Goal: Task Accomplishment & Management: Manage account settings

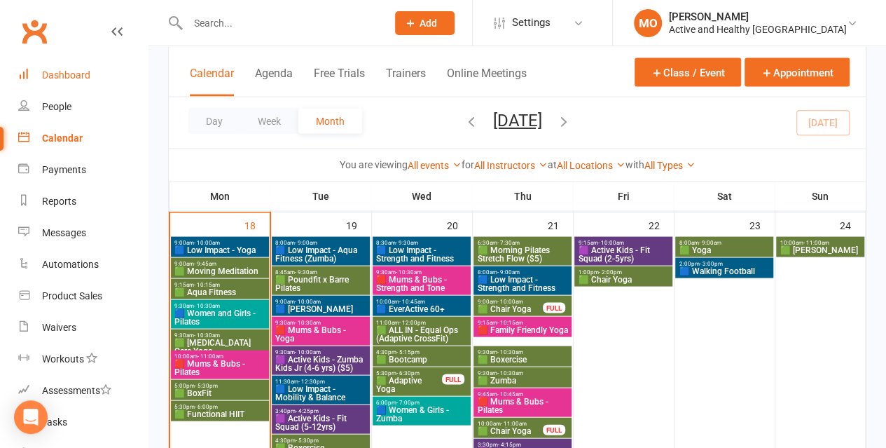
click at [64, 73] on div "Dashboard" at bounding box center [66, 74] width 48 height 11
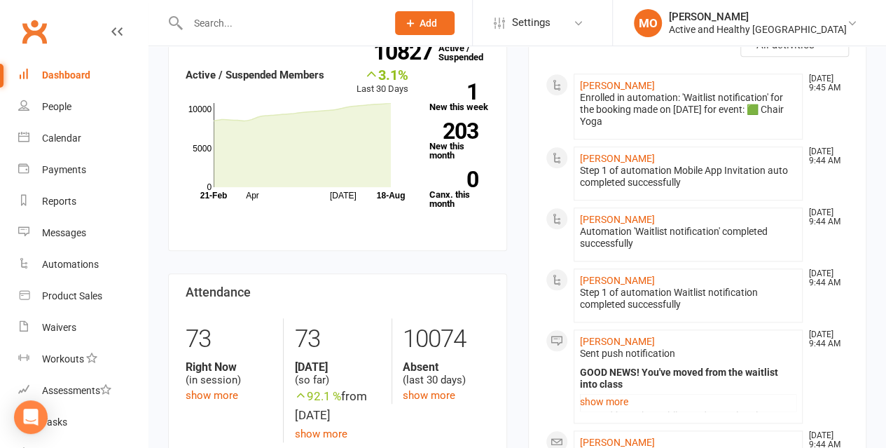
scroll to position [561, 0]
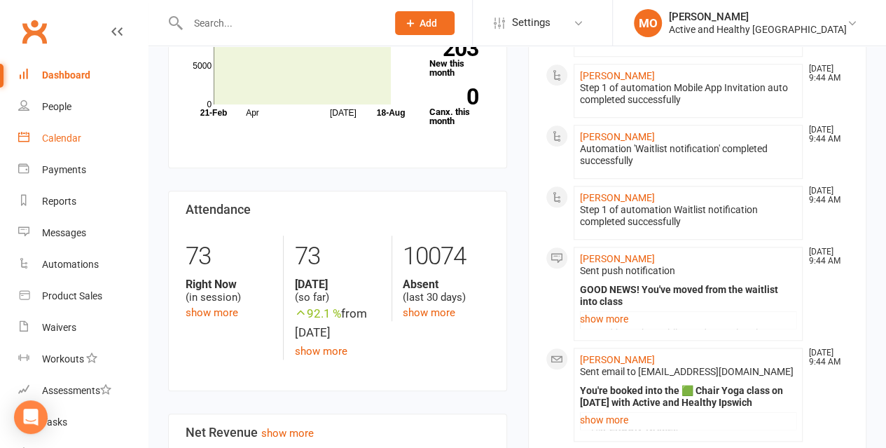
click at [75, 134] on div "Calendar" at bounding box center [61, 137] width 39 height 11
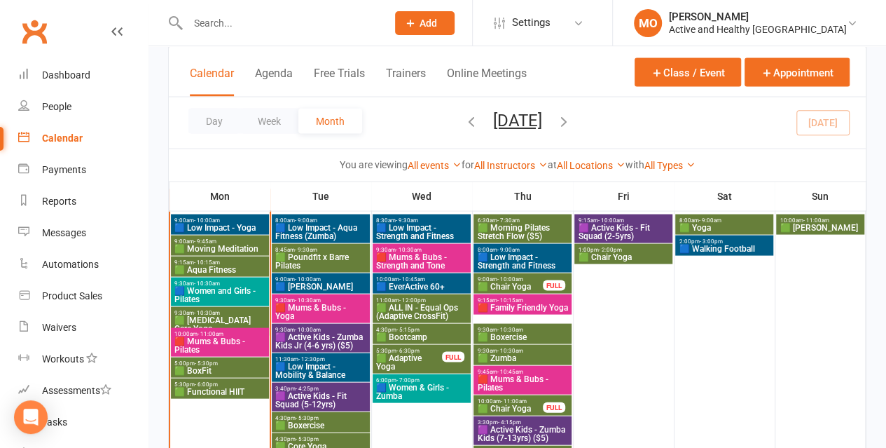
scroll to position [1331, 0]
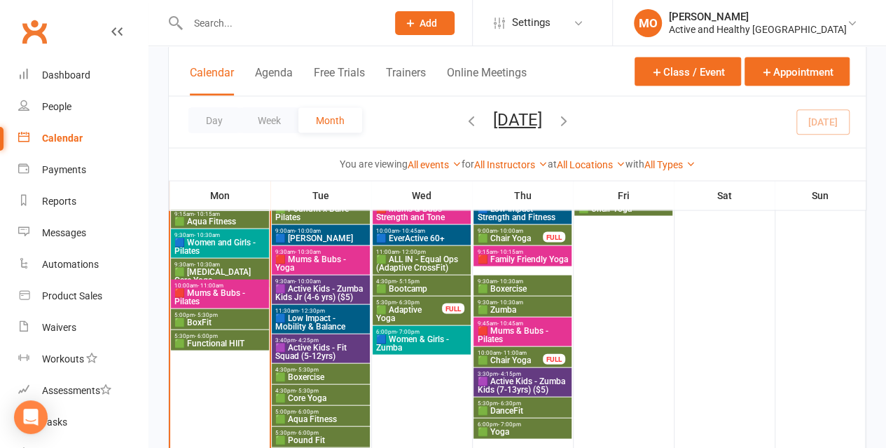
click at [457, 231] on span "10:00am - 10:45am" at bounding box center [422, 231] width 92 height 6
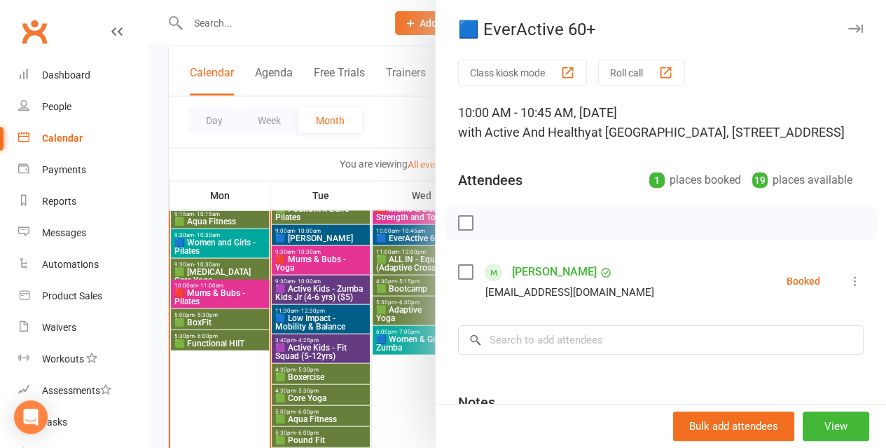
click at [209, 158] on div at bounding box center [518, 224] width 738 height 448
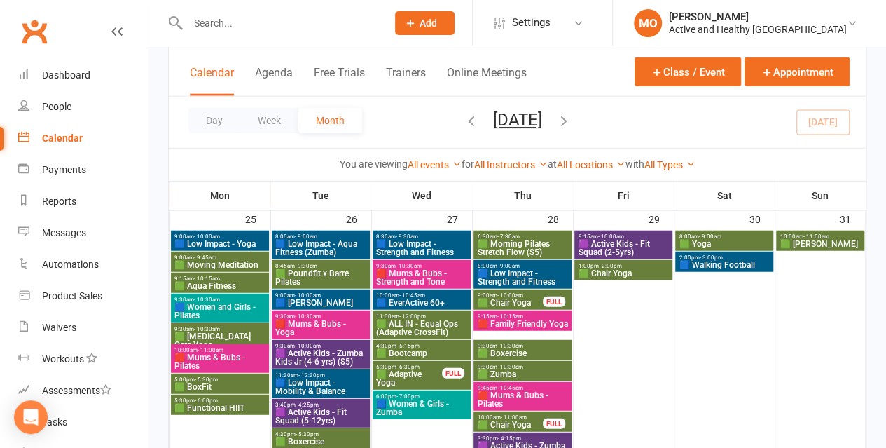
scroll to position [1682, 0]
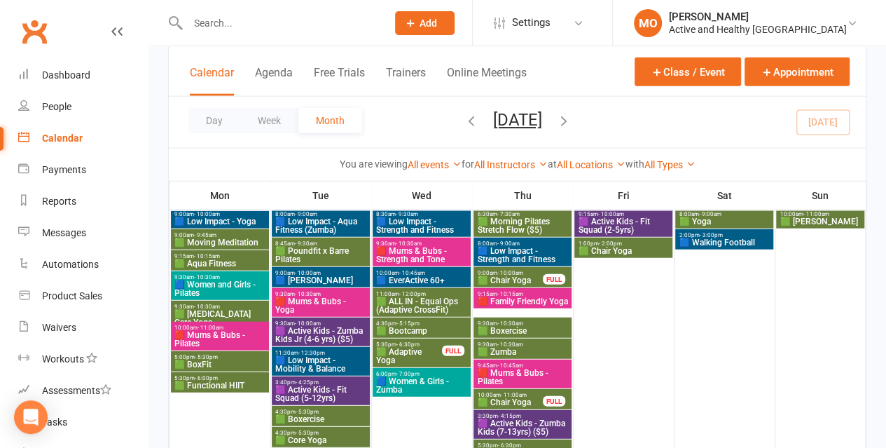
click at [438, 292] on span "11:00am - 12:00pm" at bounding box center [422, 294] width 92 height 6
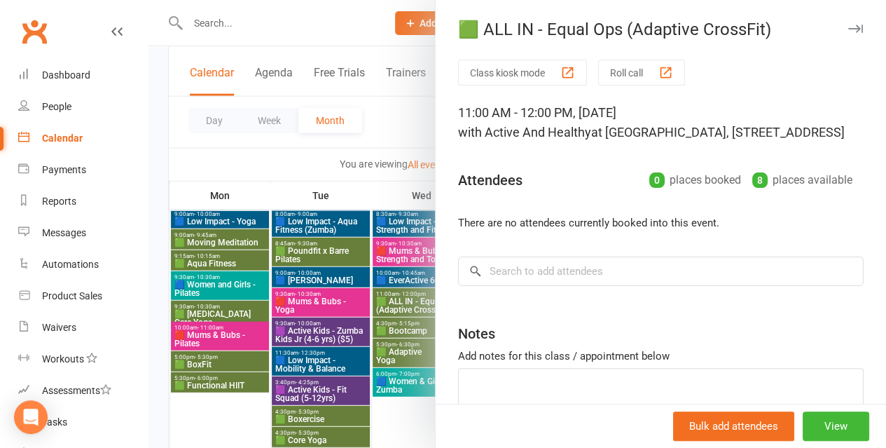
click at [288, 161] on div at bounding box center [518, 224] width 738 height 448
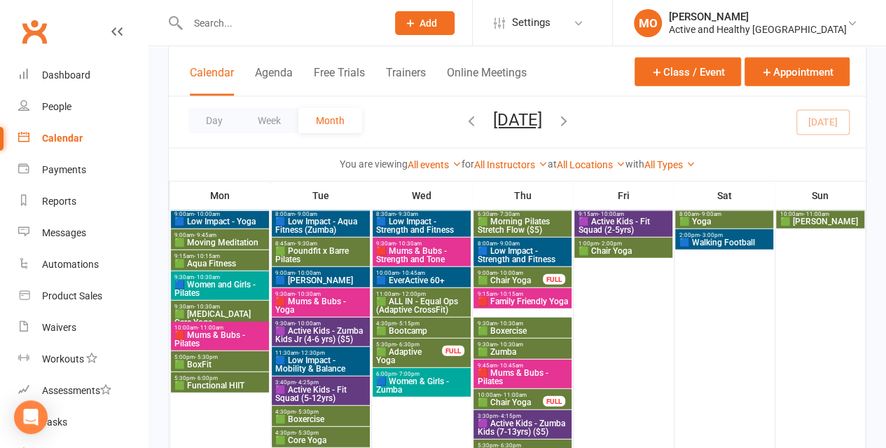
click at [432, 277] on span "🟦 EverActive 60+" at bounding box center [422, 280] width 92 height 8
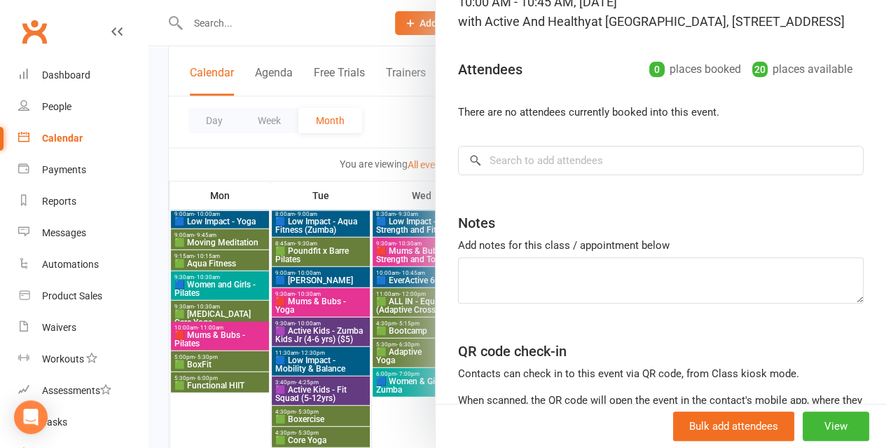
scroll to position [140, 0]
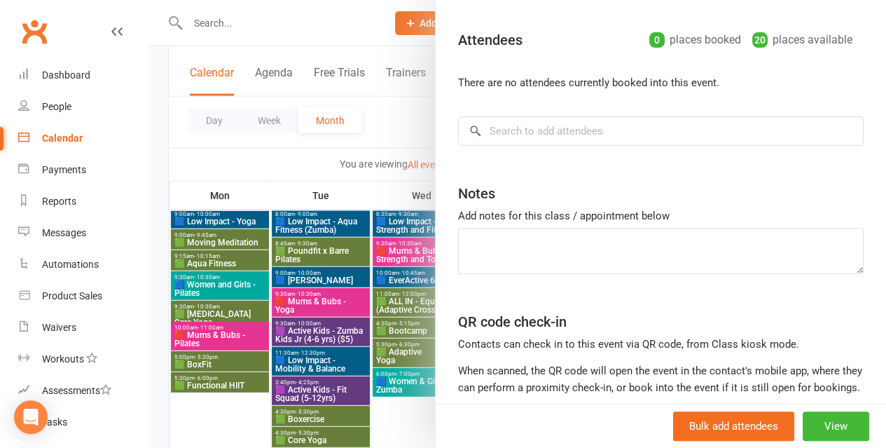
click at [295, 149] on div at bounding box center [518, 224] width 738 height 448
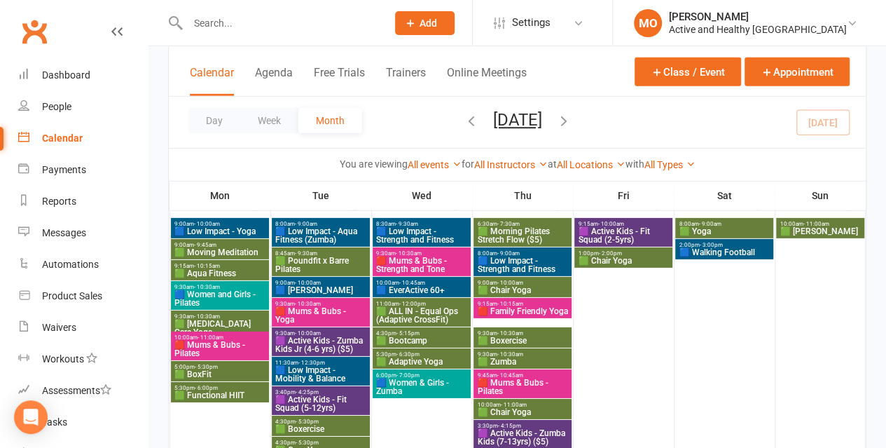
scroll to position [2102, 0]
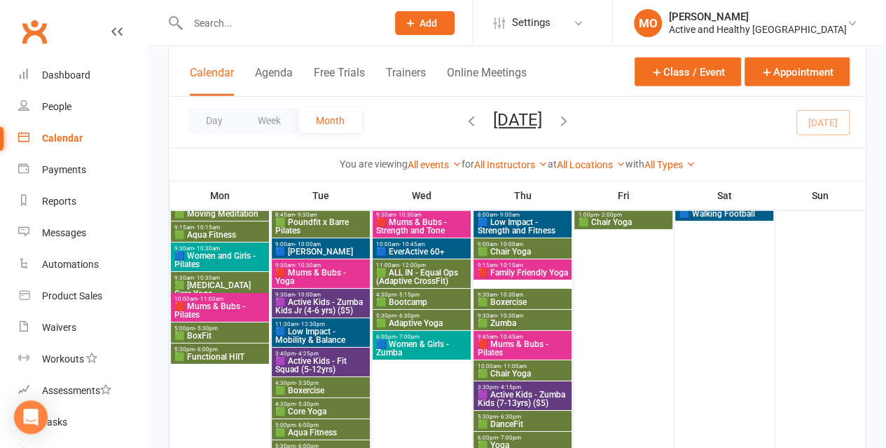
click at [418, 278] on span "🟩 ALL IN - Equal Ops (Adaptive CrossFit)" at bounding box center [422, 276] width 92 height 17
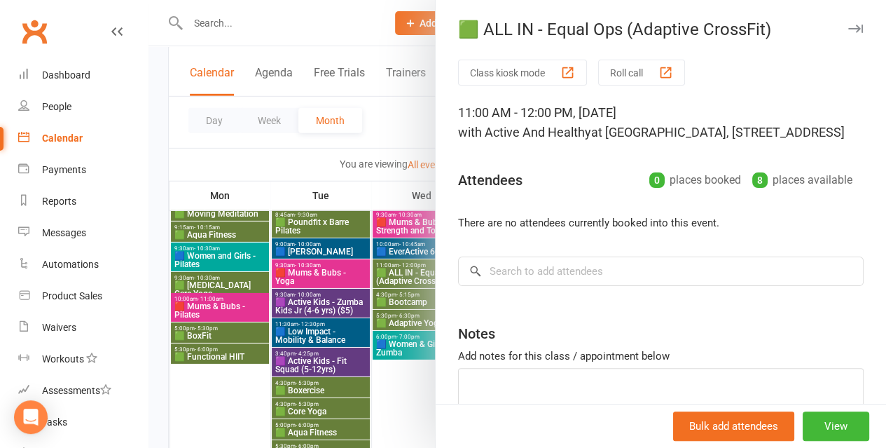
click at [273, 158] on div at bounding box center [518, 224] width 738 height 448
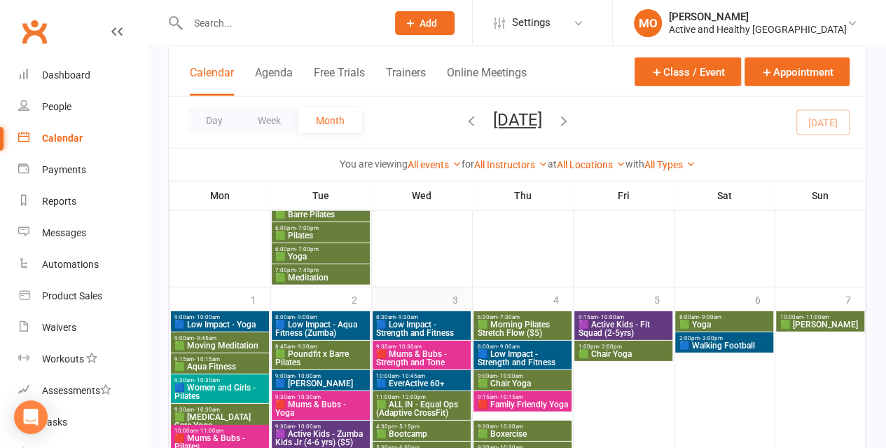
scroll to position [2032, 0]
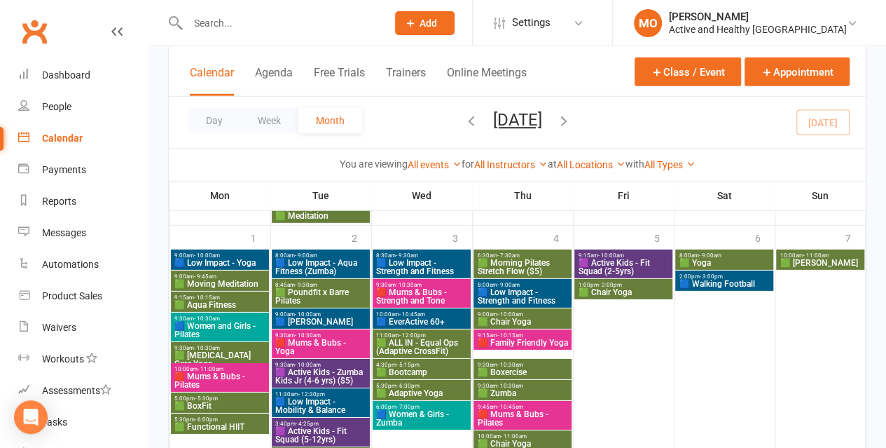
click at [411, 345] on span "🟩 ALL IN - Equal Ops (Adaptive CrossFit)" at bounding box center [422, 346] width 92 height 17
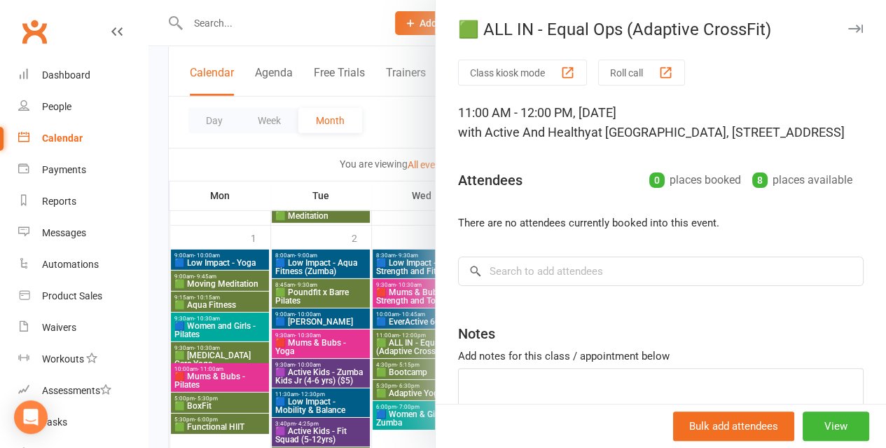
click at [292, 146] on div at bounding box center [518, 224] width 738 height 448
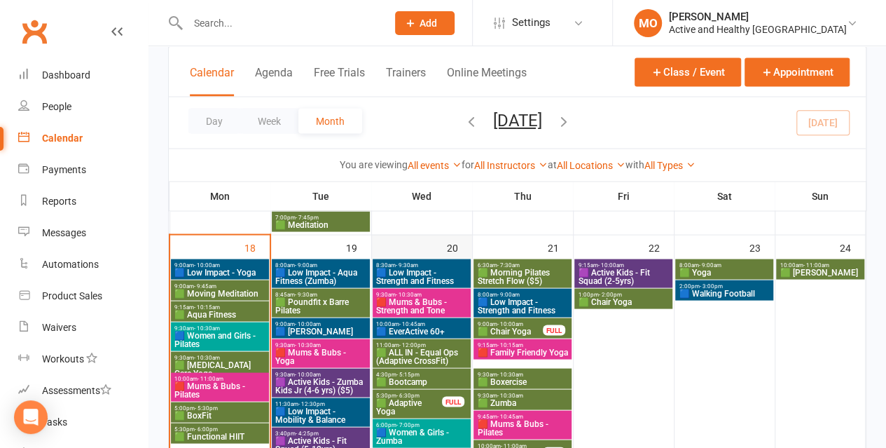
scroll to position [1261, 0]
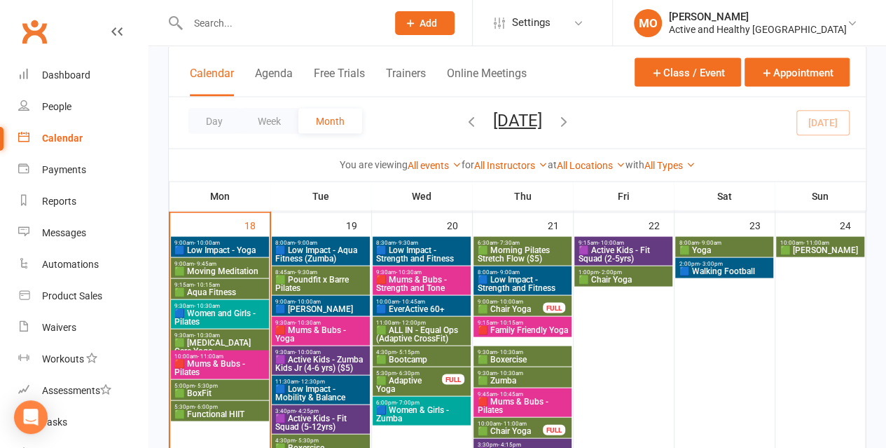
click at [432, 306] on span "🟦 EverActive 60+" at bounding box center [422, 308] width 92 height 8
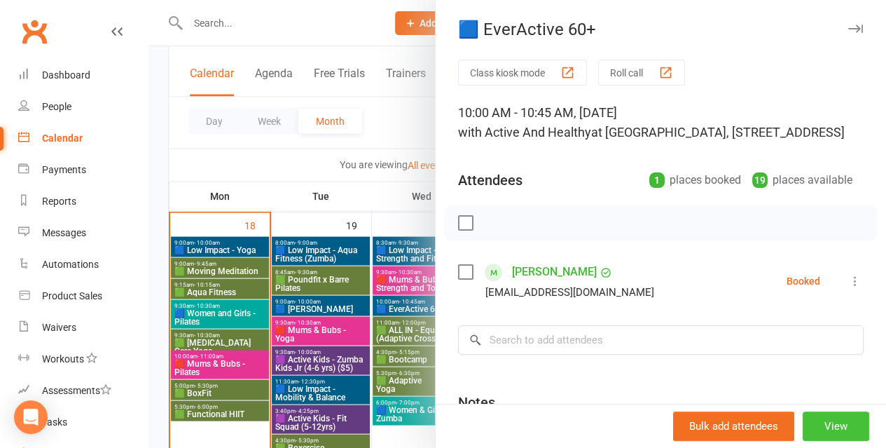
click at [819, 421] on button "View" at bounding box center [836, 425] width 67 height 29
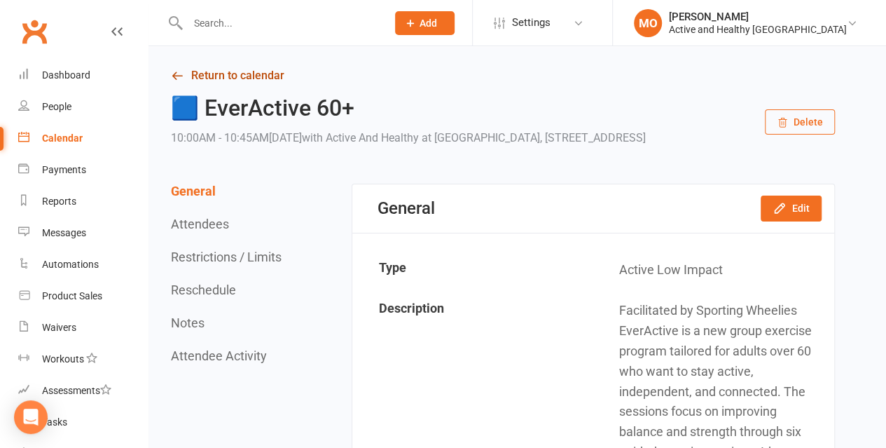
click at [227, 80] on link "Return to calendar" at bounding box center [503, 76] width 664 height 20
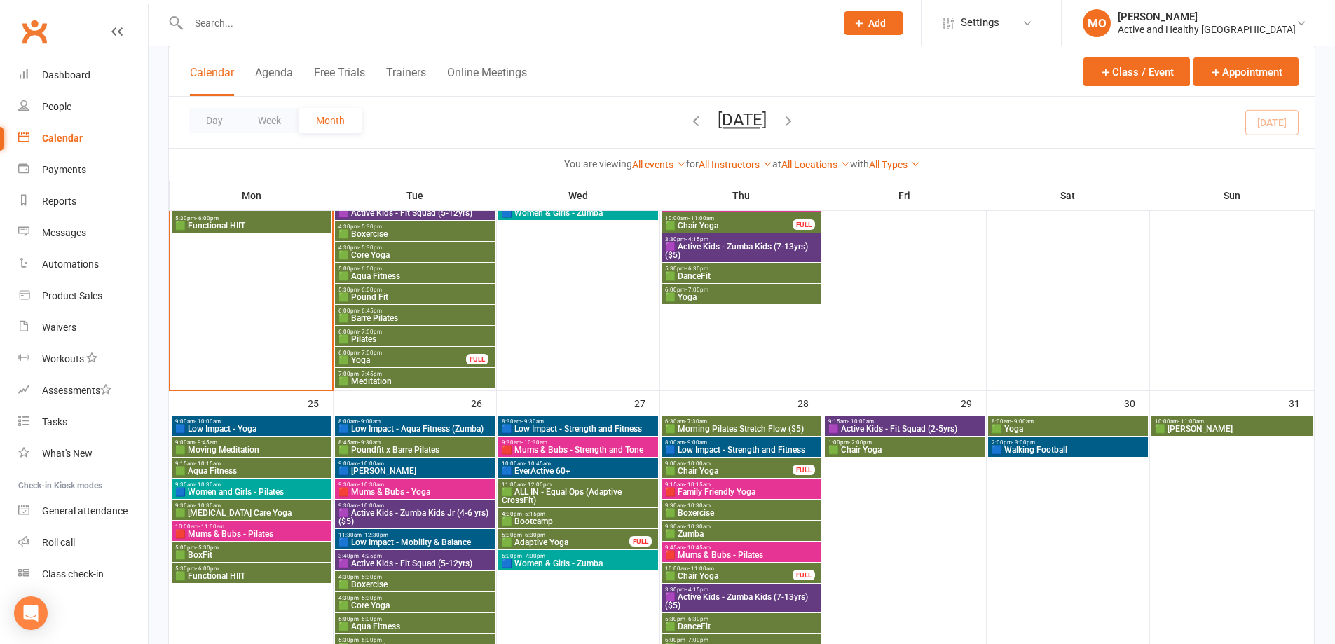
scroll to position [1331, 0]
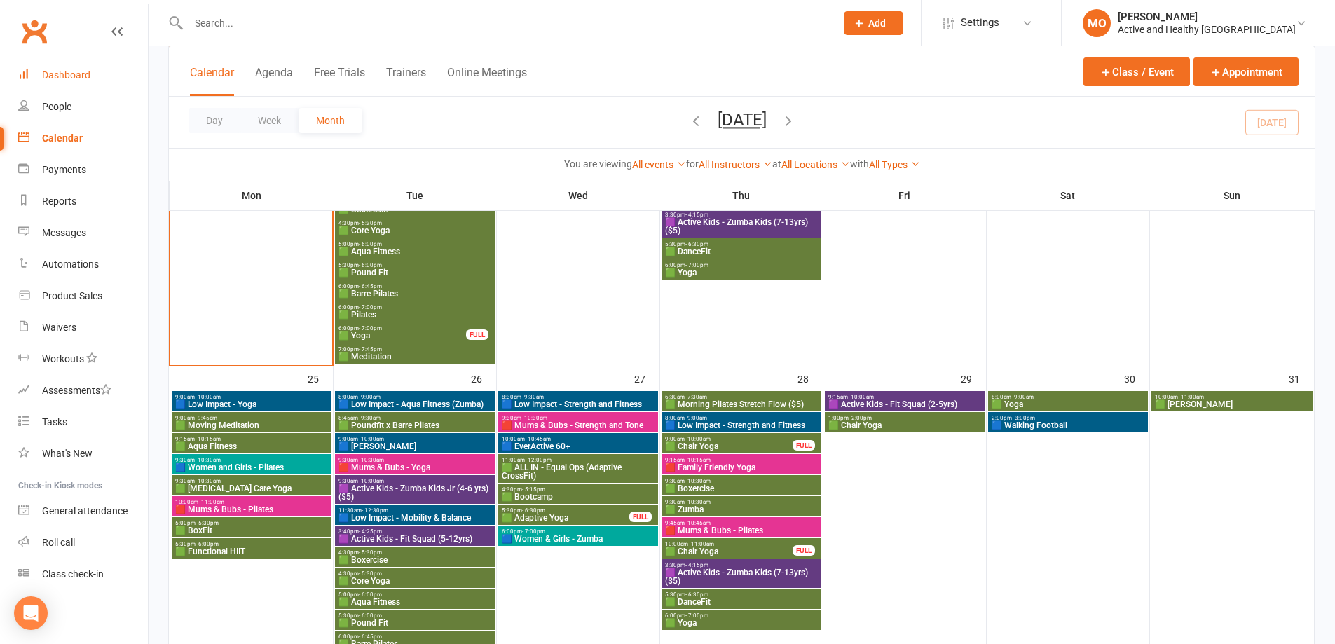
click at [36, 76] on link "Dashboard" at bounding box center [83, 76] width 130 height 32
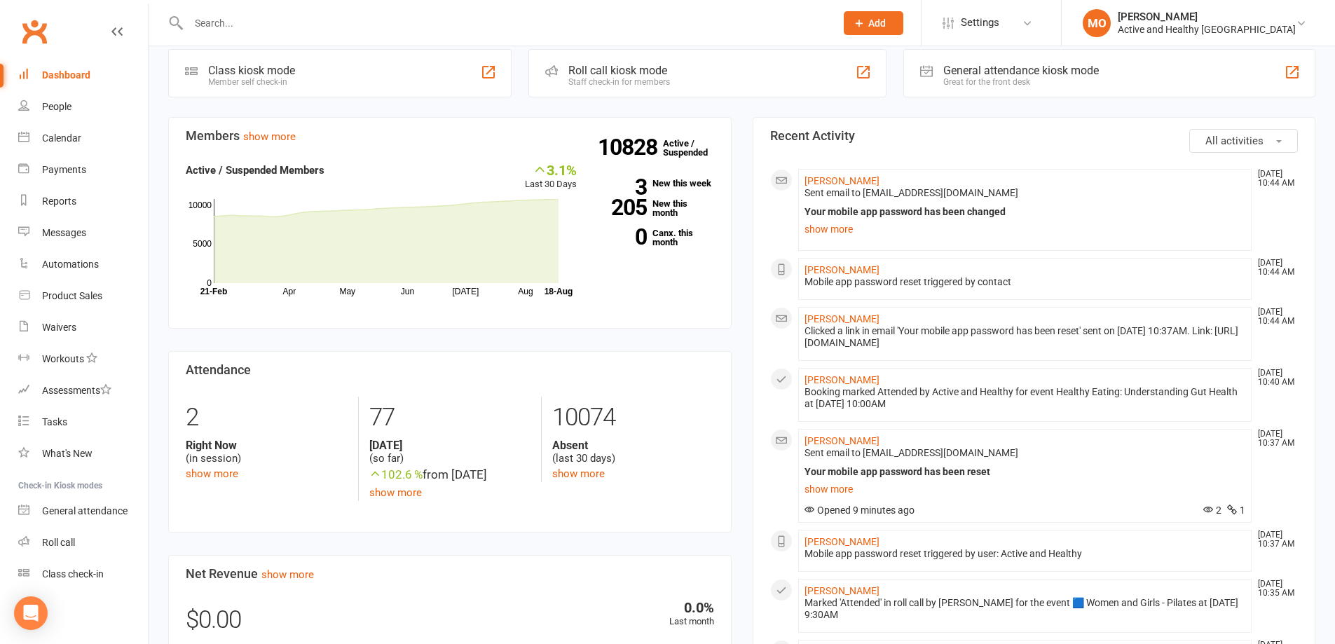
scroll to position [280, 0]
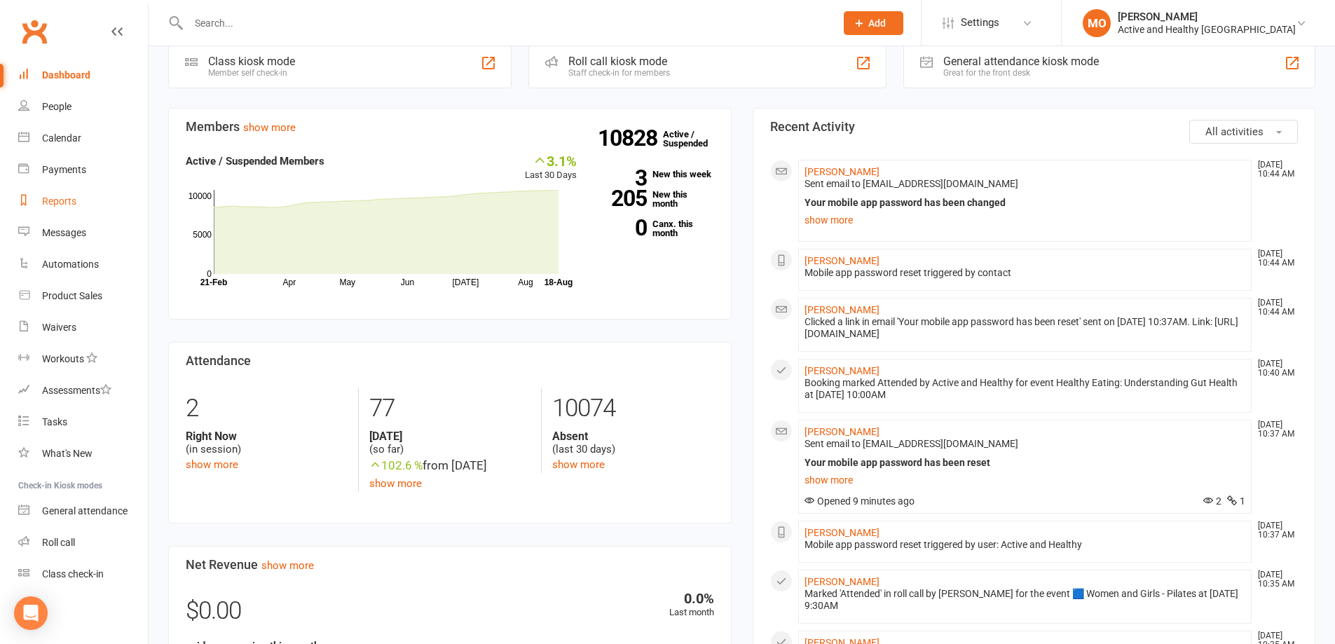
click at [67, 193] on link "Reports" at bounding box center [83, 202] width 130 height 32
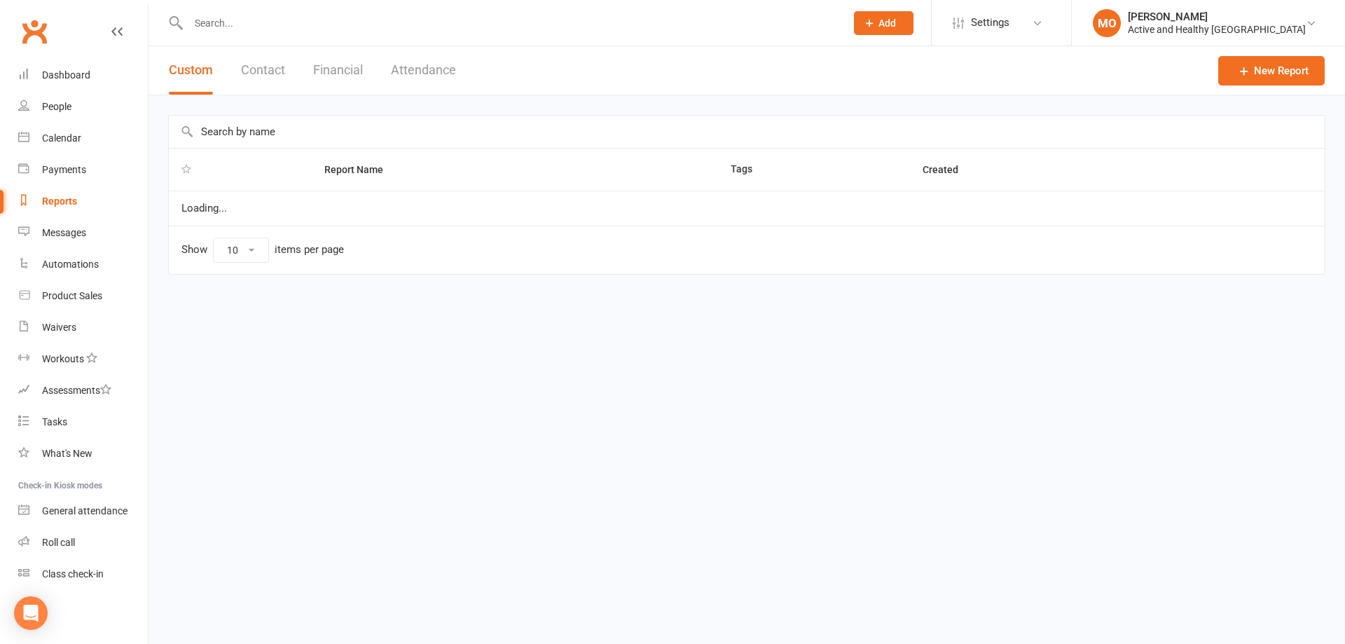
select select "50"
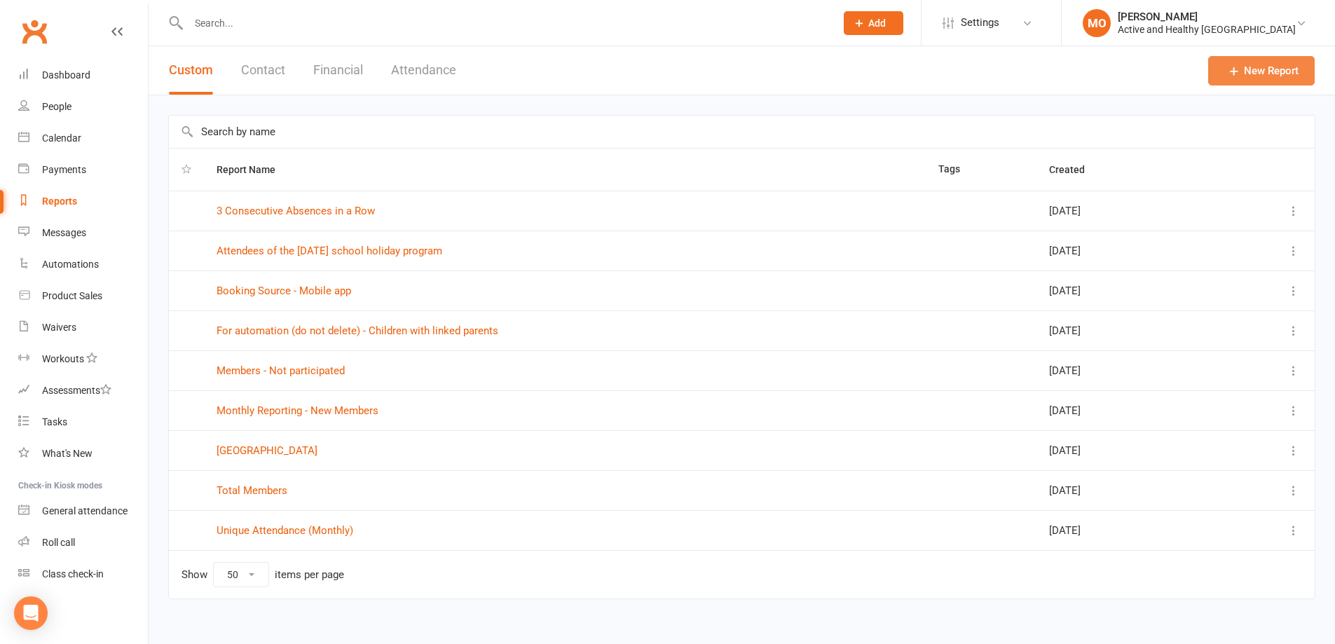
click at [886, 68] on link "New Report" at bounding box center [1261, 70] width 107 height 29
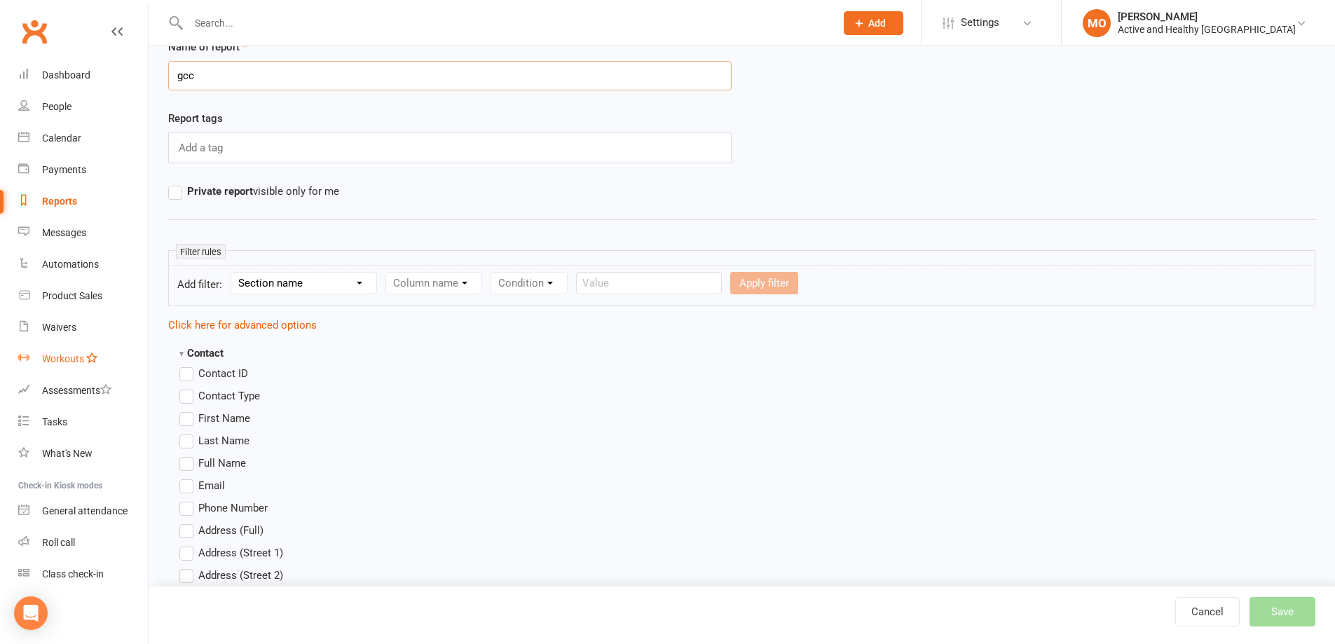
scroll to position [140, 0]
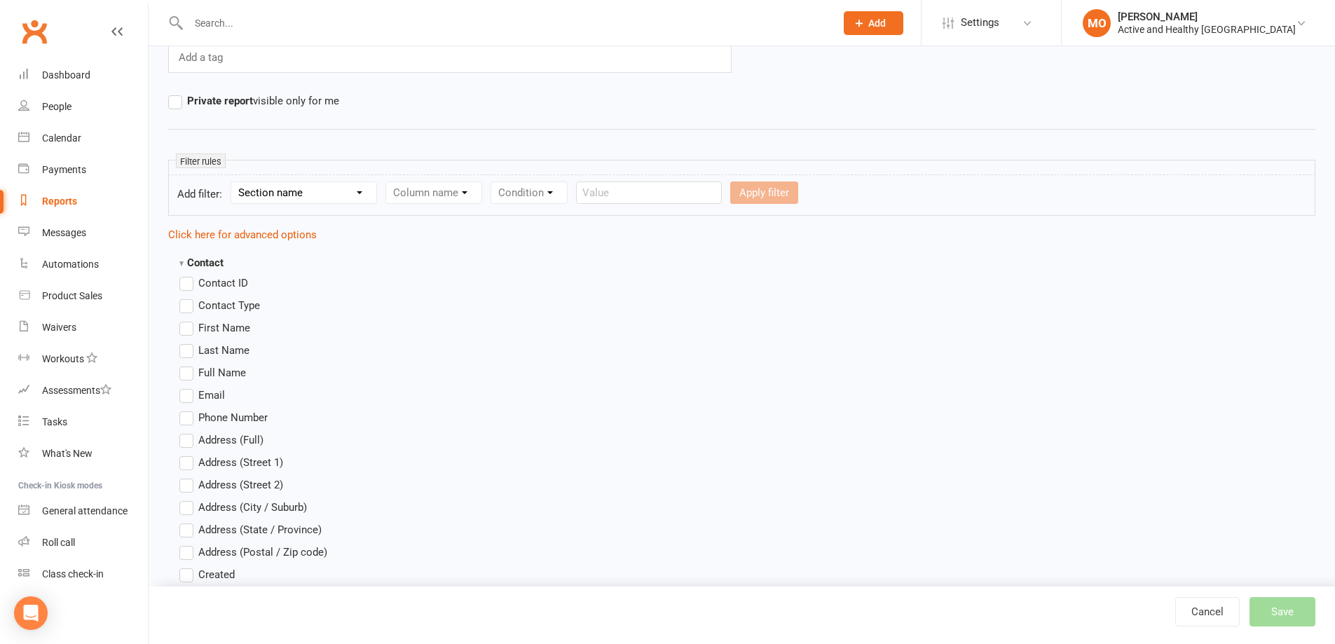
type input "gcc"
click at [204, 391] on span "Email" at bounding box center [211, 394] width 27 height 15
click at [188, 387] on input "Email" at bounding box center [183, 387] width 9 height 0
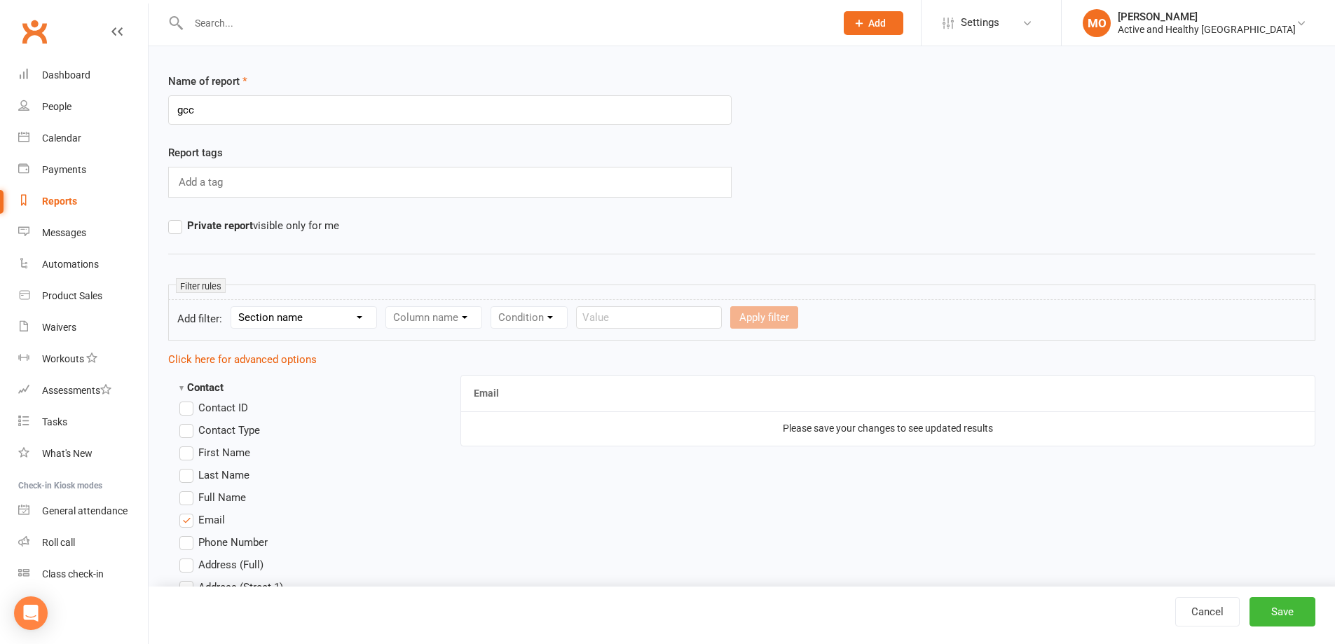
scroll to position [0, 0]
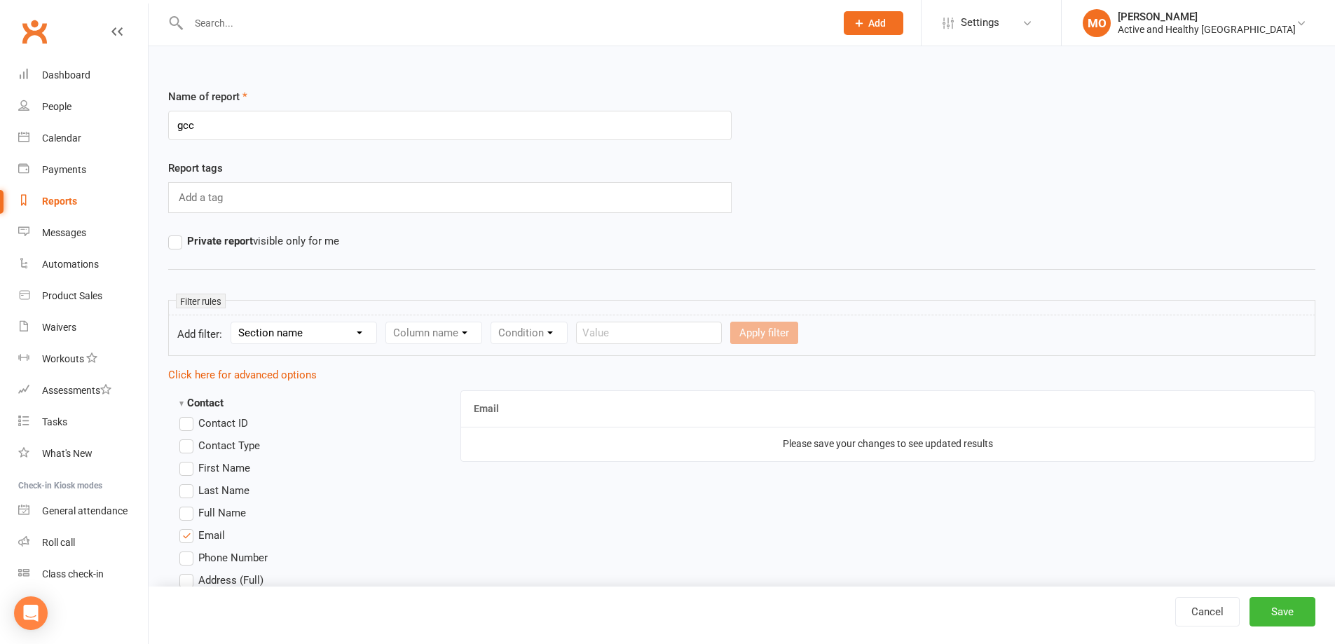
select select "50"
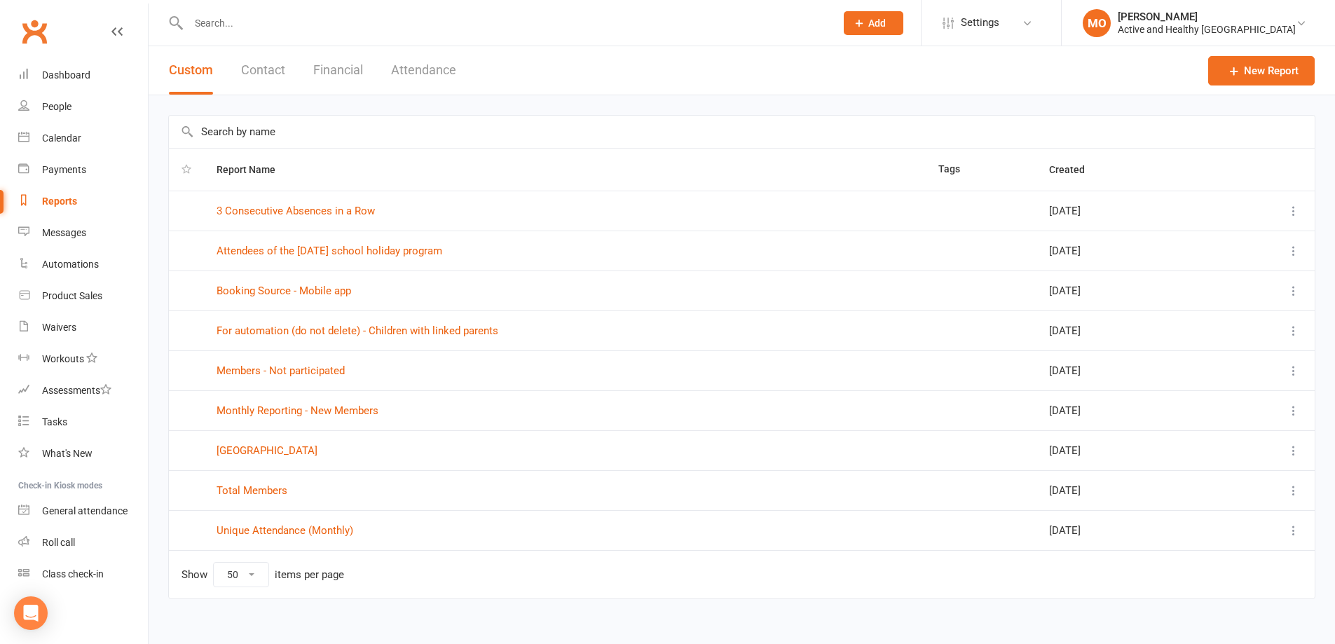
click at [447, 71] on button "Attendance" at bounding box center [423, 70] width 65 height 48
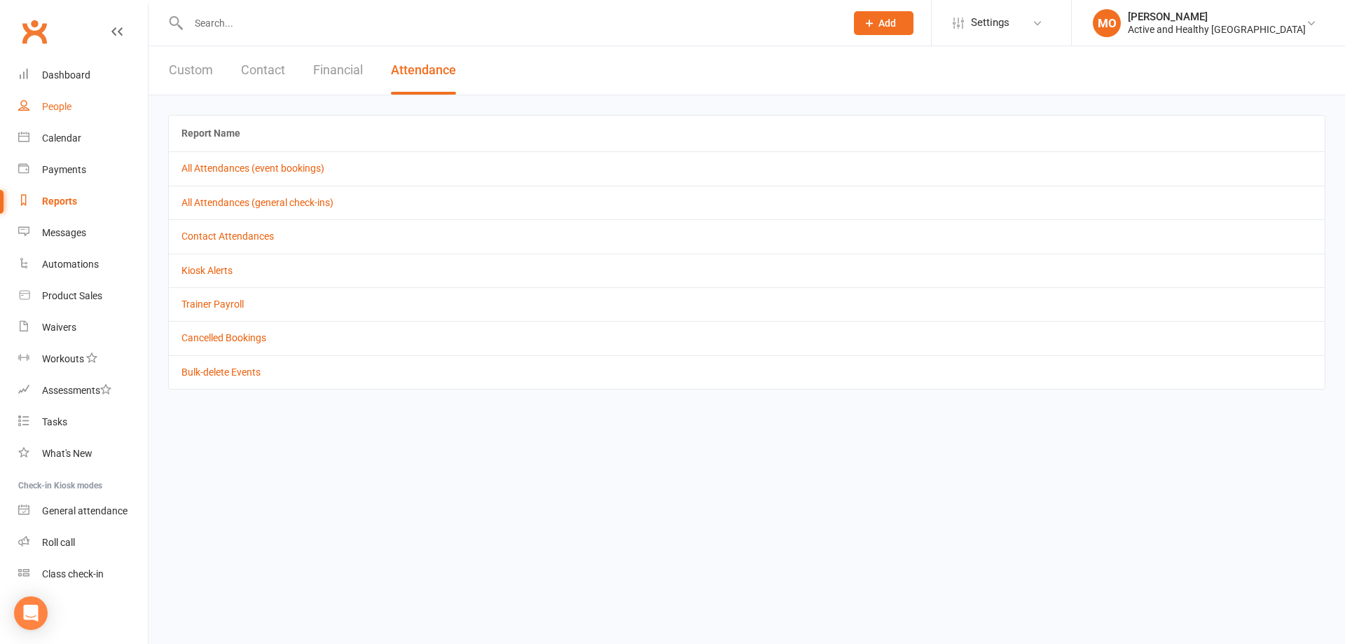
click at [67, 109] on div "People" at bounding box center [56, 106] width 29 height 11
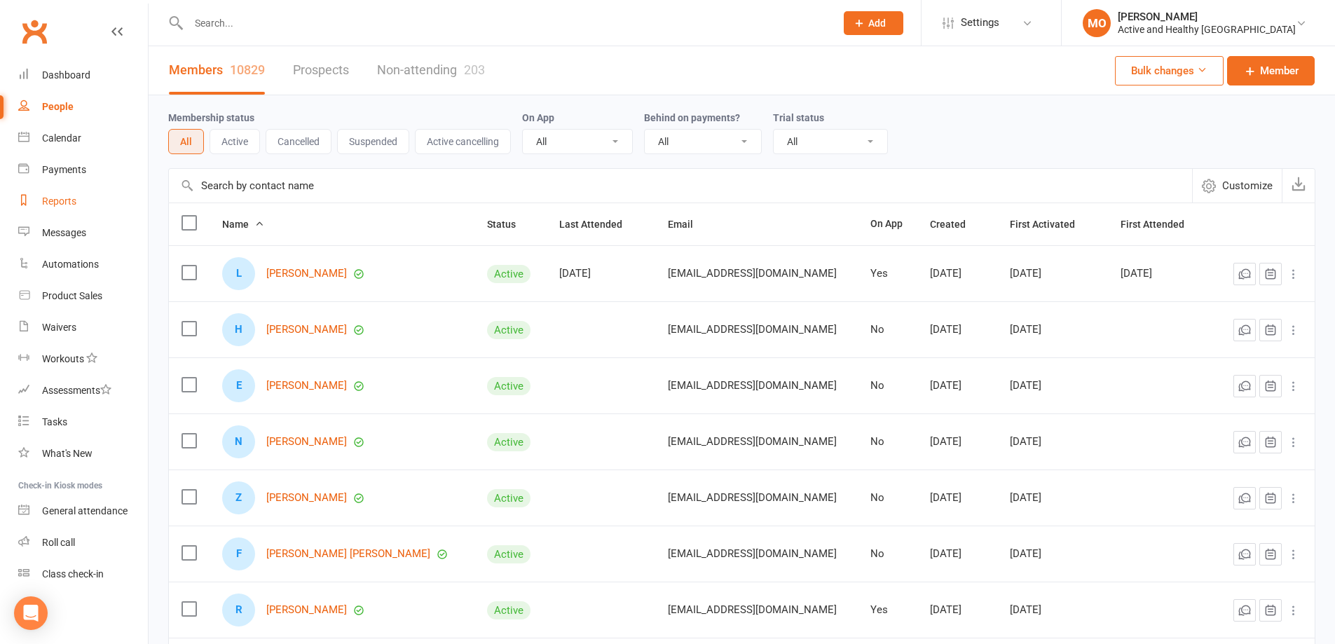
click at [75, 202] on div "Reports" at bounding box center [59, 201] width 34 height 11
select select "50"
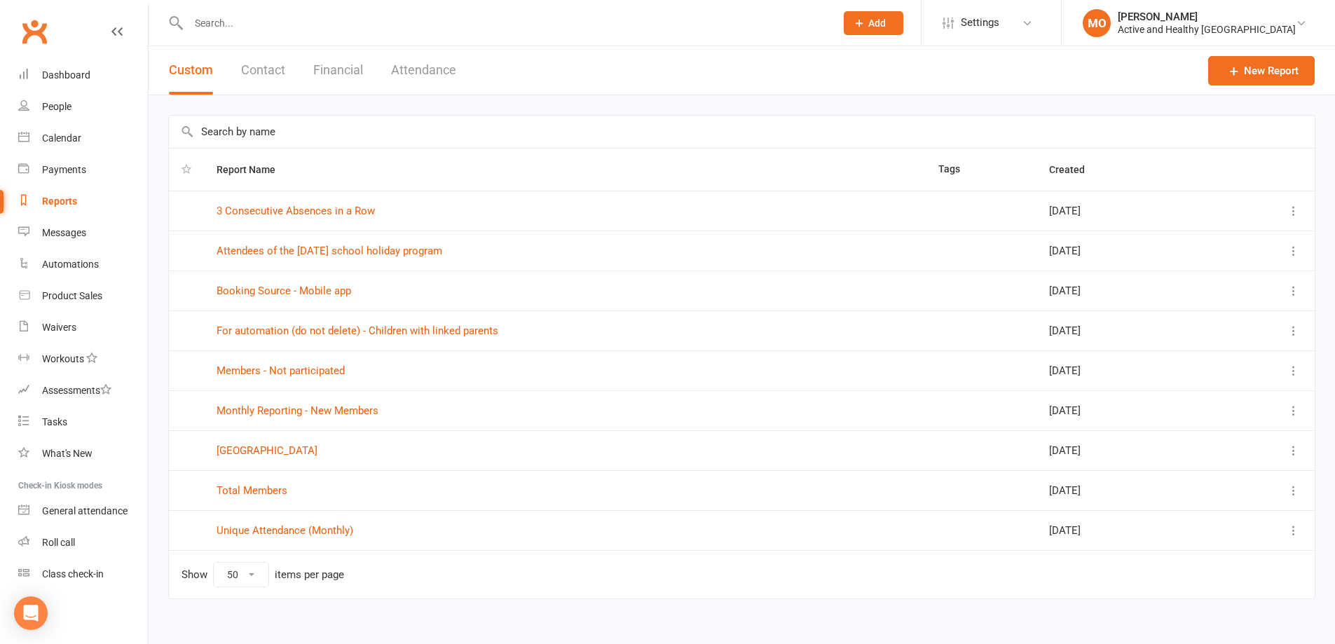
click at [427, 78] on button "Attendance" at bounding box center [423, 70] width 65 height 48
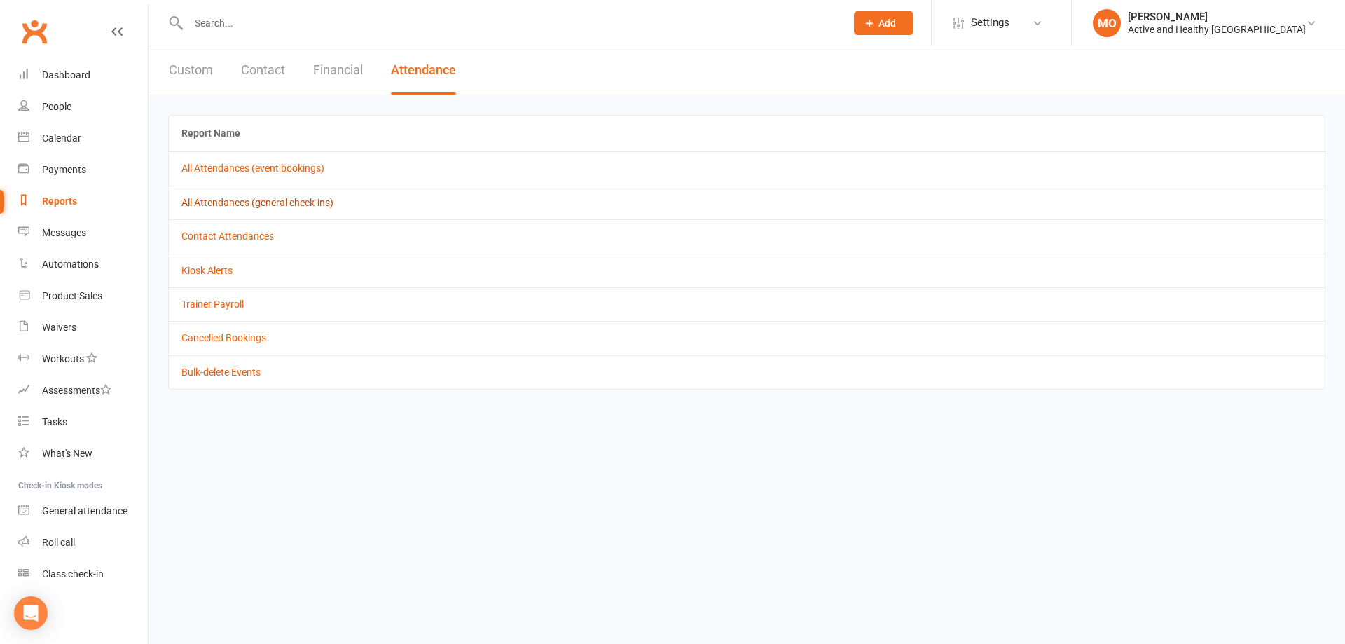
click at [228, 198] on link "All Attendances (general check-ins)" at bounding box center [257, 202] width 152 height 11
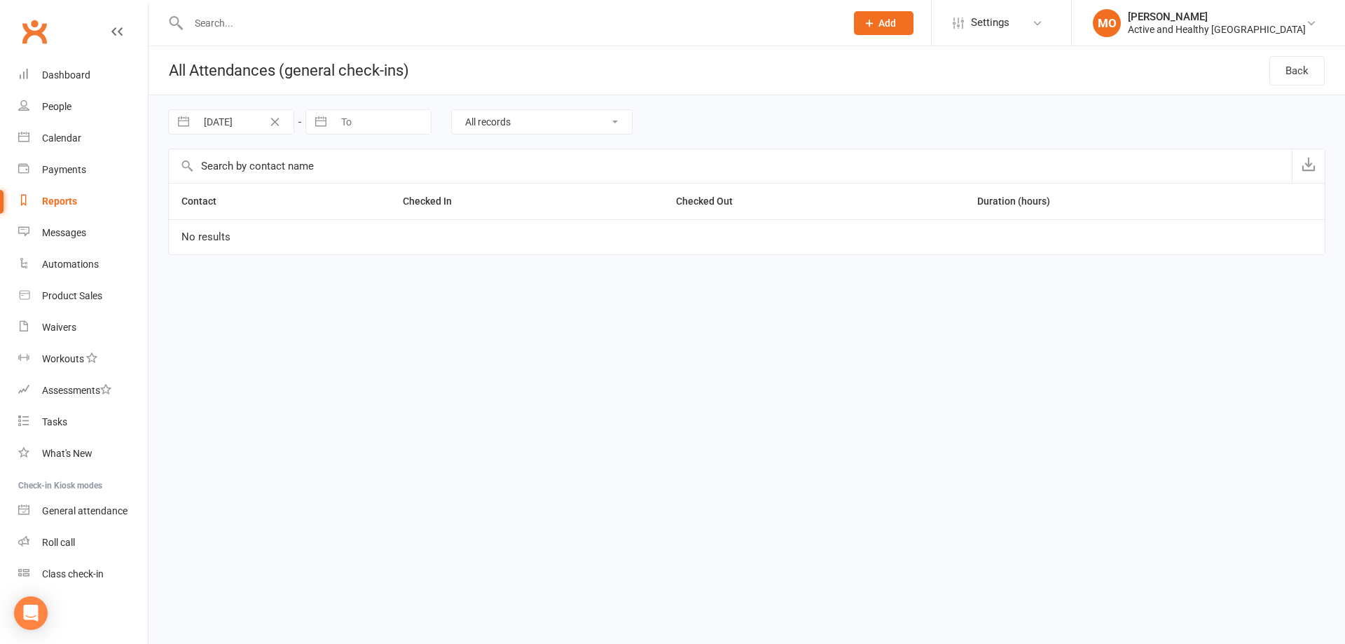
click at [67, 197] on div "Reports" at bounding box center [59, 201] width 35 height 11
select select "50"
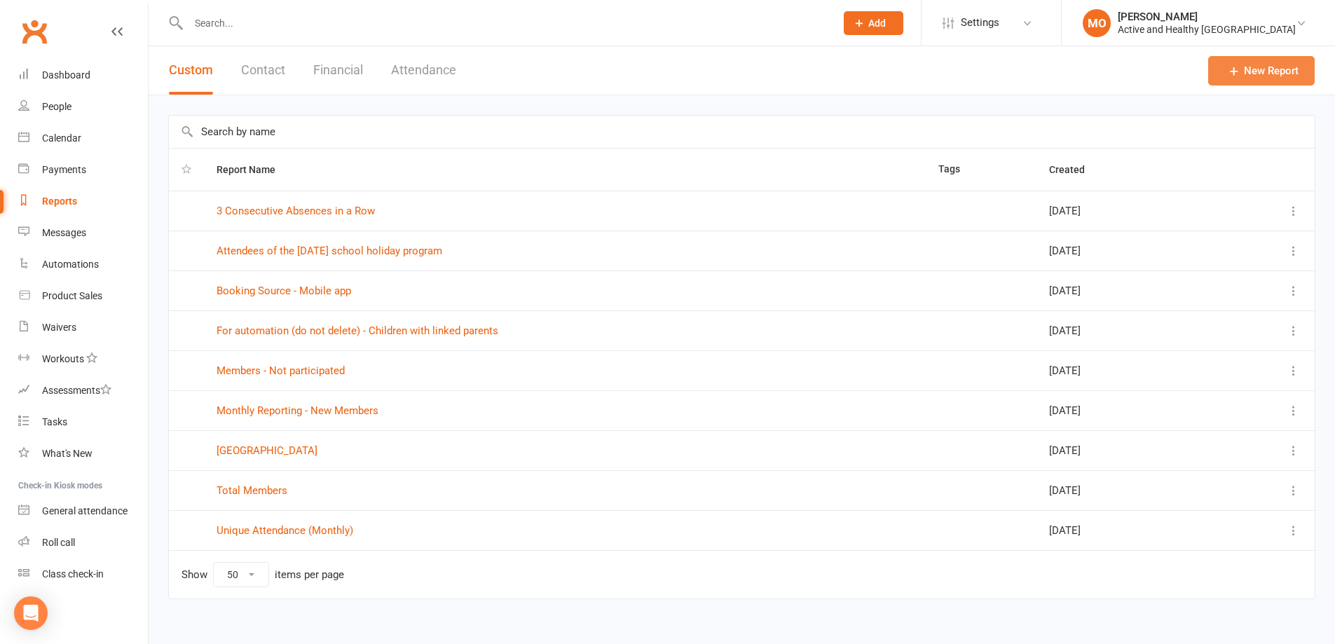
click at [886, 79] on link "New Report" at bounding box center [1261, 70] width 107 height 29
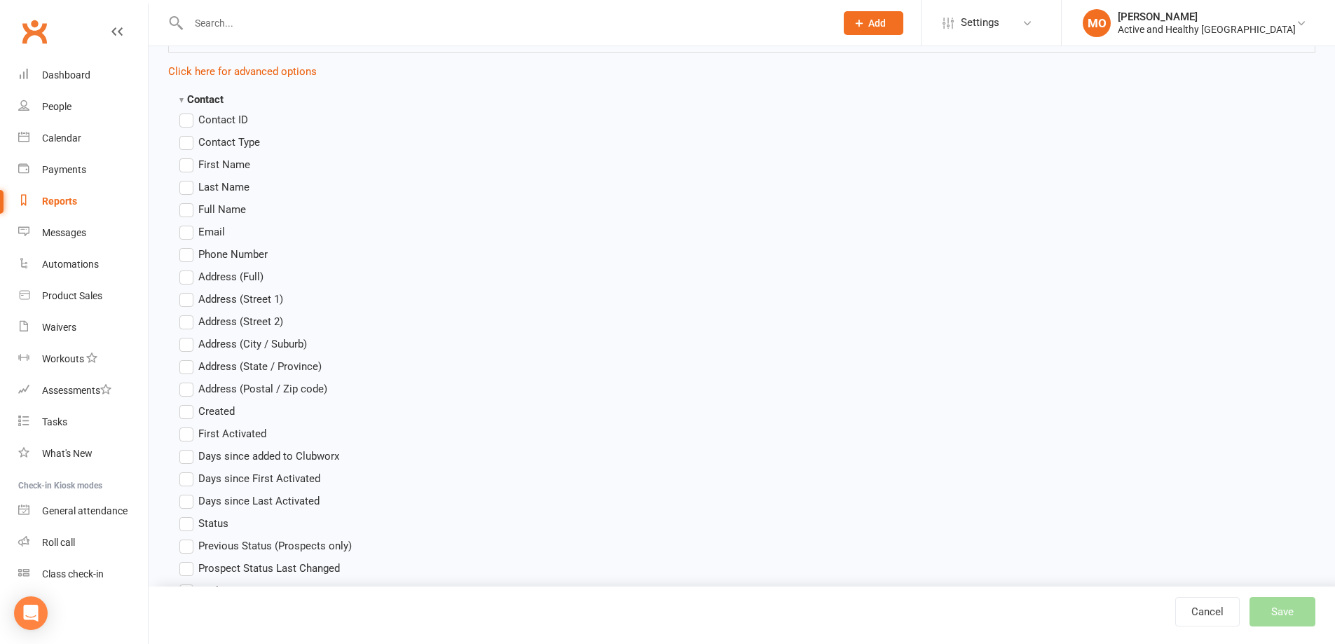
scroll to position [350, 0]
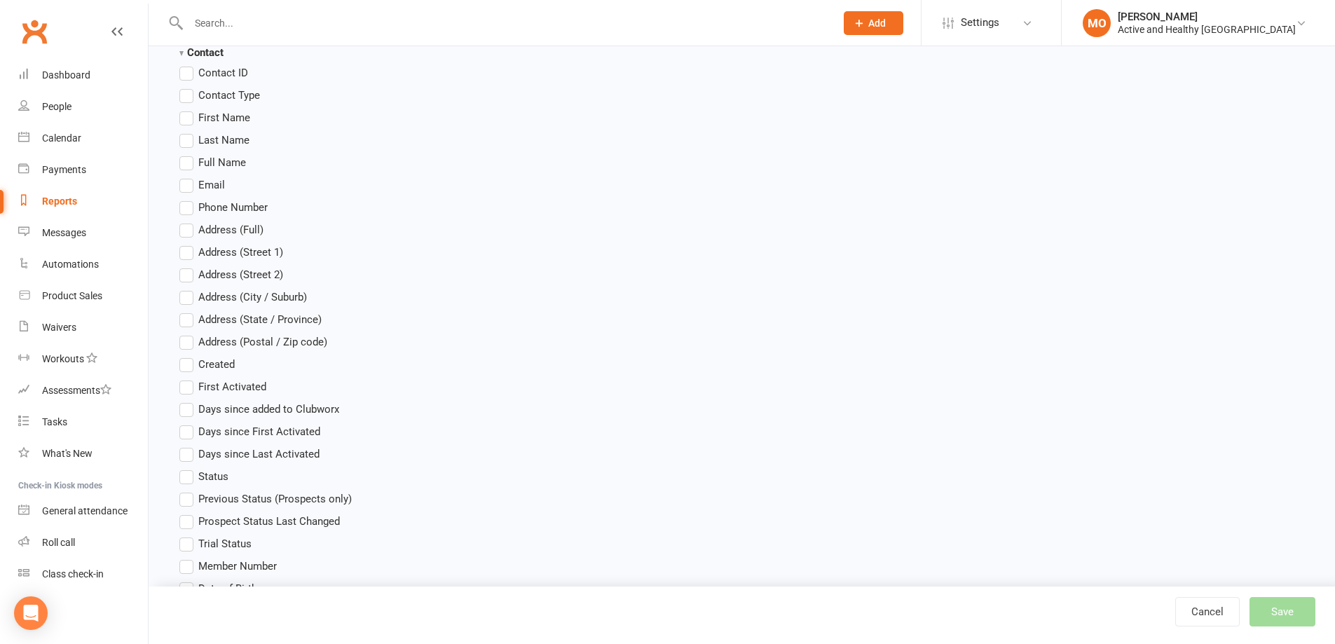
type input "gcc"
click at [206, 160] on span "Full Name" at bounding box center [222, 161] width 48 height 15
click at [188, 154] on input "Full Name" at bounding box center [183, 154] width 9 height 0
click at [217, 139] on span "Last Name" at bounding box center [223, 139] width 51 height 15
click at [188, 132] on input "Last Name" at bounding box center [183, 132] width 9 height 0
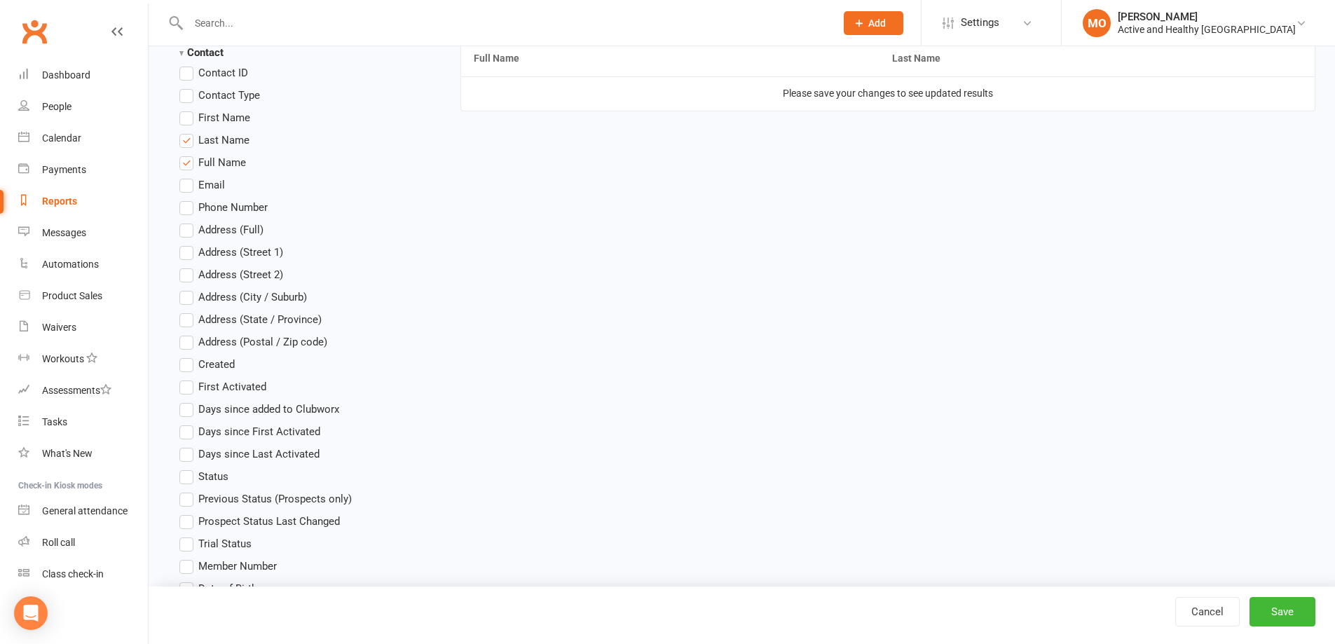
click at [227, 121] on span "First Name" at bounding box center [224, 116] width 52 height 15
click at [188, 109] on input "First Name" at bounding box center [183, 109] width 9 height 0
click at [213, 183] on span "Email" at bounding box center [211, 184] width 27 height 15
click at [188, 177] on input "Email" at bounding box center [183, 177] width 9 height 0
click at [212, 160] on span "Full Name" at bounding box center [222, 161] width 48 height 15
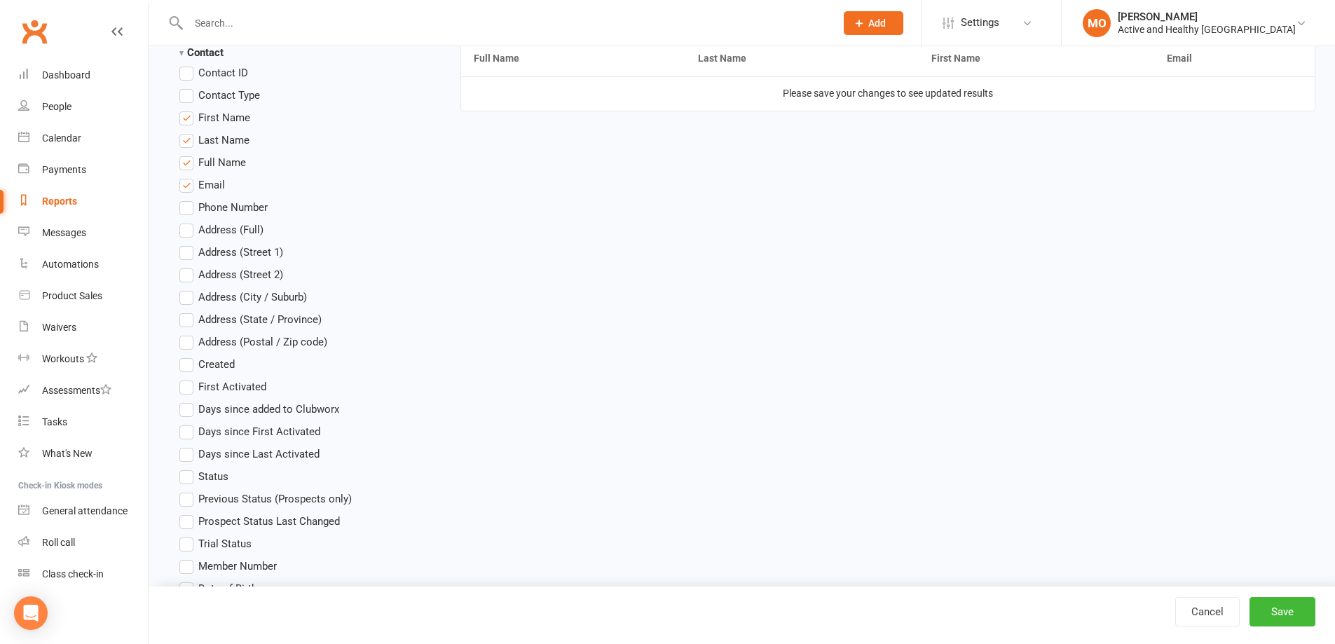
click at [188, 154] on input "Full Name" at bounding box center [183, 154] width 9 height 0
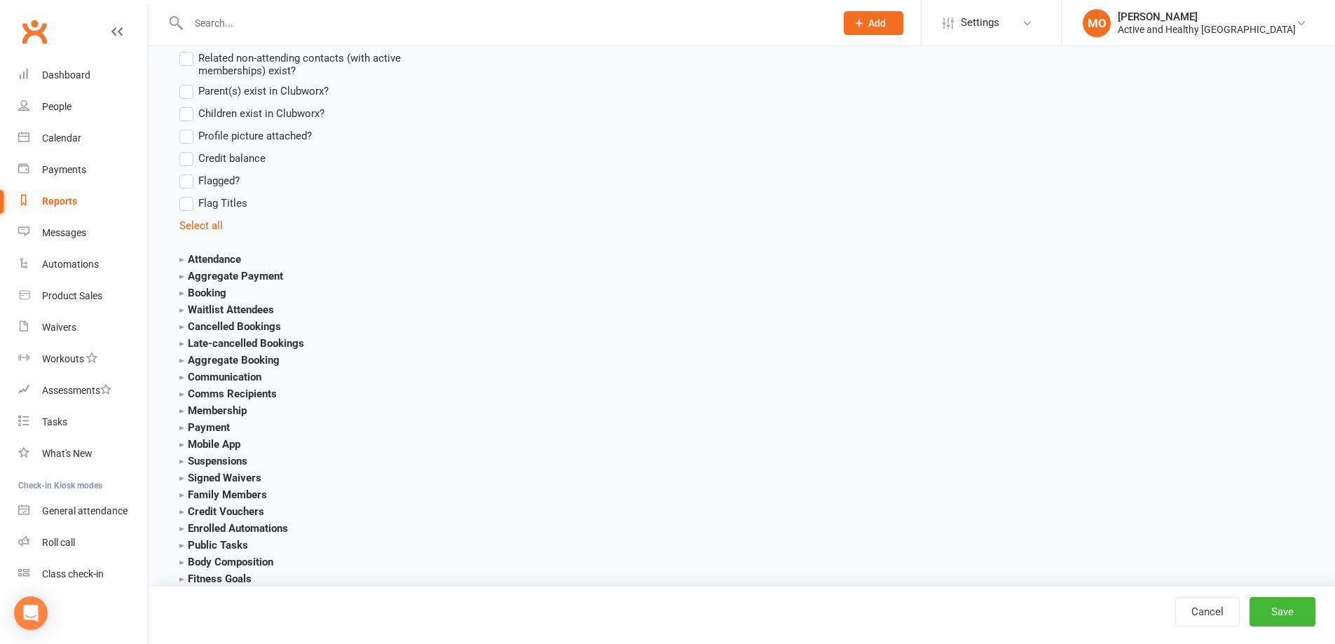
scroll to position [1261, 0]
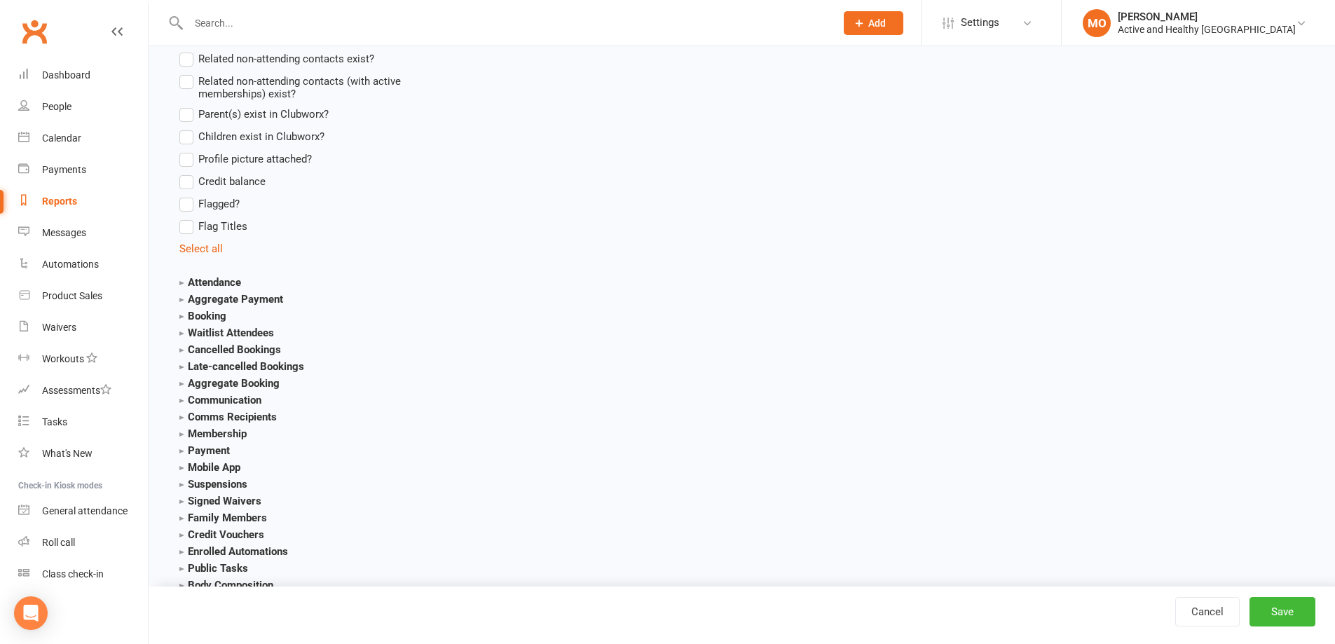
click at [225, 275] on section "Attendance Attendance Last Marked Attendance First Marked Last Attended First A…" at bounding box center [303, 282] width 249 height 17
click at [217, 285] on strong "Attendance" at bounding box center [210, 282] width 62 height 13
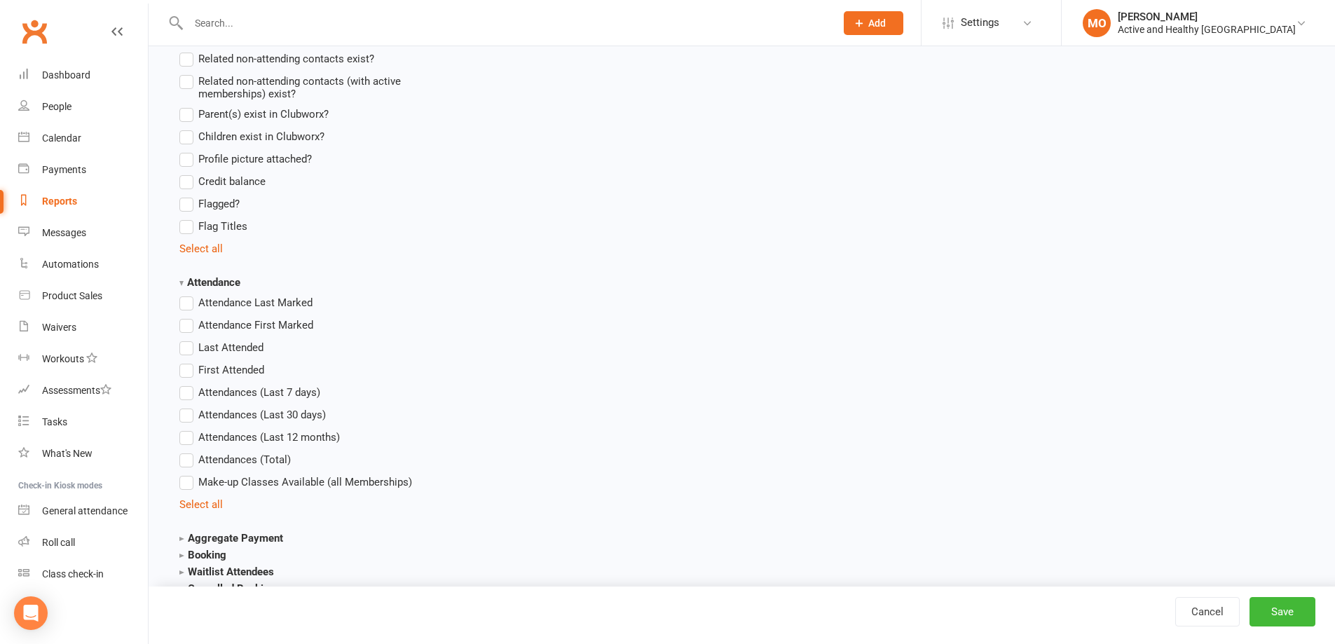
click at [191, 447] on label "Attendances (Total)" at bounding box center [234, 459] width 111 height 17
click at [188, 447] on input "Attendances (Total)" at bounding box center [183, 451] width 9 height 0
click at [197, 430] on label "Attendances (Last 12 months)" at bounding box center [259, 437] width 160 height 17
click at [188, 429] on input "Attendances (Last 12 months)" at bounding box center [183, 429] width 9 height 0
click at [196, 447] on label "Attendances (Total)" at bounding box center [234, 459] width 111 height 17
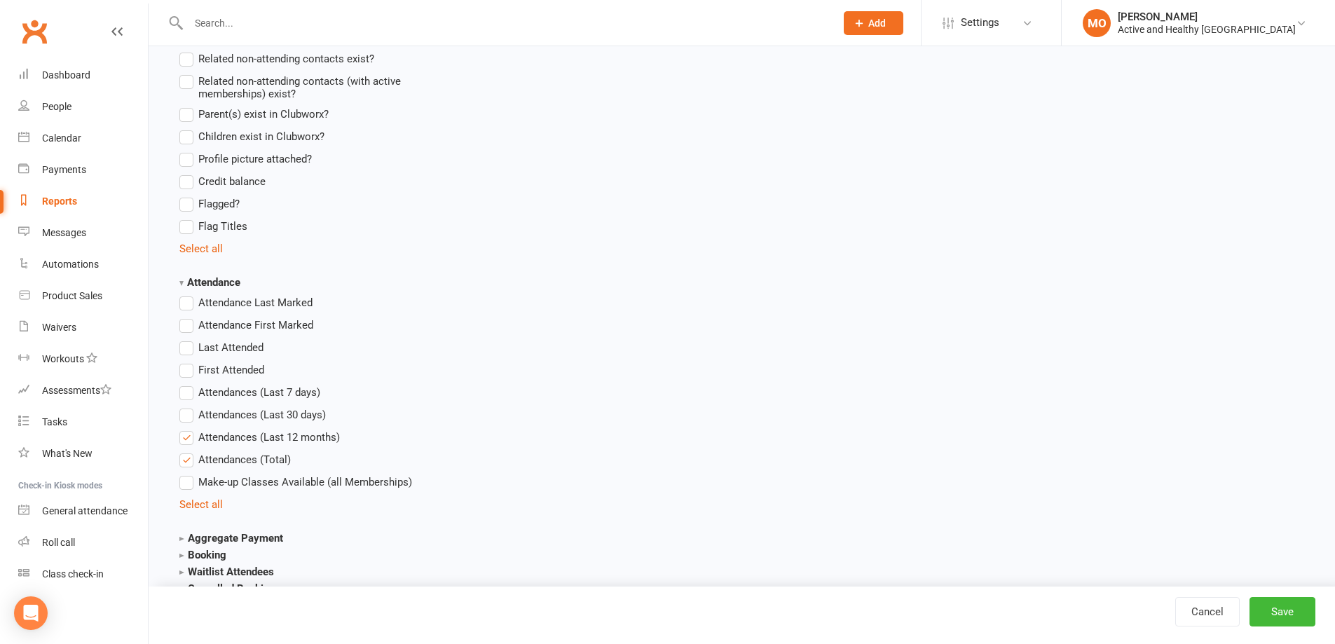
click at [188, 447] on input "Attendances (Total)" at bounding box center [183, 451] width 9 height 0
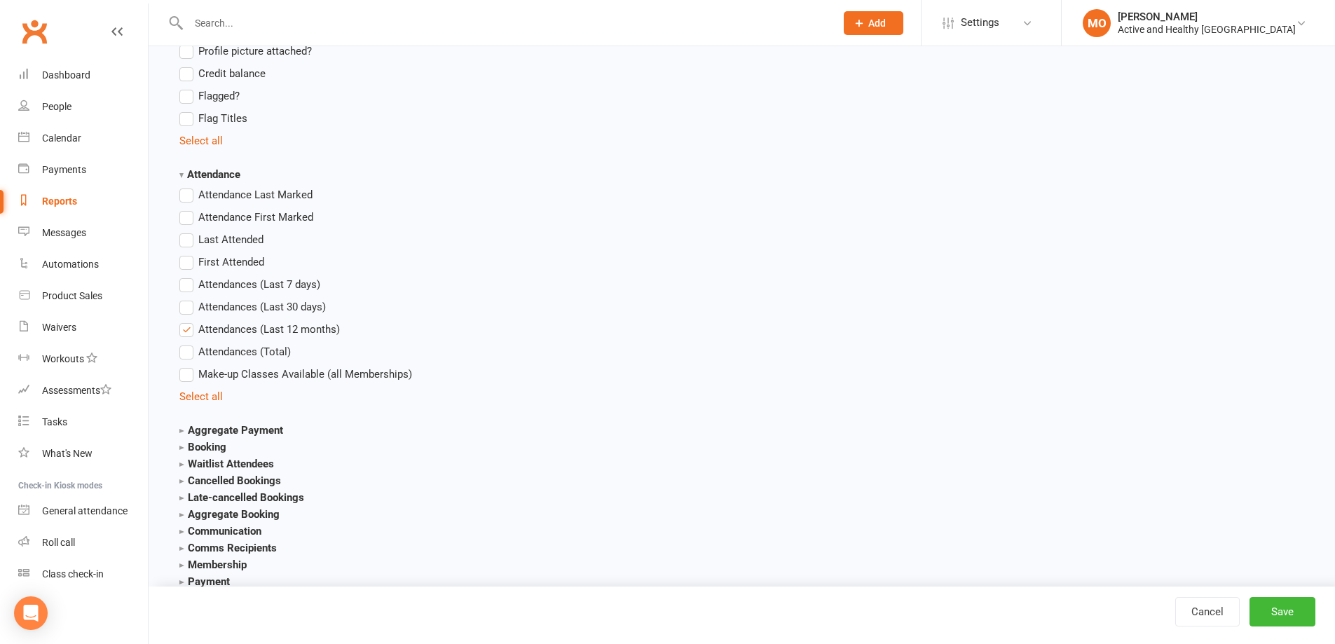
scroll to position [1542, 0]
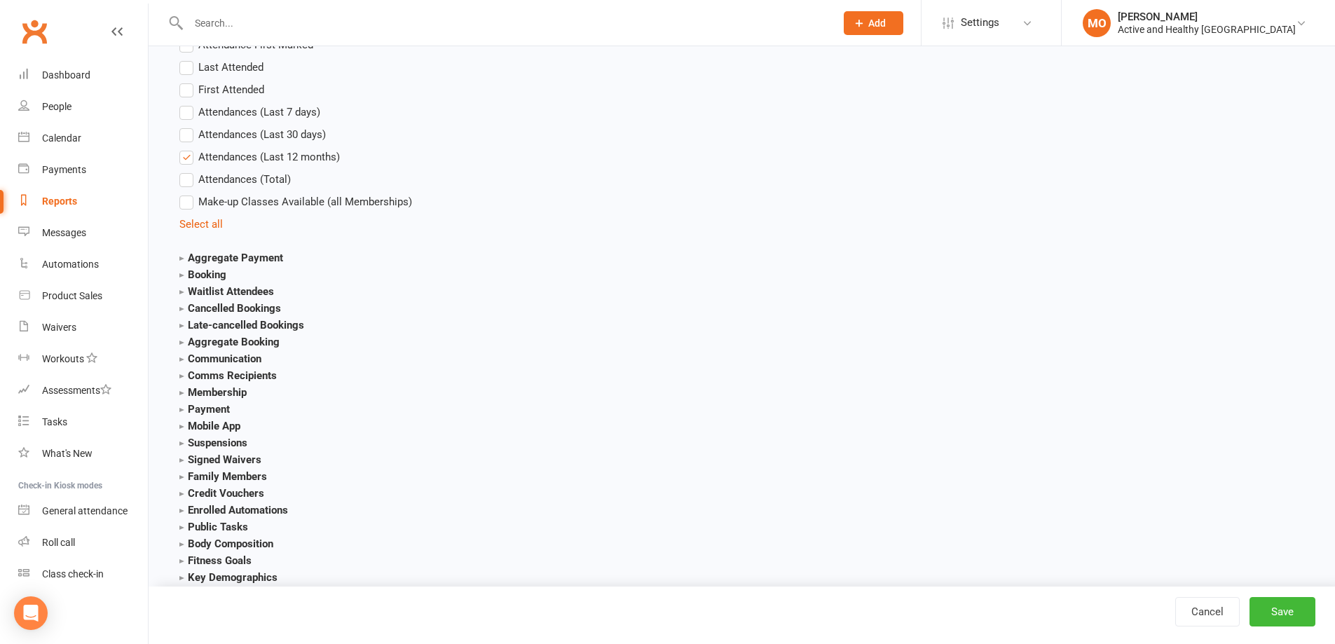
click at [209, 274] on strong "Booking" at bounding box center [202, 274] width 47 height 13
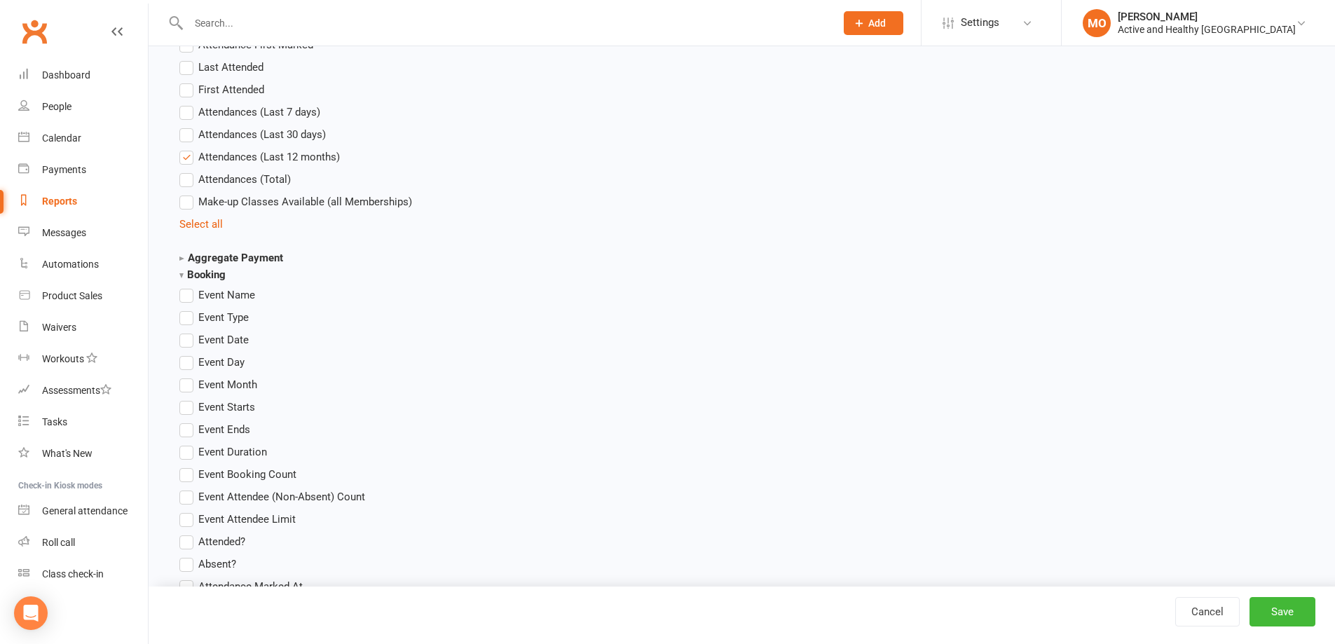
click at [191, 294] on label "Event Name" at bounding box center [217, 295] width 76 height 17
click at [188, 287] on input "Event Name" at bounding box center [183, 287] width 9 height 0
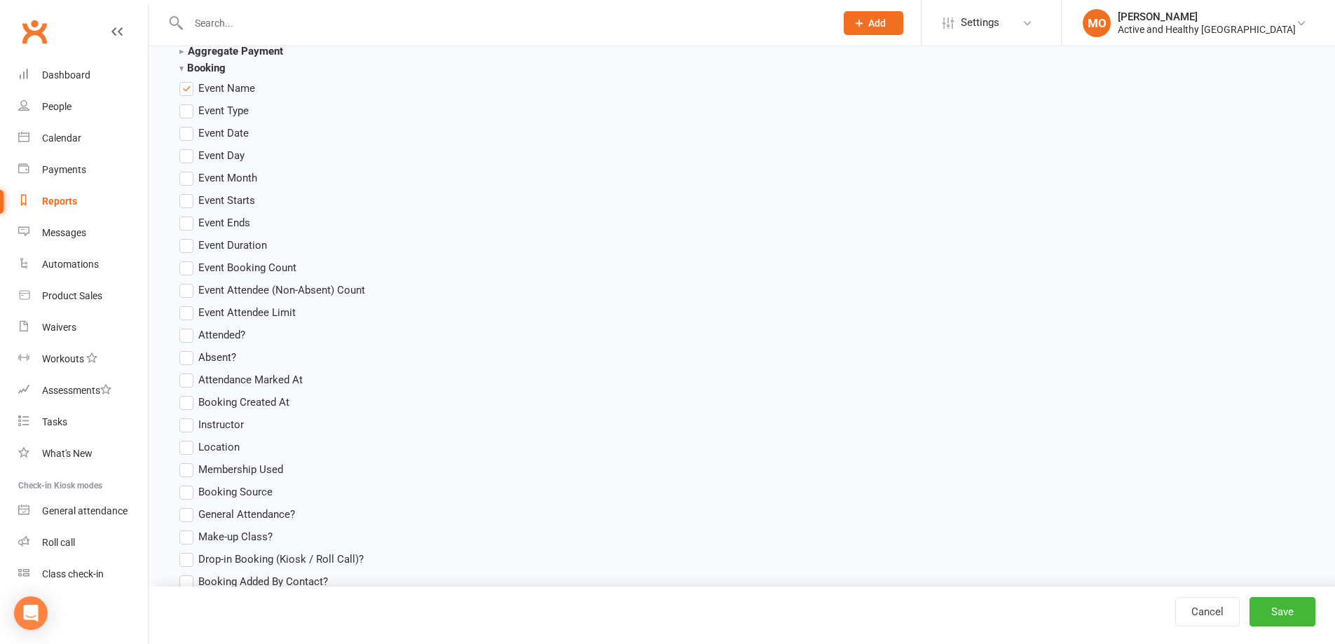
scroll to position [1752, 0]
click at [186, 437] on label "Location" at bounding box center [209, 443] width 60 height 17
click at [186, 435] on input "Location" at bounding box center [183, 435] width 9 height 0
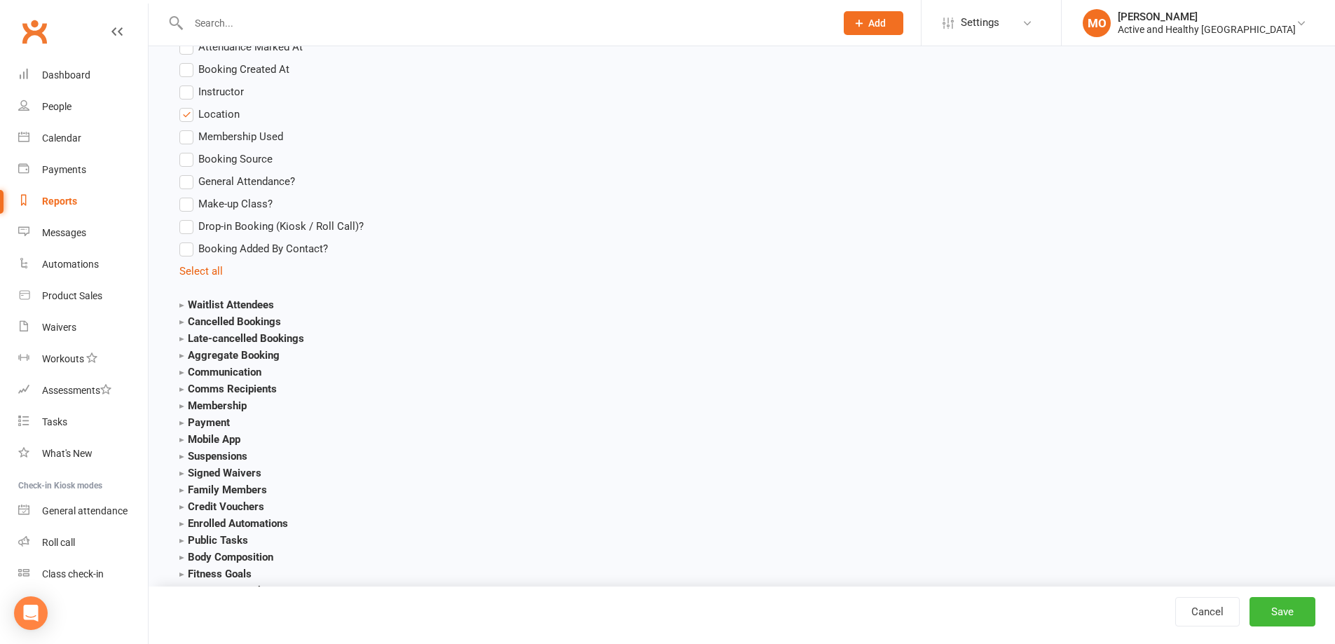
scroll to position [2158, 0]
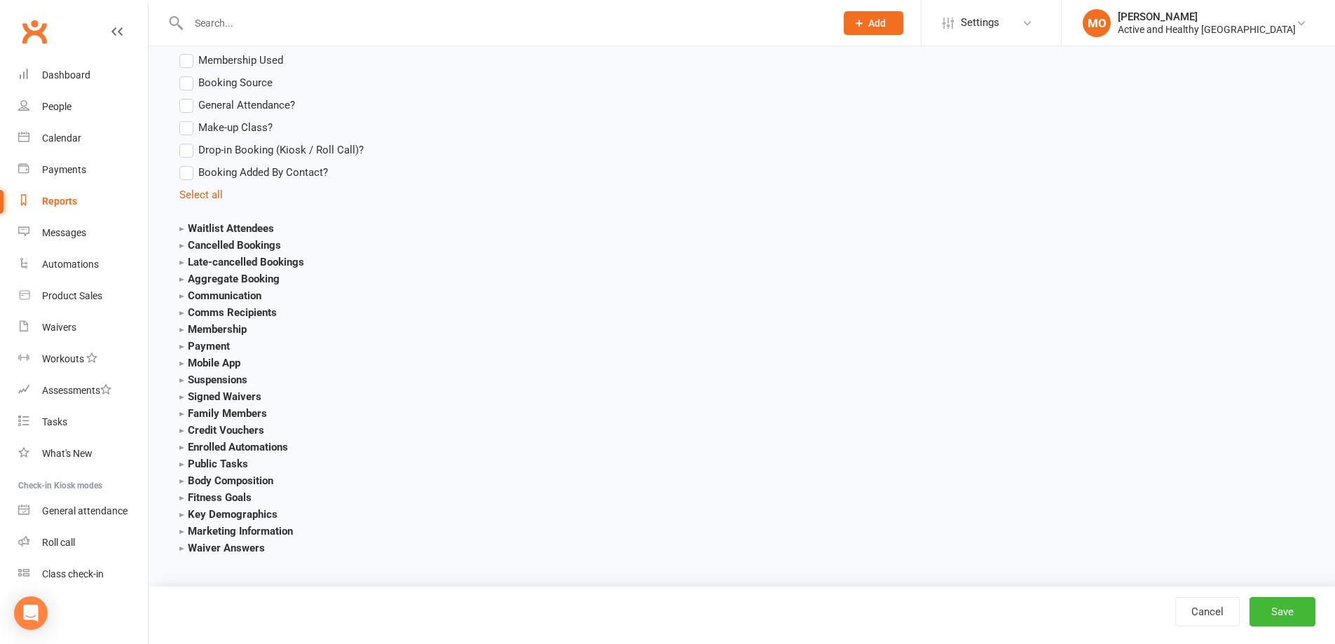
click at [208, 447] on strong "Waiver Answers" at bounding box center [221, 548] width 85 height 13
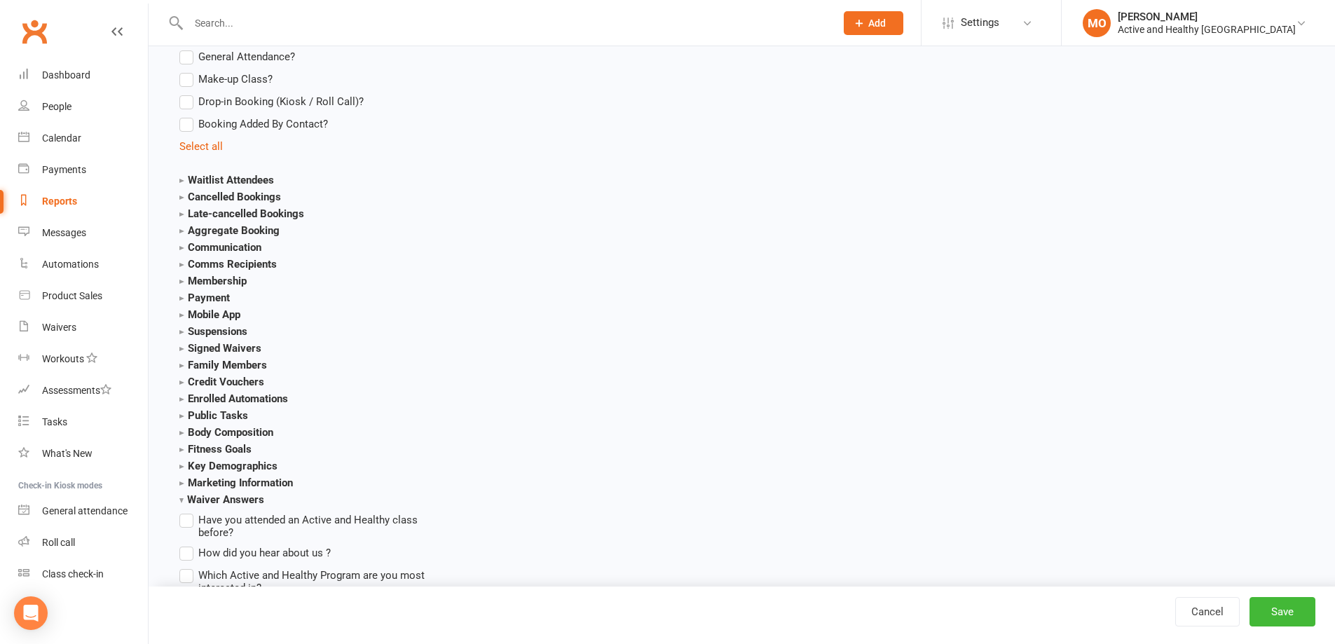
scroll to position [2368, 0]
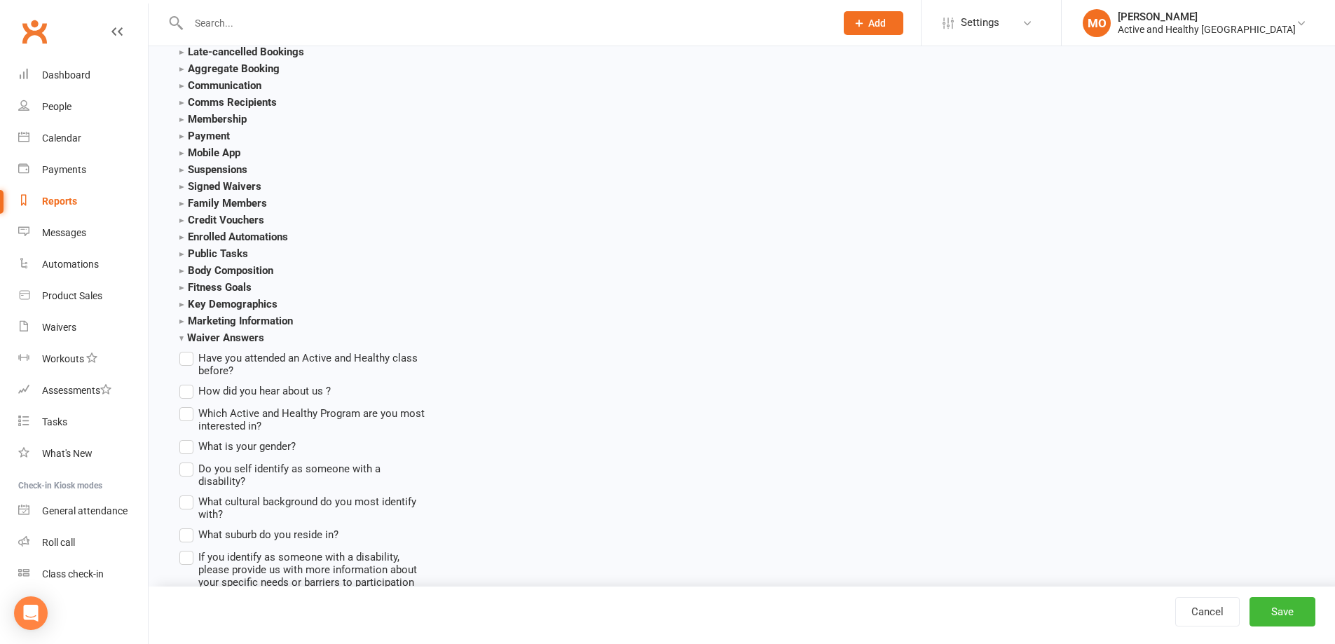
click at [191, 447] on label "What suburb do you reside in?" at bounding box center [258, 534] width 159 height 17
click at [188, 447] on input "What suburb do you reside in?" at bounding box center [183, 526] width 9 height 0
click at [190, 447] on label "What cultural background do you most identify with?" at bounding box center [303, 506] width 249 height 27
click at [188, 447] on input "What cultural background do you most identify with?" at bounding box center [183, 493] width 9 height 0
click at [188, 447] on label "Do you self identify as someone with a disability?" at bounding box center [303, 473] width 249 height 27
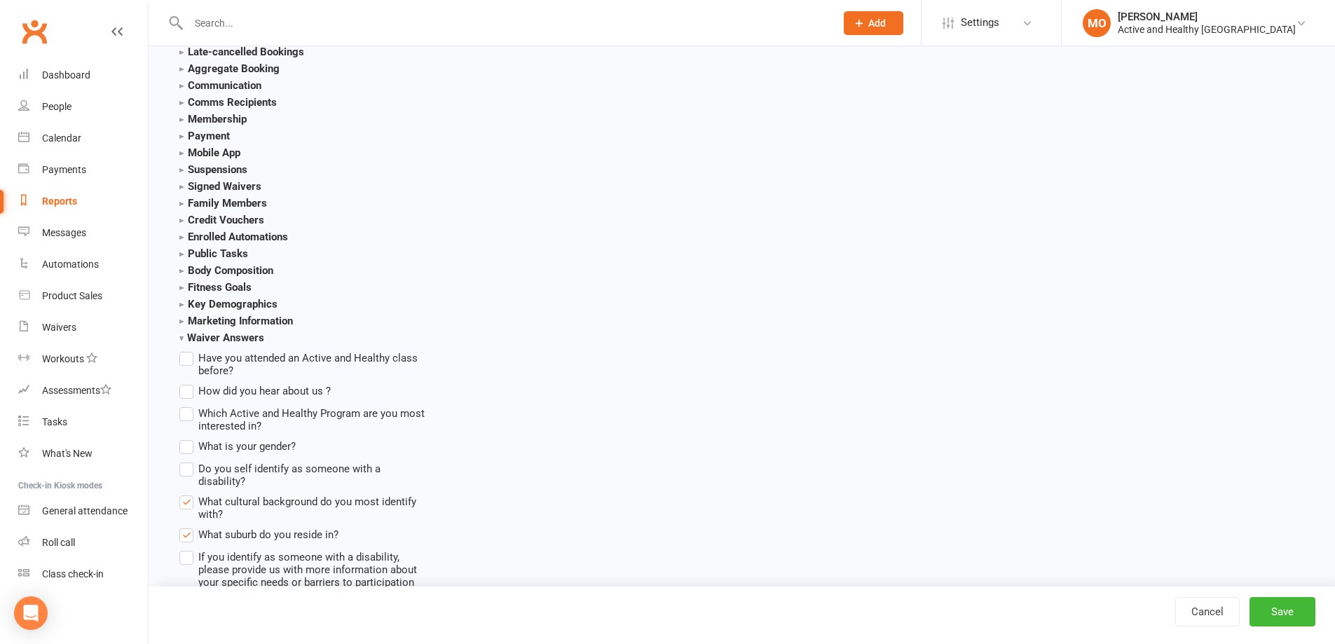
click at [188, 447] on input "Do you self identify as someone with a disability?" at bounding box center [183, 460] width 9 height 0
click at [199, 438] on span "What is your gender?" at bounding box center [246, 445] width 97 height 15
click at [188, 438] on input "What is your gender?" at bounding box center [183, 438] width 9 height 0
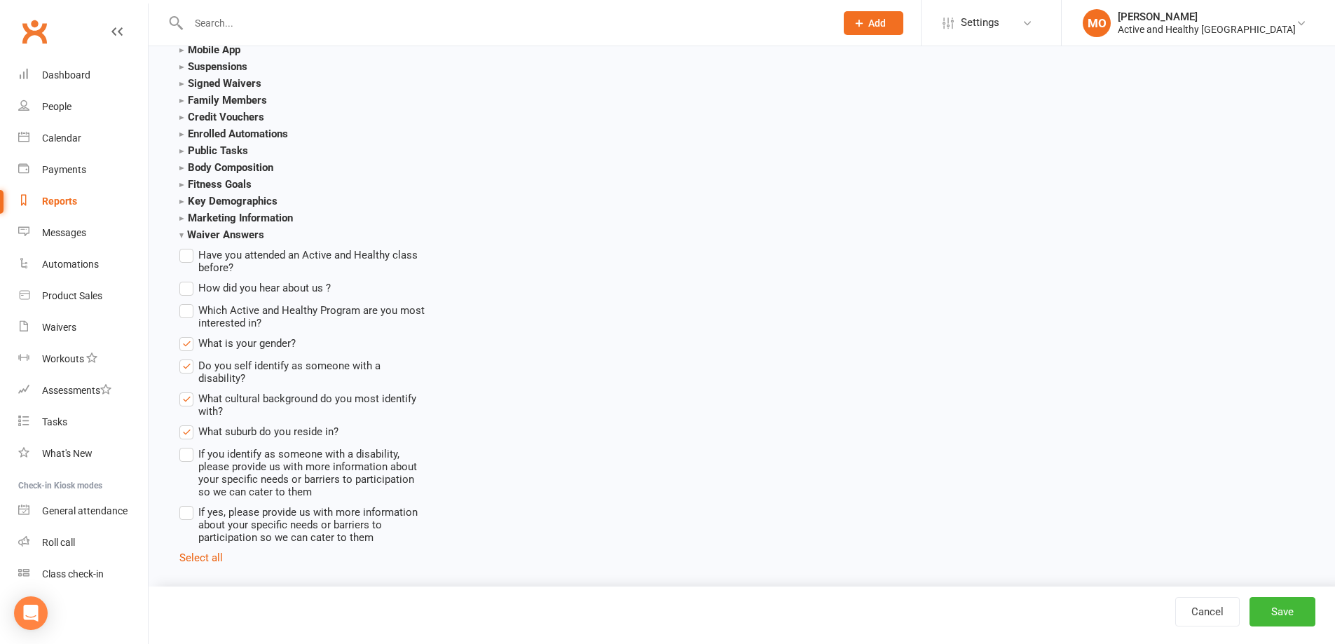
scroll to position [2487, 0]
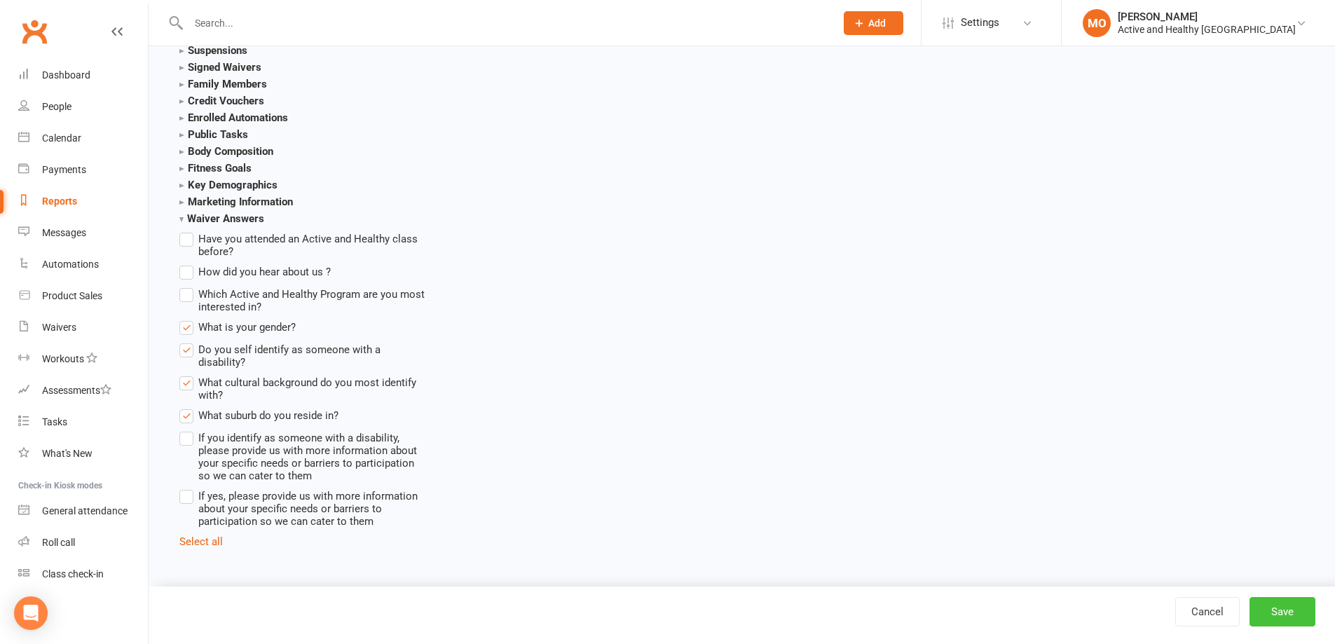
click at [886, 447] on button "Save" at bounding box center [1282, 611] width 66 height 29
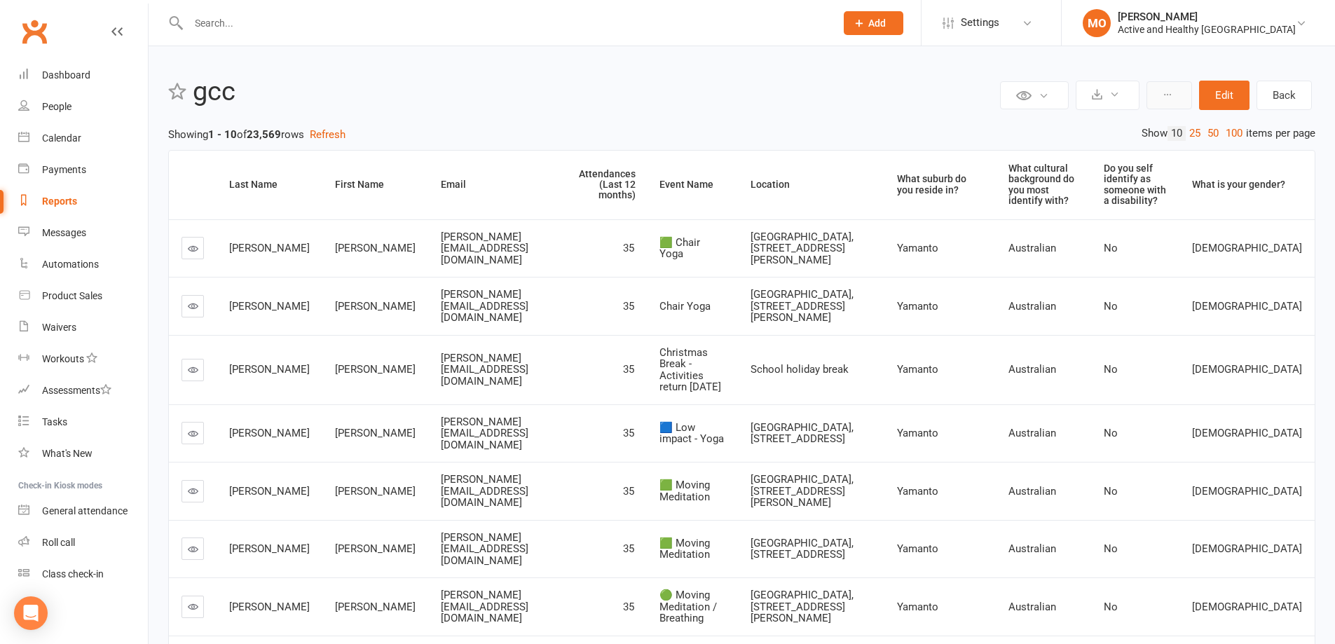
click at [886, 97] on button at bounding box center [1169, 95] width 46 height 28
click at [886, 69] on div "Private Report Only visible by me Public Report Visible to everyone at gym Expo…" at bounding box center [742, 472] width 1186 height 853
click at [886, 98] on button "Edit" at bounding box center [1224, 95] width 50 height 29
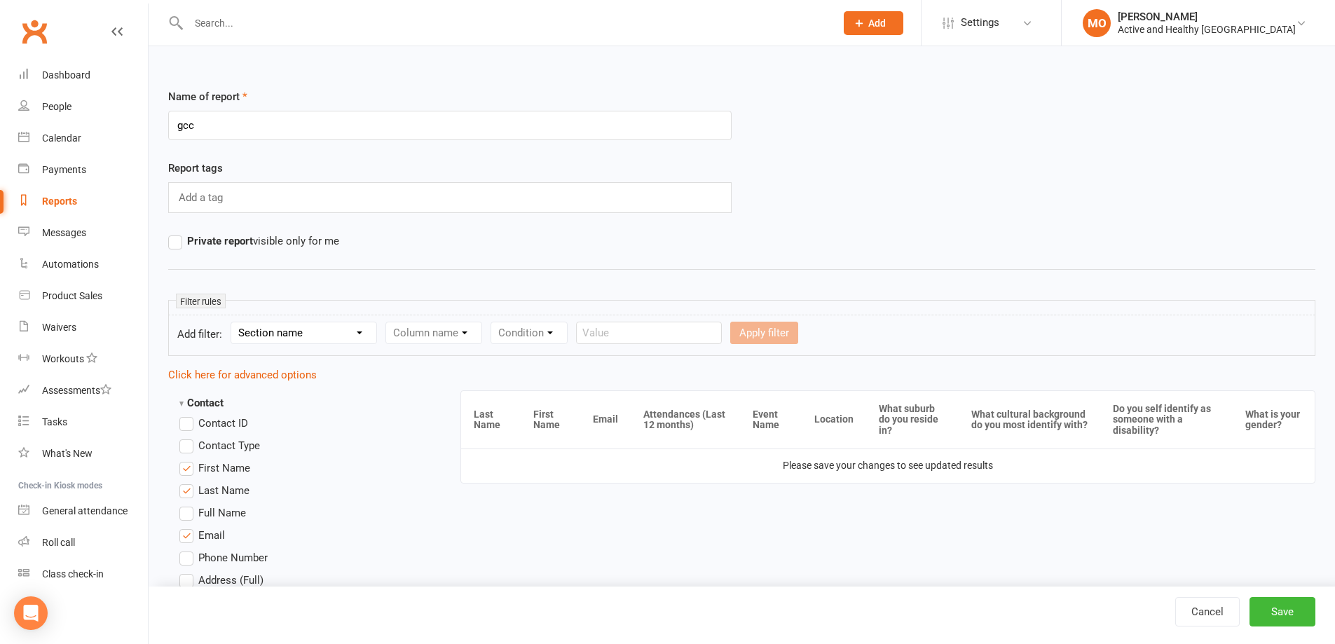
click at [314, 329] on select "Section name Contact Attendance Aggregate Payment Booking Waitlist Attendees Ca…" at bounding box center [303, 332] width 145 height 21
select select "3"
click at [233, 322] on select "Section name Contact Attendance Aggregate Payment Booking Waitlist Attendees Ca…" at bounding box center [303, 332] width 145 height 21
click at [555, 329] on select "Column name Event Name Event Type Event Date Event Day Event Month Event Starts…" at bounding box center [484, 332] width 197 height 21
select select "16"
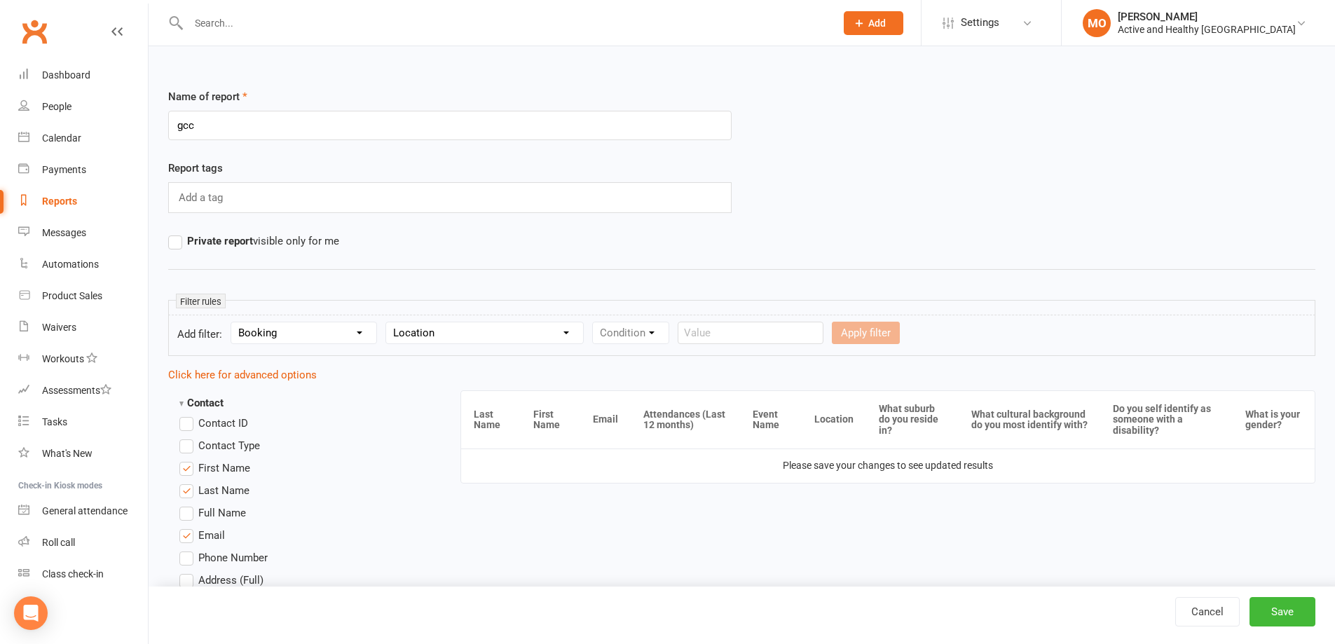
click at [388, 322] on select "Column name Event Name Event Type Event Date Event Day Event Month Event Starts…" at bounding box center [484, 332] width 197 height 21
click at [734, 330] on select "Condition Equals Does not equal Contains Does not contain Is blank or does not …" at bounding box center [673, 332] width 161 height 21
select select "2"
click at [594, 322] on select "Condition Equals Does not equal Contains Does not contain Is blank or does not …" at bounding box center [673, 332] width 161 height 21
click at [801, 335] on input "text" at bounding box center [836, 333] width 146 height 22
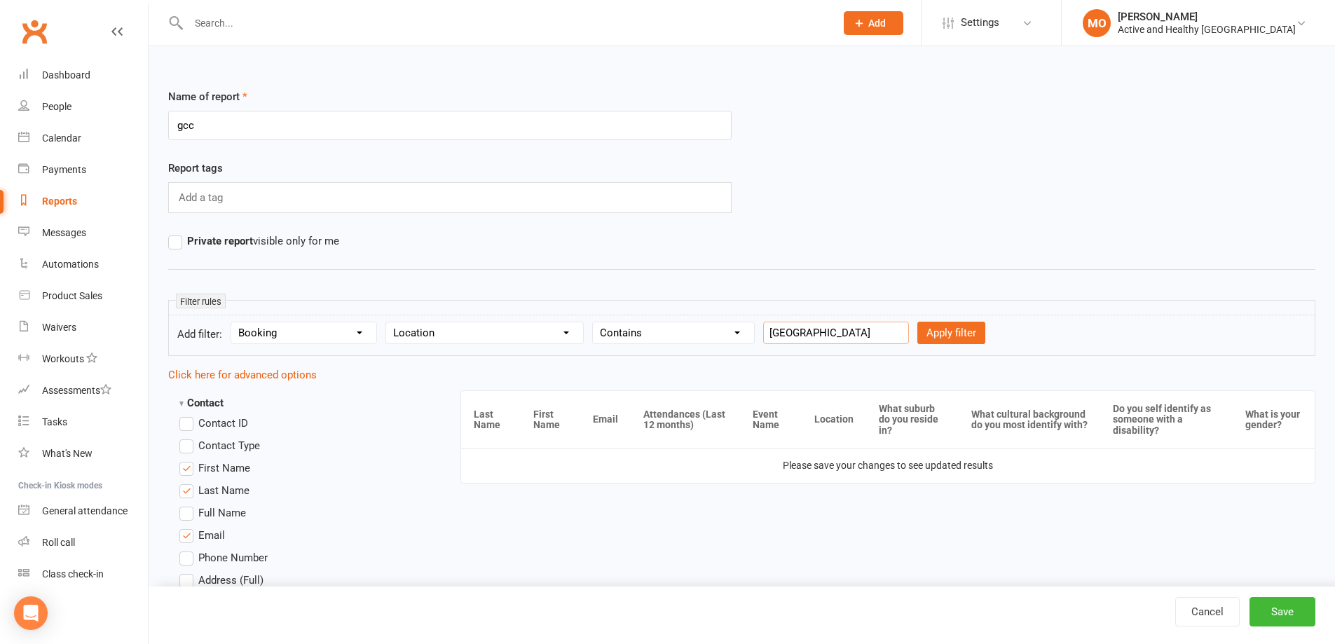
scroll to position [0, 12]
type input "[GEOGRAPHIC_DATA]"
click at [886, 322] on button "Apply filter" at bounding box center [951, 333] width 68 height 22
select select
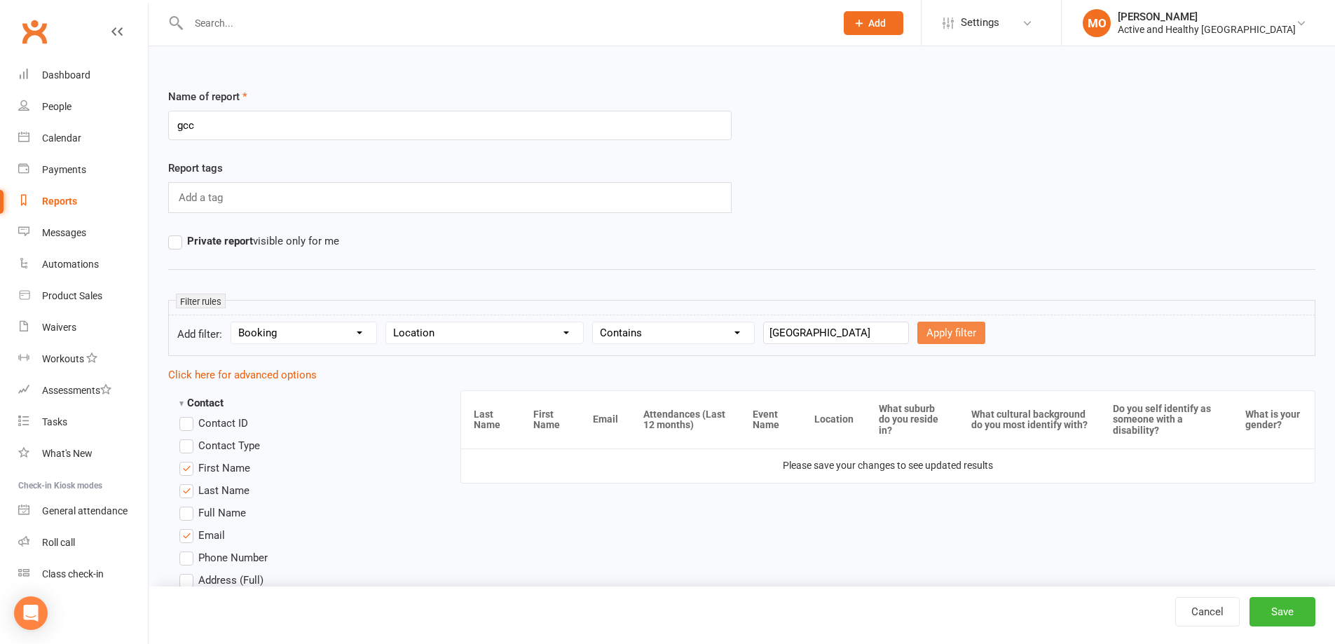
select select
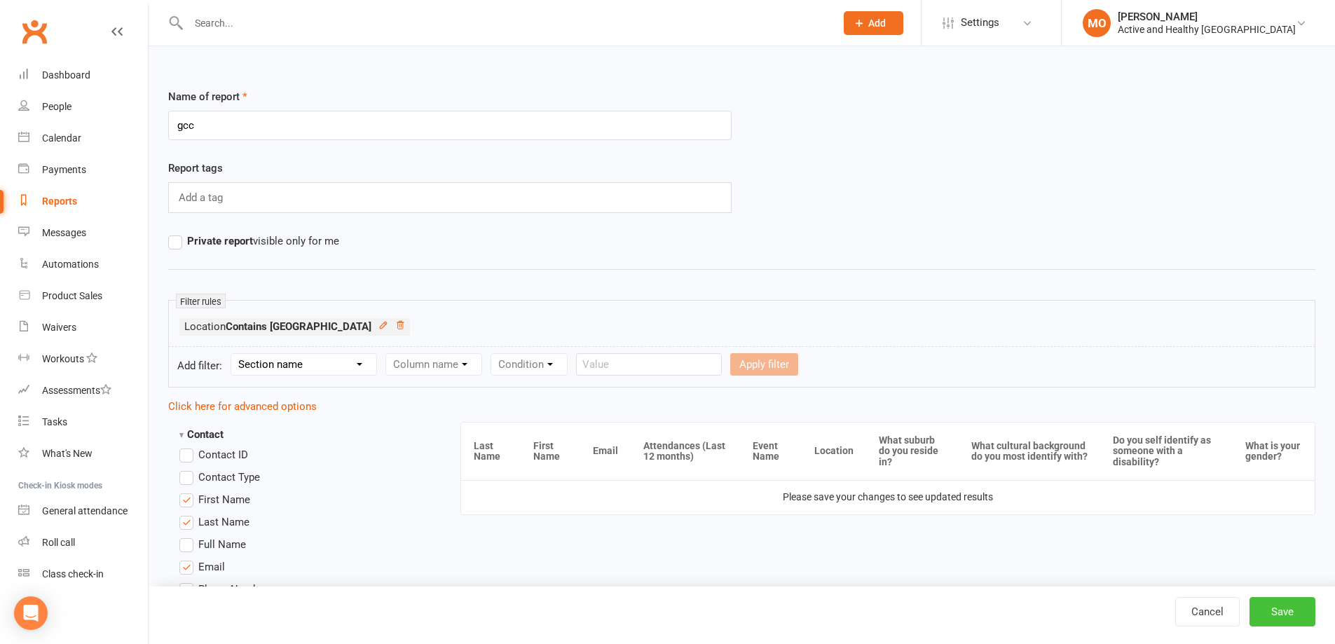
click at [886, 447] on button "Save" at bounding box center [1282, 611] width 66 height 29
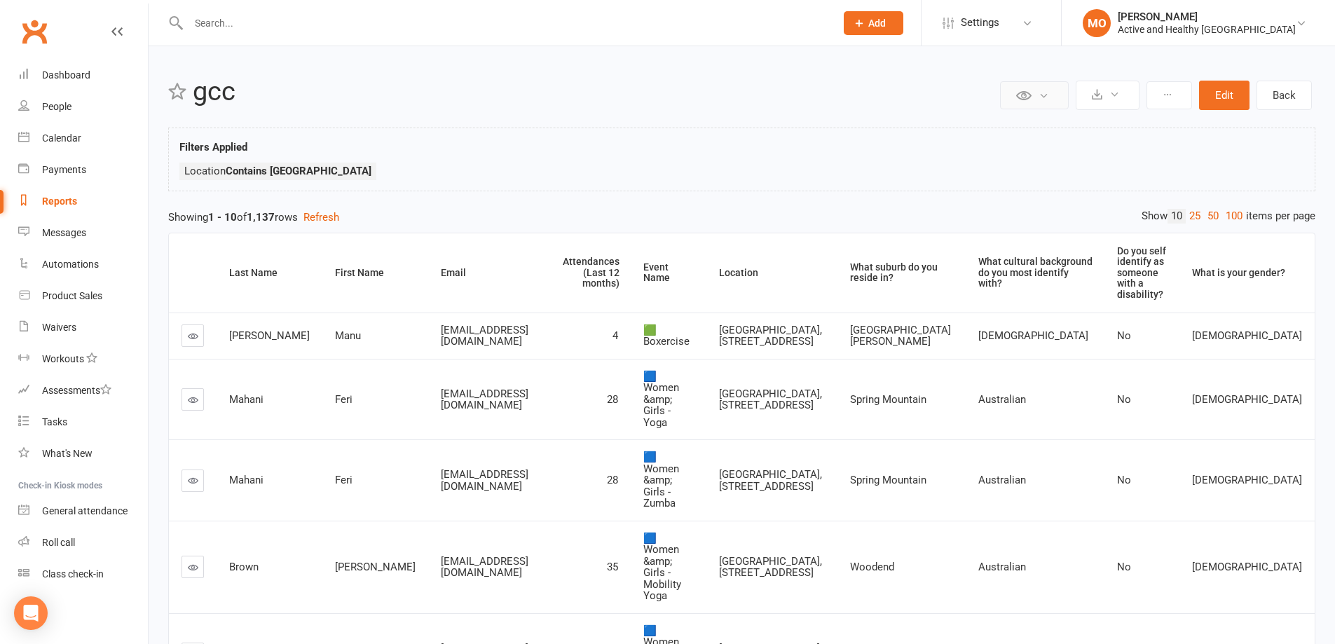
click at [886, 96] on icon at bounding box center [1043, 95] width 11 height 11
click at [886, 96] on icon at bounding box center [1114, 94] width 11 height 11
click at [886, 138] on link "Export to CSV" at bounding box center [1065, 129] width 147 height 28
click at [516, 156] on div "Filters Applied Location Contains [GEOGRAPHIC_DATA]" at bounding box center [741, 163] width 1125 height 48
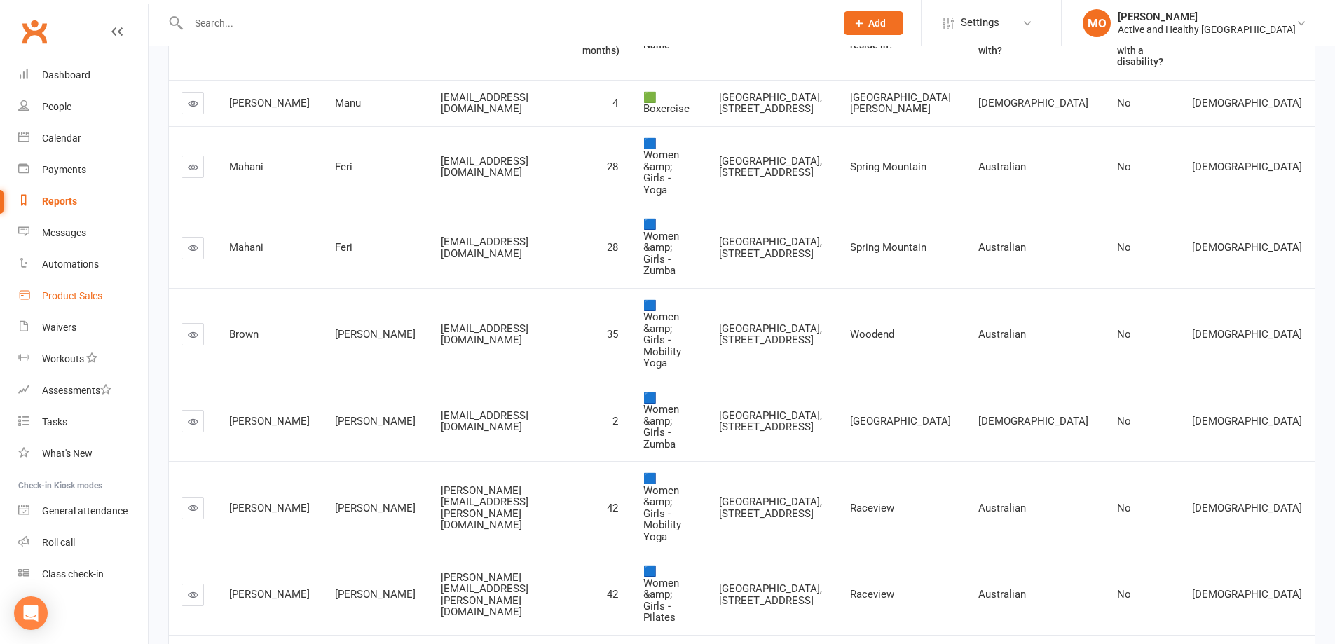
scroll to position [210, 0]
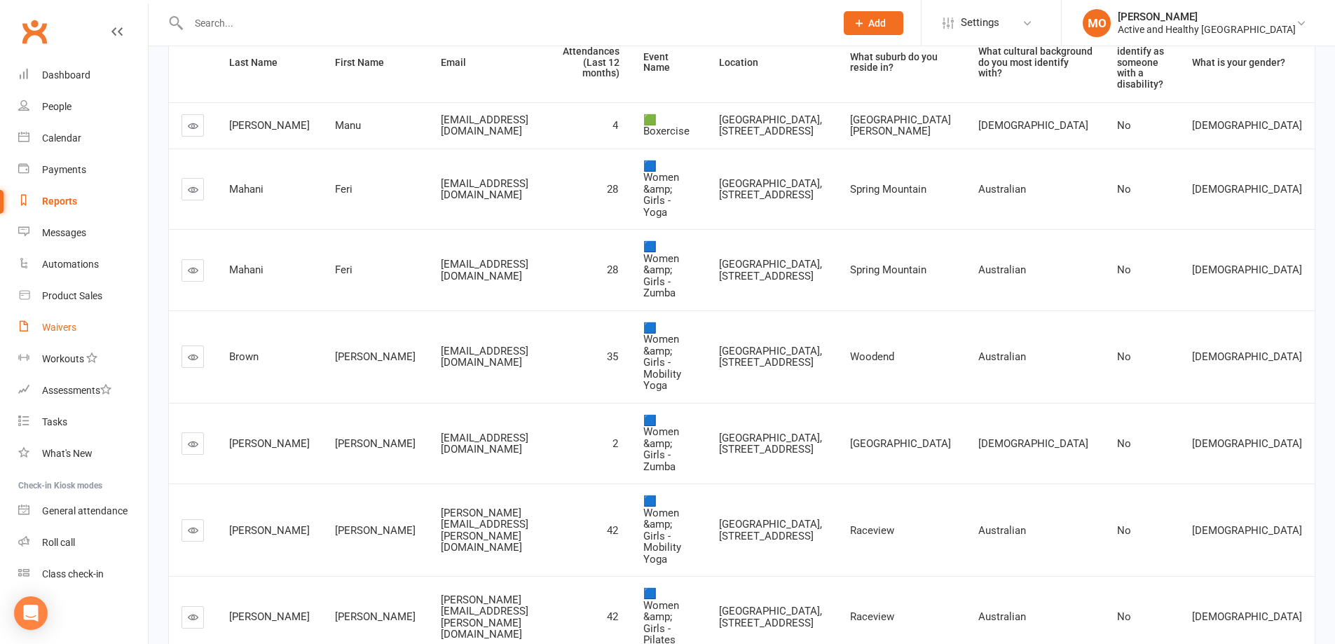
click at [60, 337] on link "Waivers" at bounding box center [83, 328] width 130 height 32
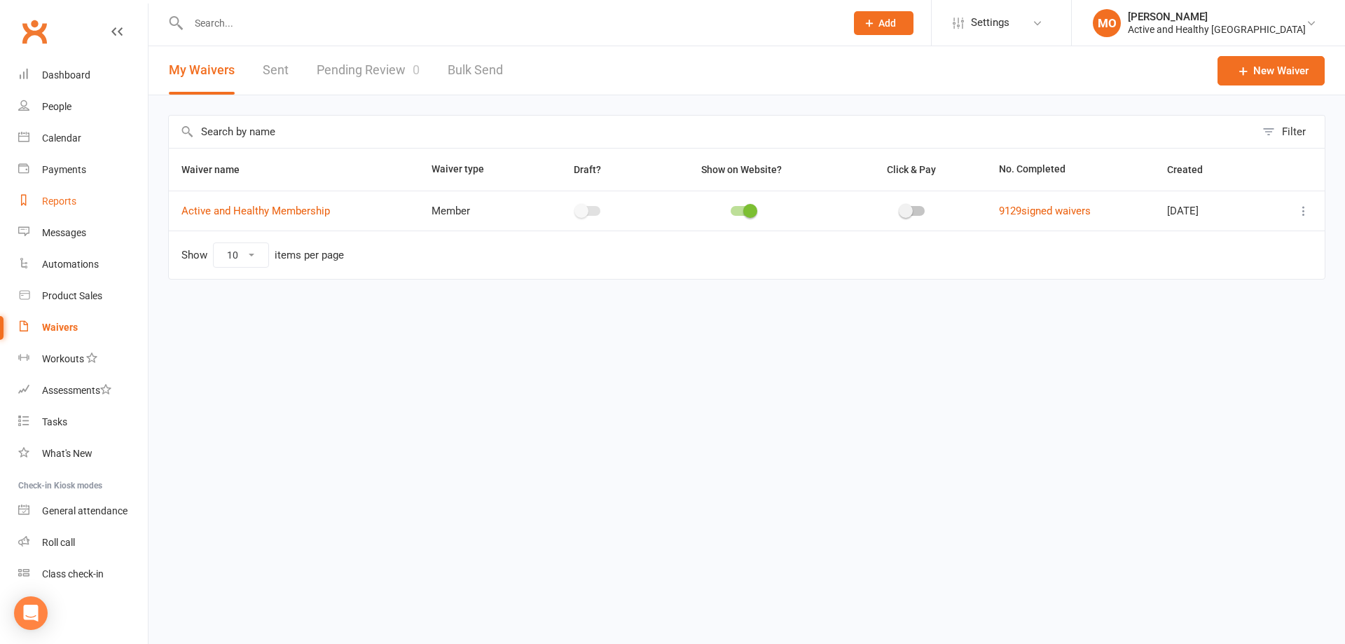
click at [64, 203] on div "Reports" at bounding box center [59, 201] width 34 height 11
select select "50"
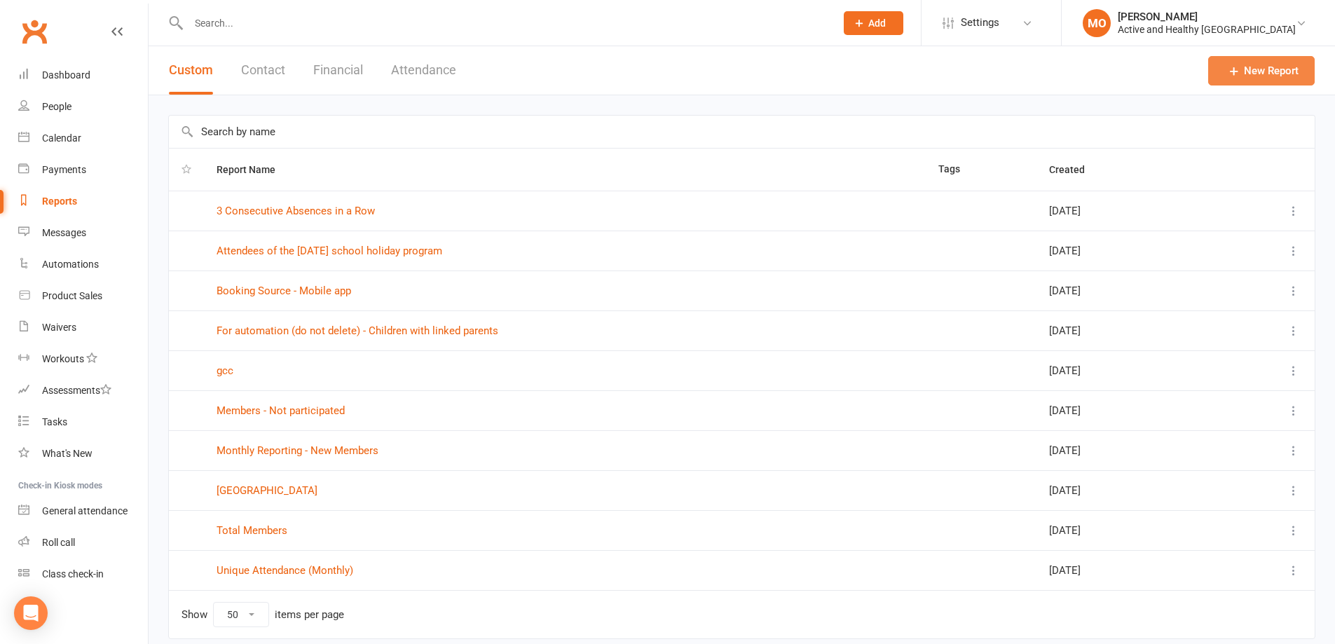
click at [886, 67] on link "New Report" at bounding box center [1261, 70] width 107 height 29
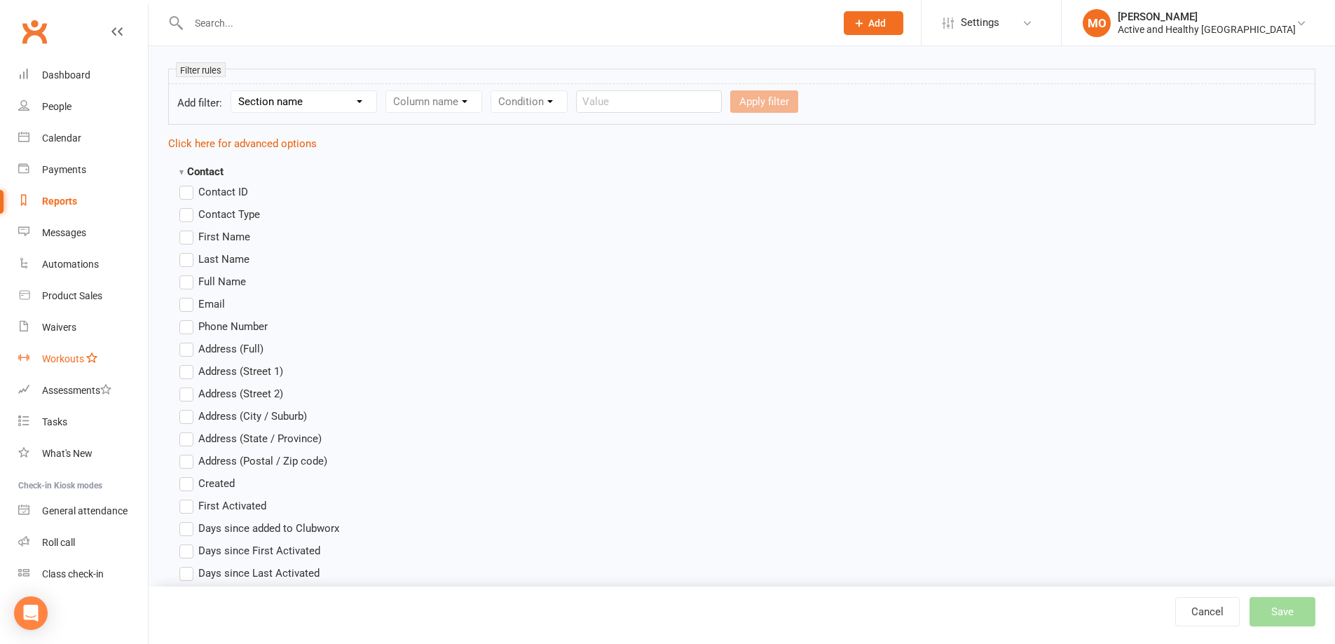
scroll to position [280, 0]
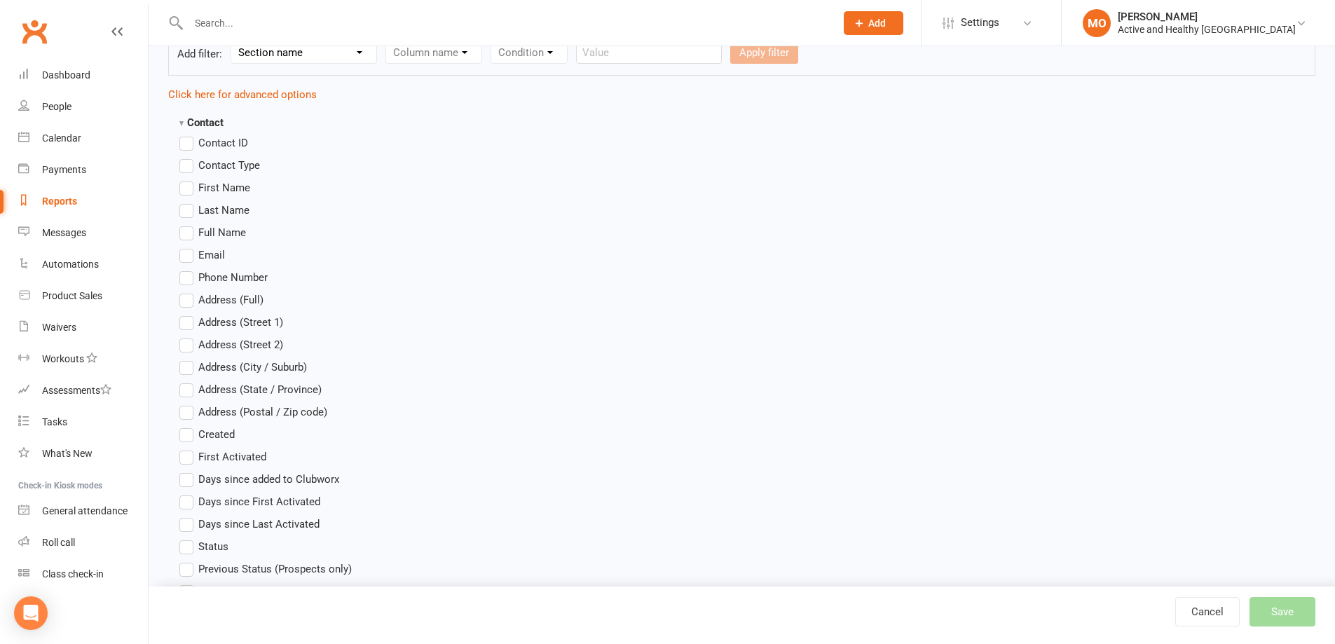
click at [210, 188] on span "First Name" at bounding box center [224, 186] width 52 height 15
click at [188, 179] on input "First Name" at bounding box center [183, 179] width 9 height 0
click at [207, 203] on span "Last Name" at bounding box center [223, 209] width 51 height 15
click at [188, 202] on input "Last Name" at bounding box center [183, 202] width 9 height 0
click at [197, 248] on label "Email" at bounding box center [202, 255] width 46 height 17
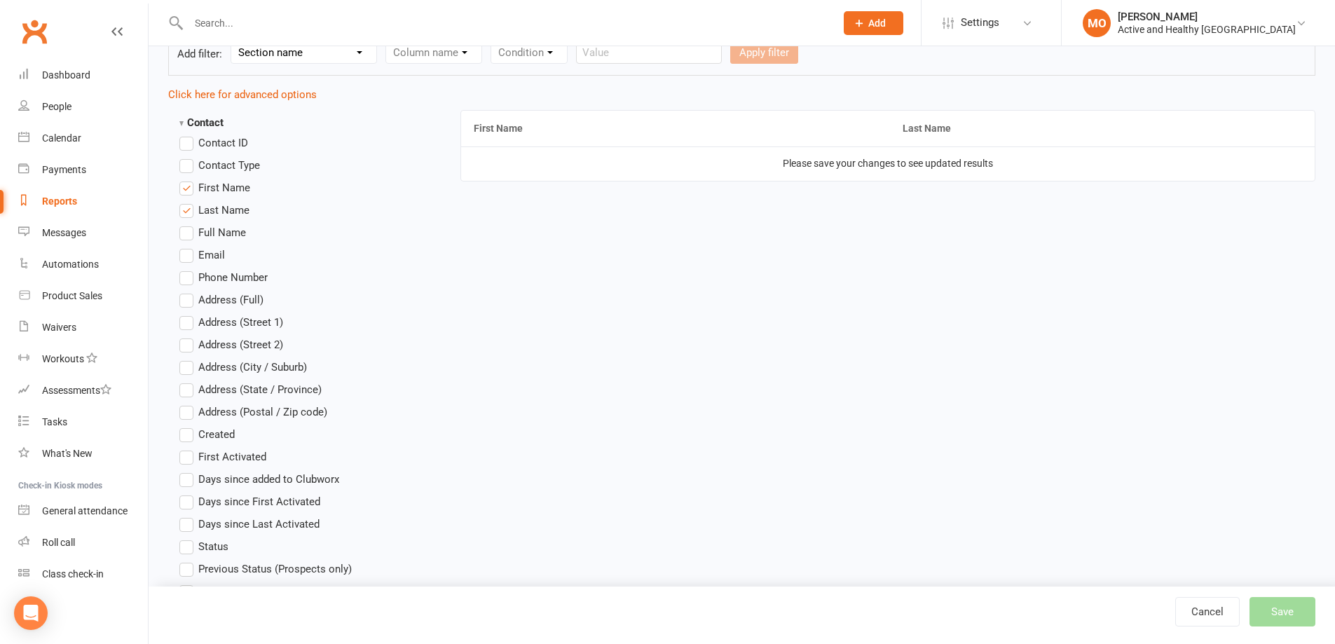
click at [188, 247] on input "Email" at bounding box center [183, 247] width 9 height 0
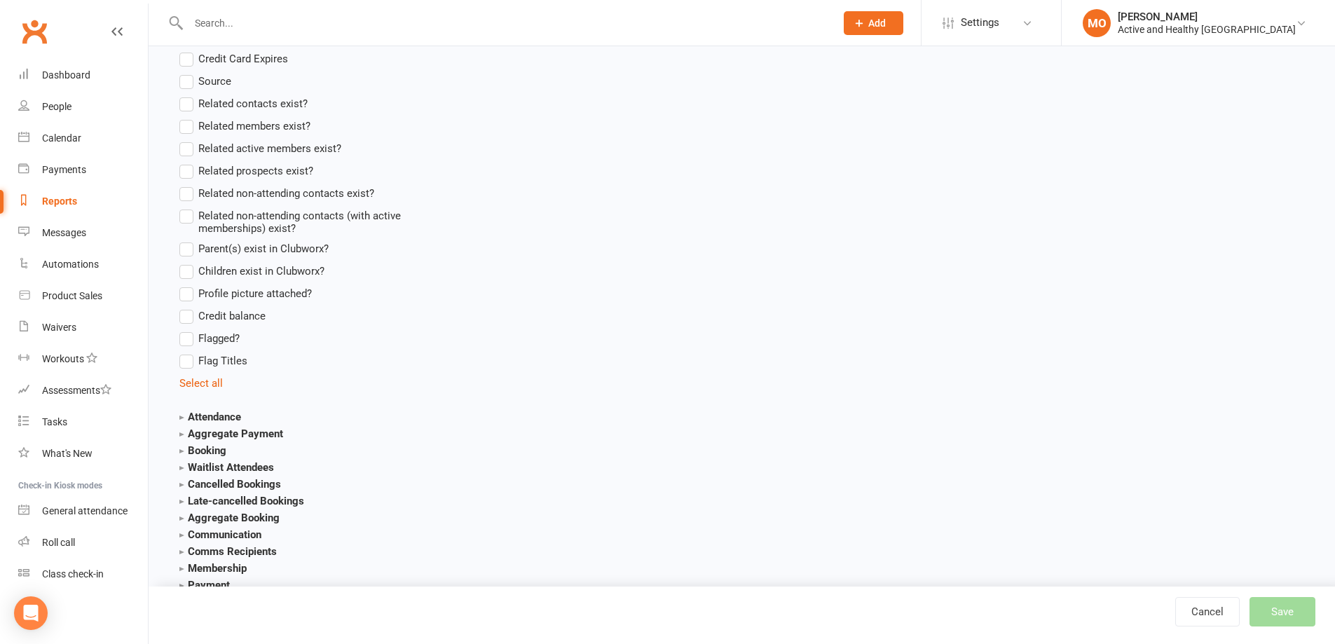
scroll to position [1366, 0]
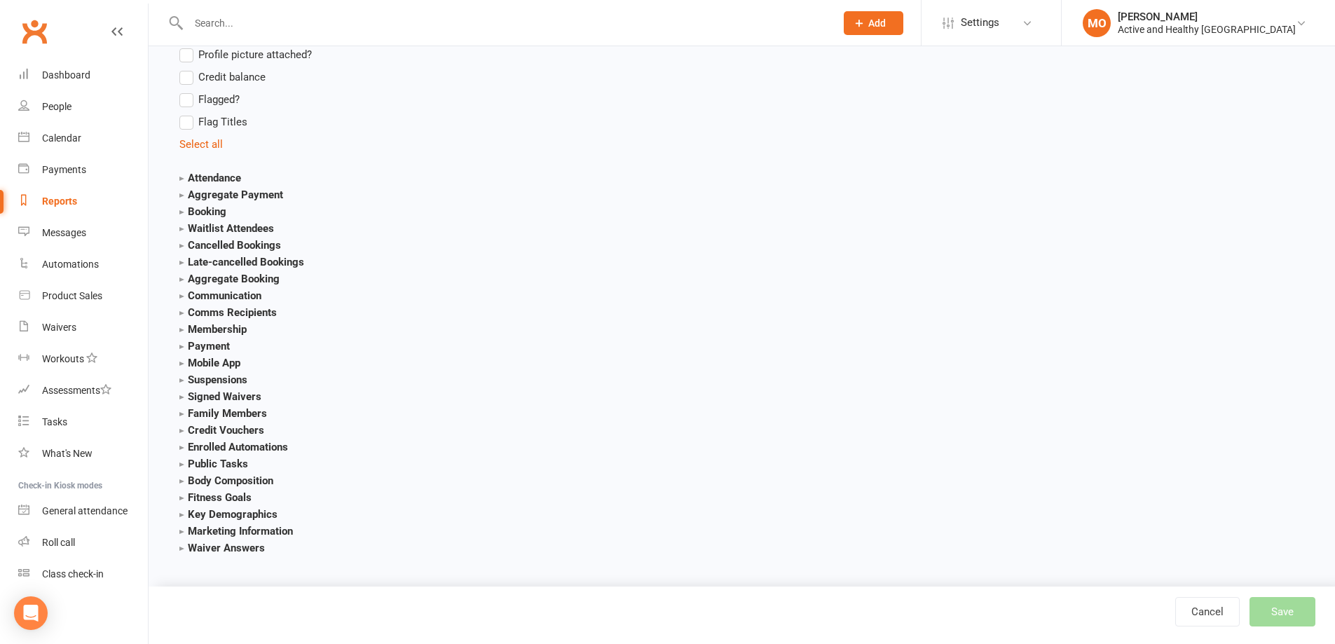
click at [219, 447] on strong "Waiver Answers" at bounding box center [221, 548] width 85 height 13
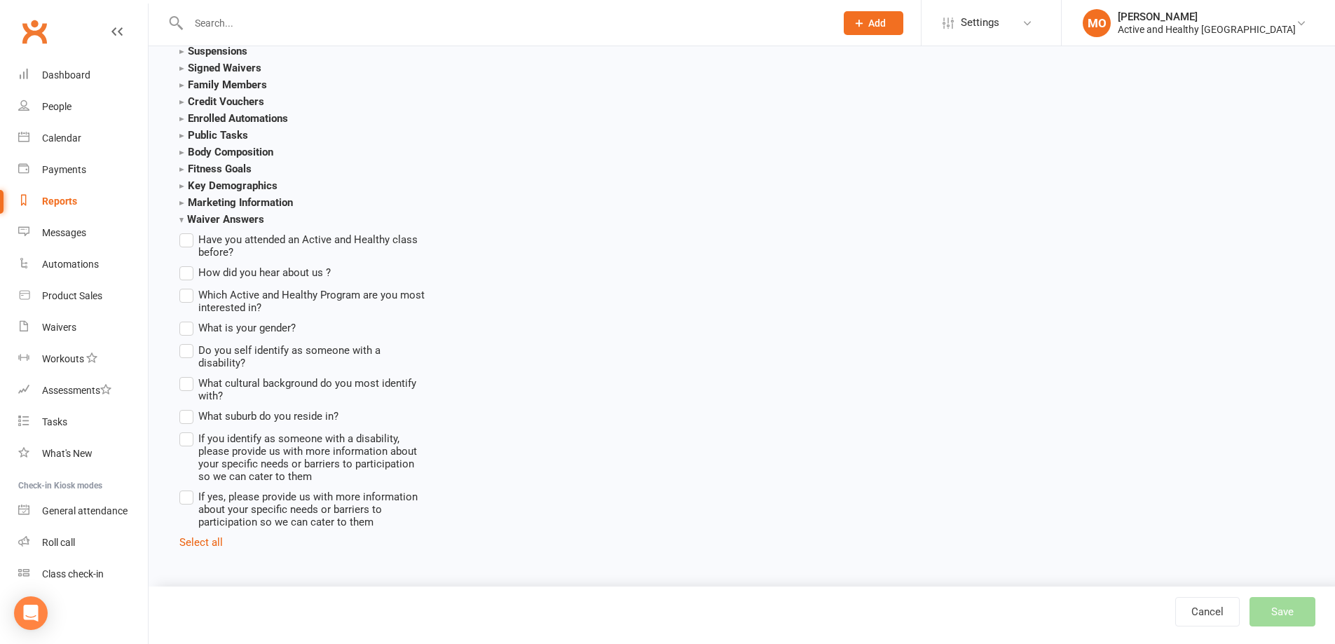
scroll to position [1695, 0]
click at [189, 240] on label "Have you attended an Active and Healthy class before?" at bounding box center [303, 244] width 249 height 27
click at [188, 231] on input "Have you attended an Active and Healthy class before?" at bounding box center [183, 231] width 9 height 0
click at [181, 274] on label "How did you hear about us ?" at bounding box center [254, 271] width 151 height 17
click at [181, 263] on input "How did you hear about us ?" at bounding box center [183, 263] width 9 height 0
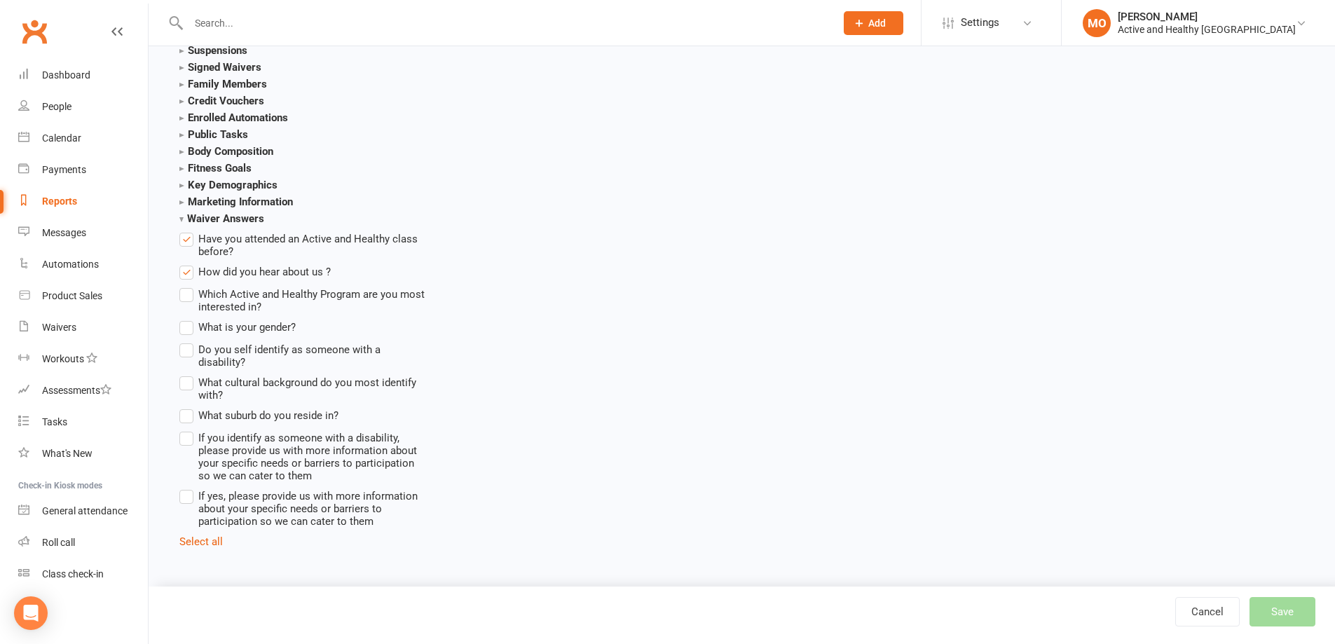
click at [183, 295] on label "Which Active and Healthy Program are you most interested in?" at bounding box center [303, 299] width 249 height 27
click at [183, 286] on input "Which Active and Healthy Program are you most interested in?" at bounding box center [183, 286] width 9 height 0
click at [187, 327] on label "What is your gender?" at bounding box center [237, 327] width 116 height 17
click at [187, 319] on input "What is your gender?" at bounding box center [183, 319] width 9 height 0
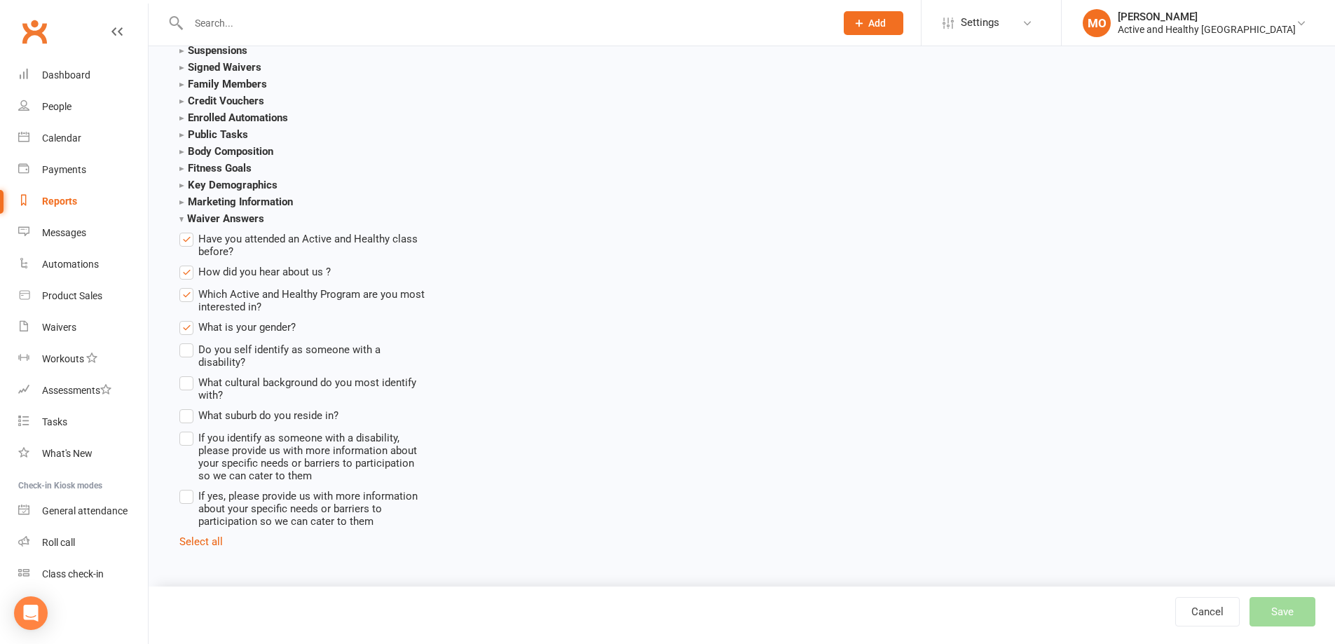
click at [193, 348] on label "Do you self identify as someone with a disability?" at bounding box center [303, 354] width 249 height 27
click at [188, 341] on input "Do you self identify as someone with a disability?" at bounding box center [183, 341] width 9 height 0
click at [186, 374] on label "What cultural background do you most identify with?" at bounding box center [303, 387] width 249 height 27
click at [186, 374] on input "What cultural background do you most identify with?" at bounding box center [183, 374] width 9 height 0
click at [189, 407] on label "What suburb do you reside in?" at bounding box center [258, 415] width 159 height 17
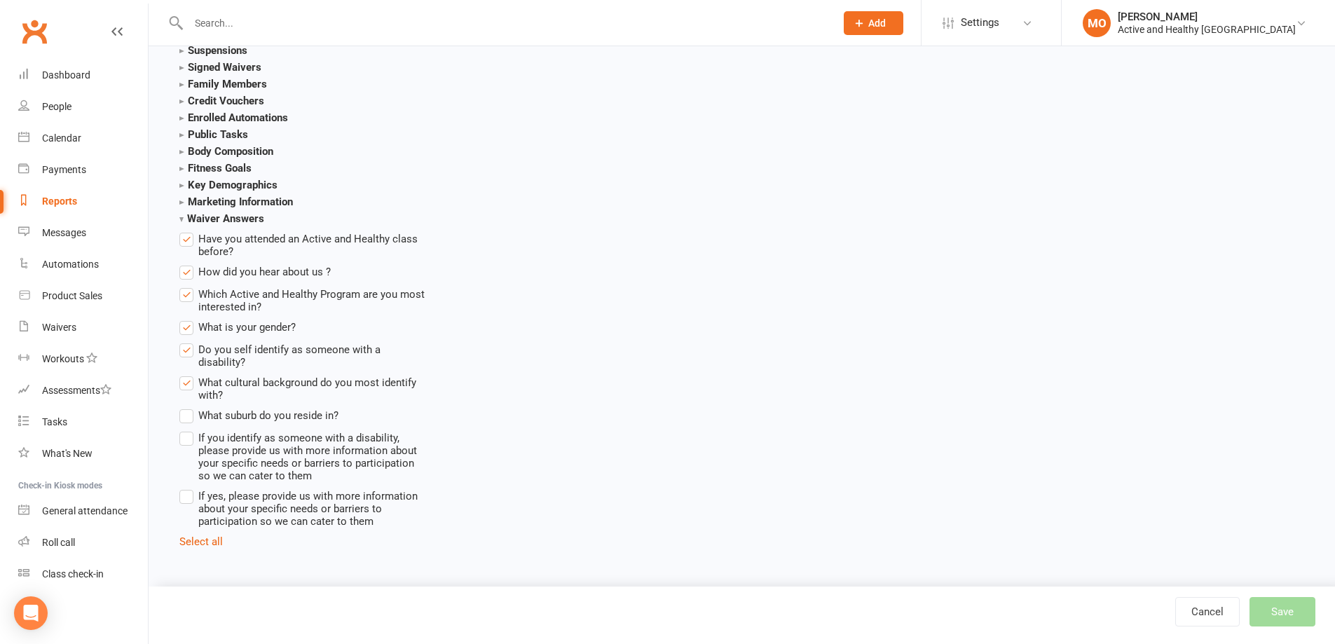
click at [188, 407] on input "What suburb do you reside in?" at bounding box center [183, 407] width 9 height 0
click at [193, 437] on label "If you identify as someone with a disability, please provide us with more infor…" at bounding box center [303, 456] width 249 height 53
click at [188, 430] on input "If you identify as someone with a disability, please provide us with more infor…" at bounding box center [183, 430] width 9 height 0
click at [184, 447] on label "If yes, please provide us with more information about your specific needs or ba…" at bounding box center [303, 508] width 249 height 40
click at [184, 447] on input "If yes, please provide us with more information about your specific needs or ba…" at bounding box center [183, 488] width 9 height 0
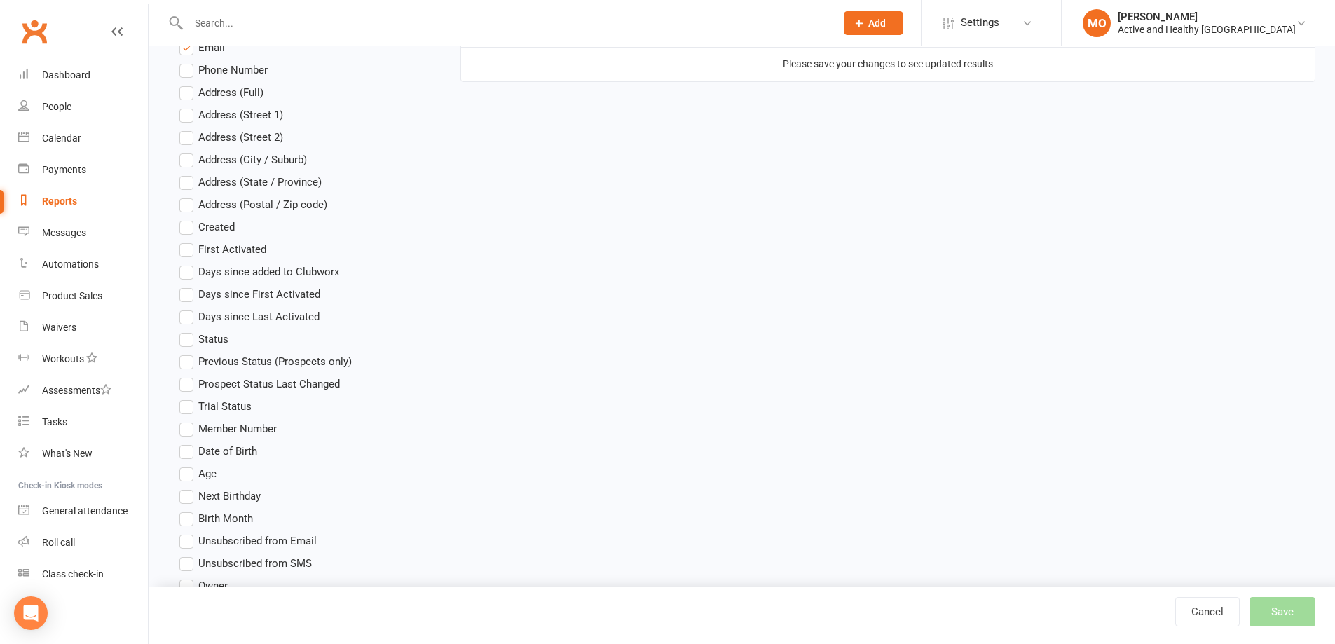
scroll to position [224, 0]
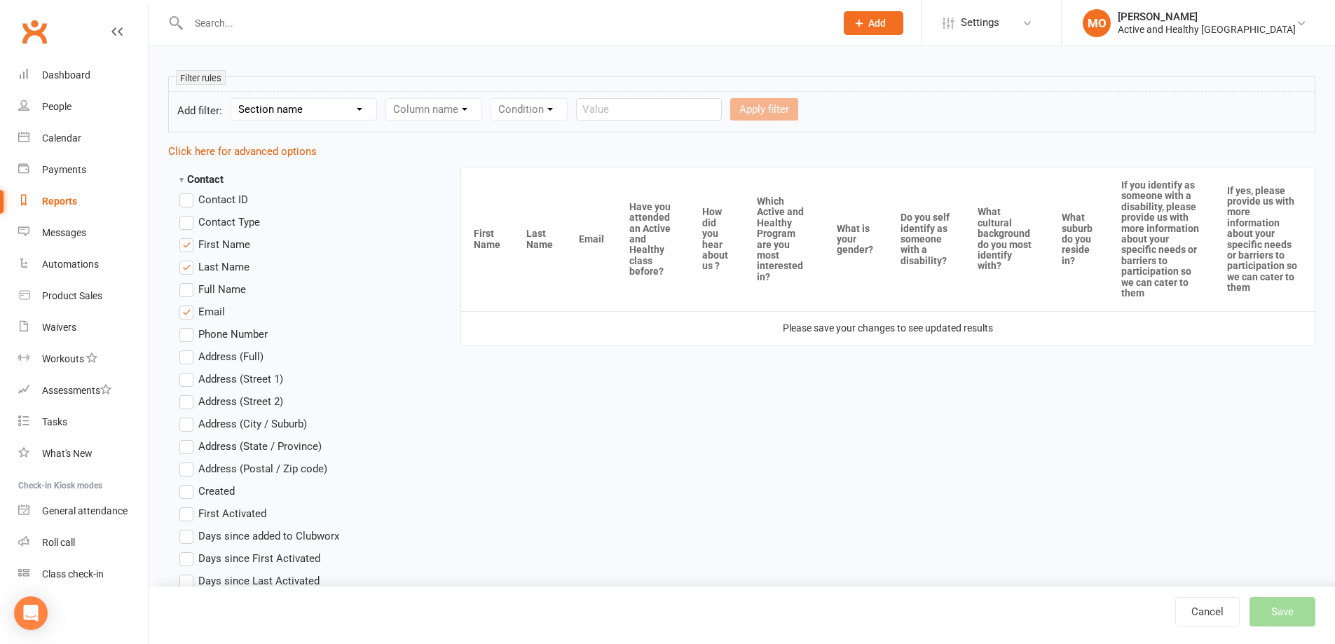
click at [886, 447] on div "Cancel Save" at bounding box center [1255, 611] width 160 height 29
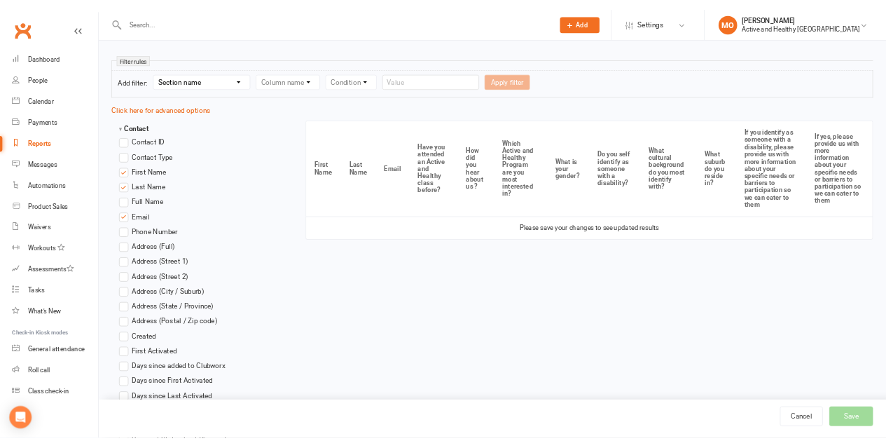
scroll to position [0, 0]
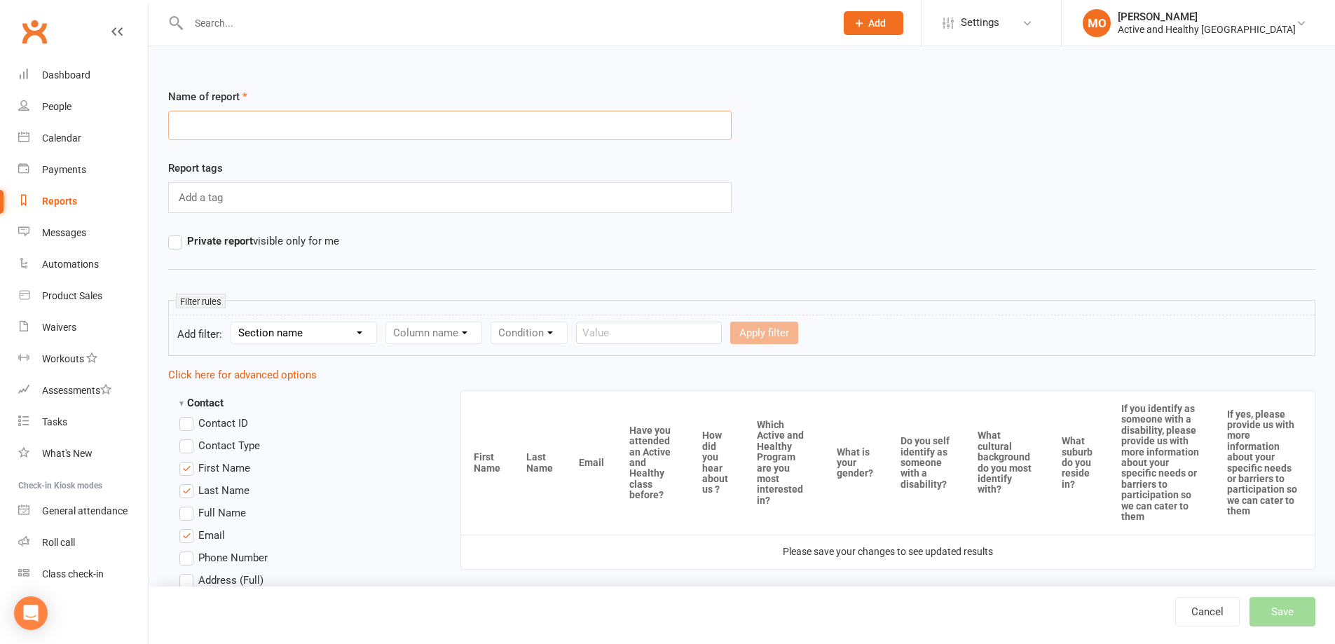
click at [242, 127] on input "text" at bounding box center [449, 125] width 563 height 29
type input "Waiver responses"
click at [617, 225] on div "Report tags Add a tag" at bounding box center [450, 196] width 584 height 73
click at [886, 447] on button "Save" at bounding box center [1282, 611] width 66 height 29
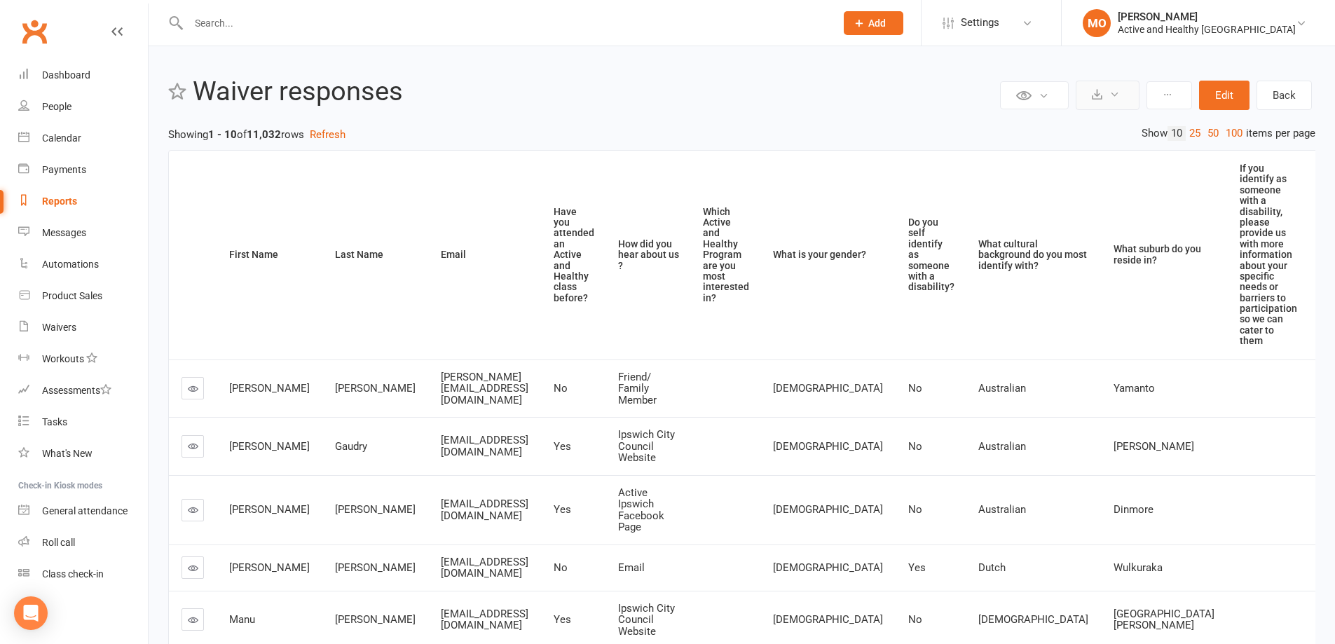
click at [886, 104] on button at bounding box center [1108, 95] width 64 height 29
click at [886, 131] on link "Export to CSV" at bounding box center [1065, 129] width 147 height 28
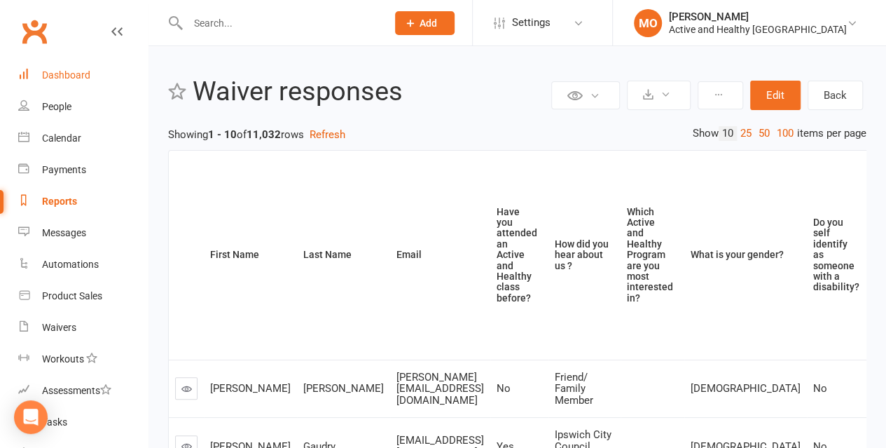
click at [74, 74] on div "Dashboard" at bounding box center [66, 74] width 48 height 11
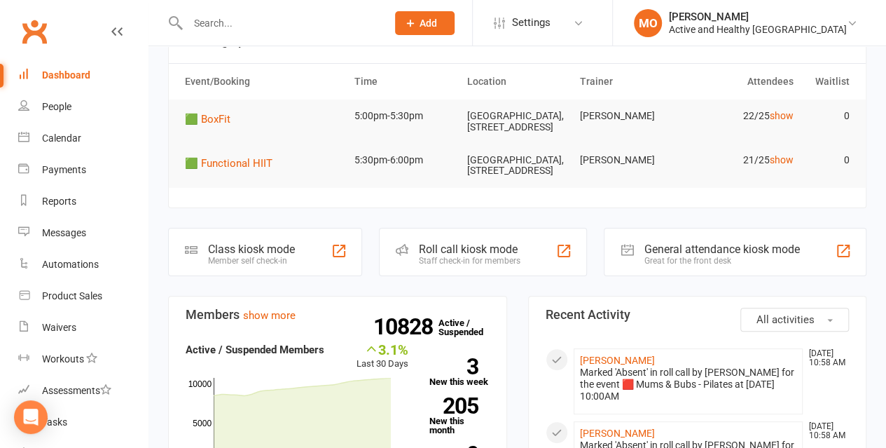
scroll to position [70, 0]
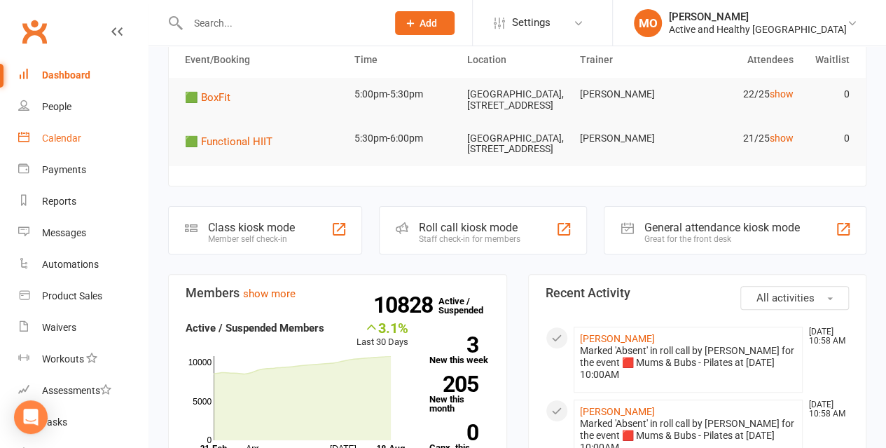
click at [63, 135] on div "Calendar" at bounding box center [61, 137] width 39 height 11
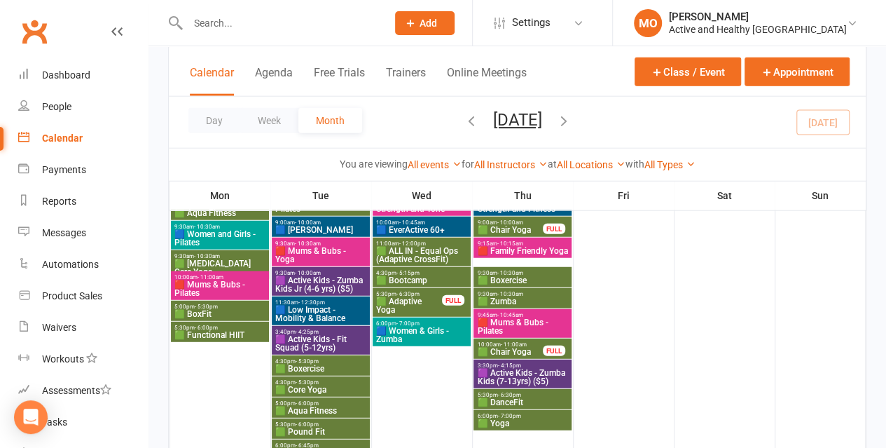
scroll to position [1752, 0]
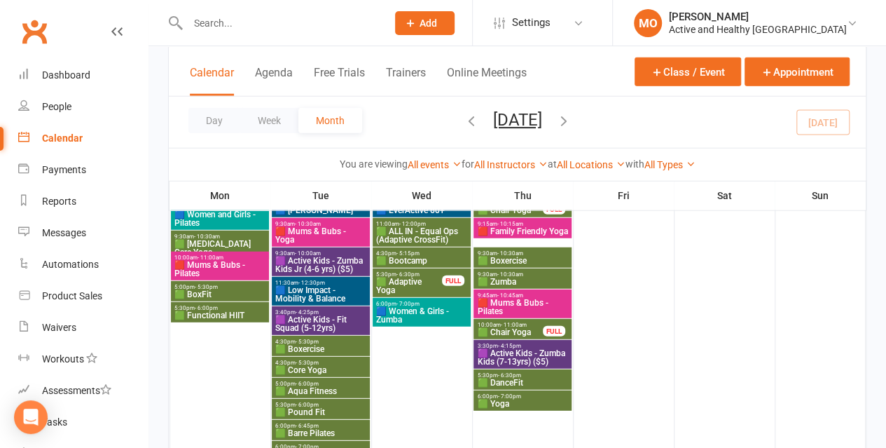
click at [427, 258] on span "🟩 Bootcamp" at bounding box center [422, 260] width 92 height 8
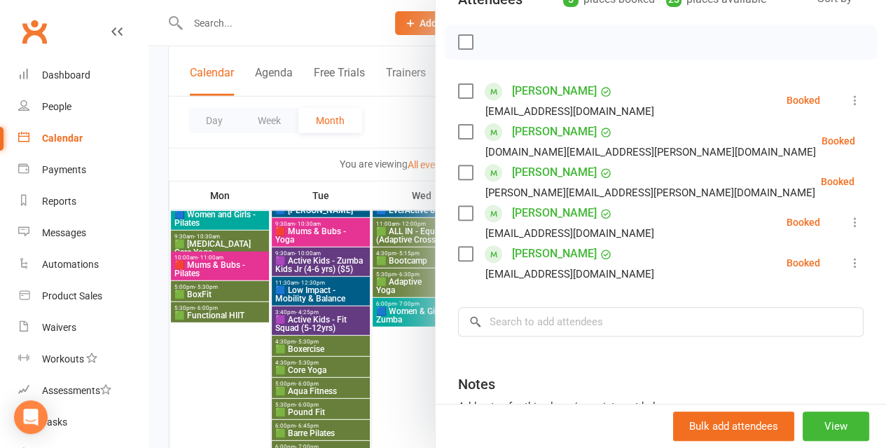
scroll to position [350, 0]
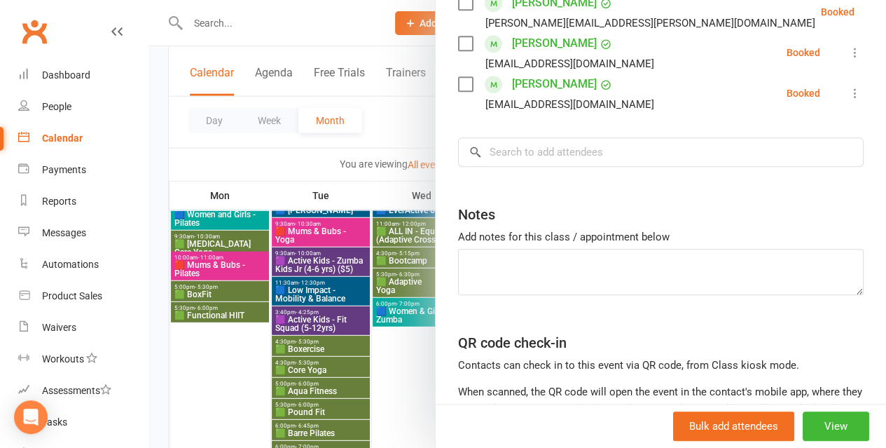
drag, startPoint x: 301, startPoint y: 162, endPoint x: 368, endPoint y: 179, distance: 69.3
click at [302, 162] on div at bounding box center [518, 224] width 738 height 448
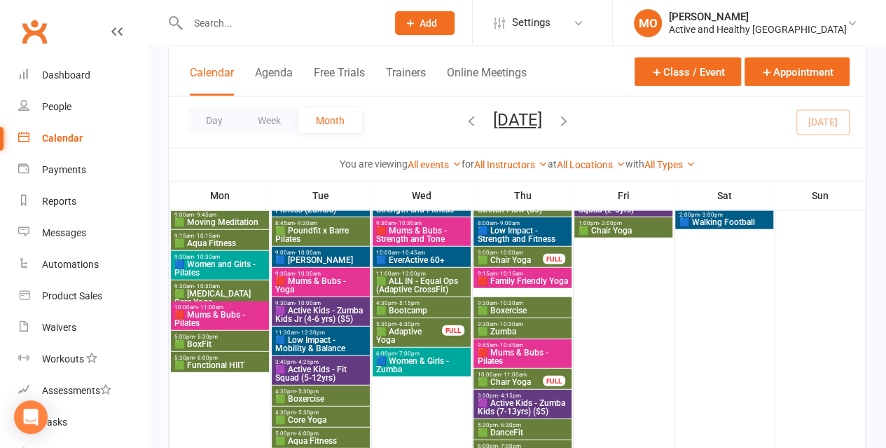
scroll to position [1682, 0]
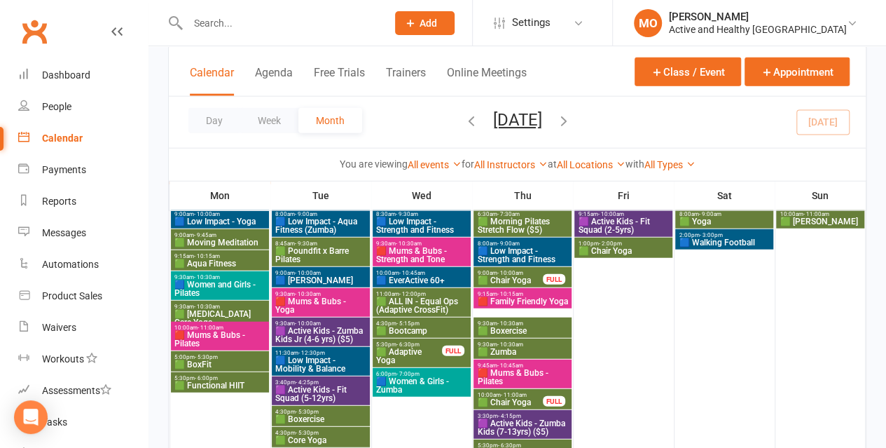
click at [425, 271] on span "10:00am - 10:45am" at bounding box center [422, 273] width 92 height 6
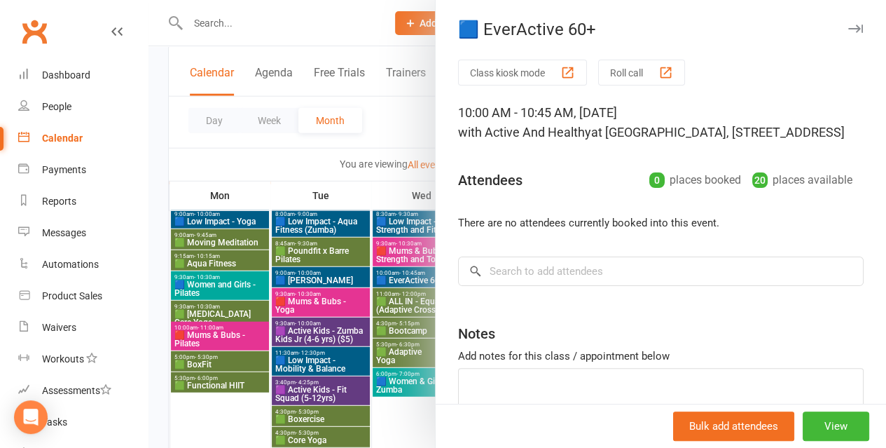
click at [286, 169] on div at bounding box center [518, 224] width 738 height 448
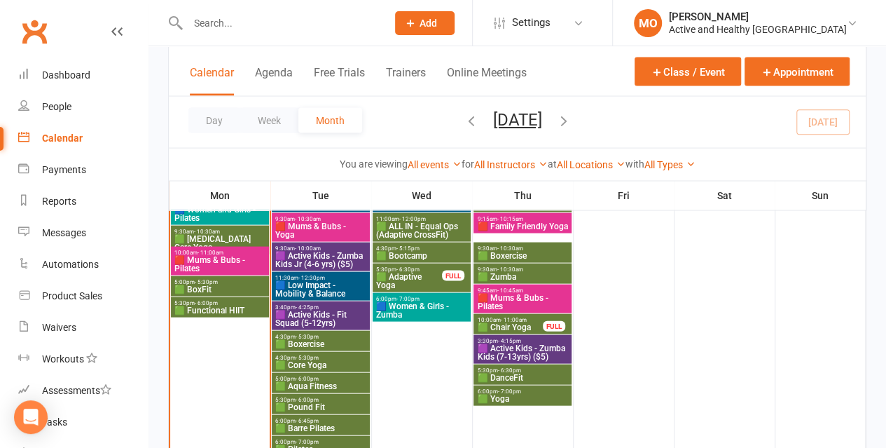
scroll to position [1331, 0]
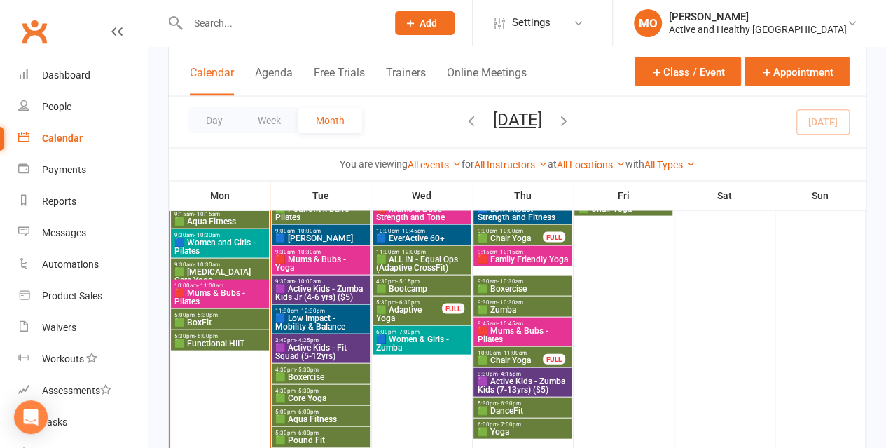
click at [423, 234] on span "🟦 EverActive 60+" at bounding box center [422, 238] width 92 height 8
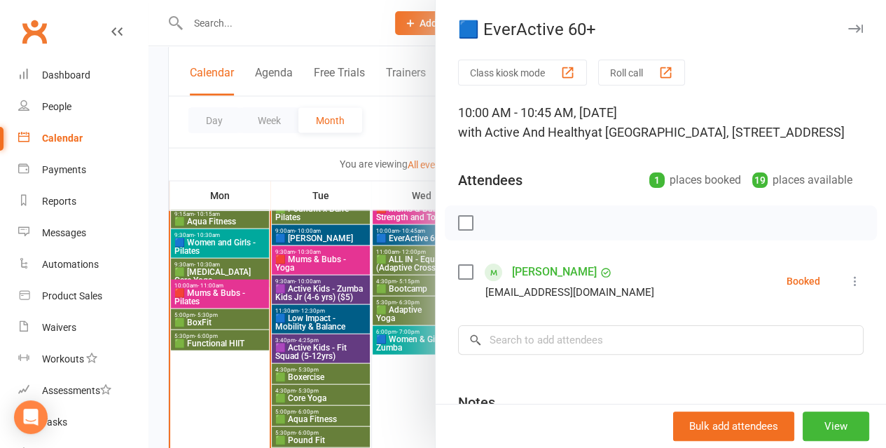
click at [244, 161] on div at bounding box center [518, 224] width 738 height 448
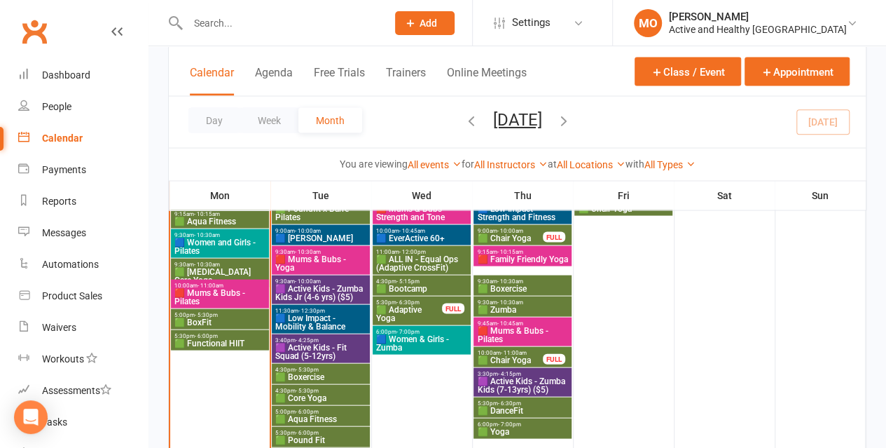
click at [434, 268] on span "🟩 ALL IN - Equal Ops (Adaptive CrossFit)" at bounding box center [422, 263] width 92 height 17
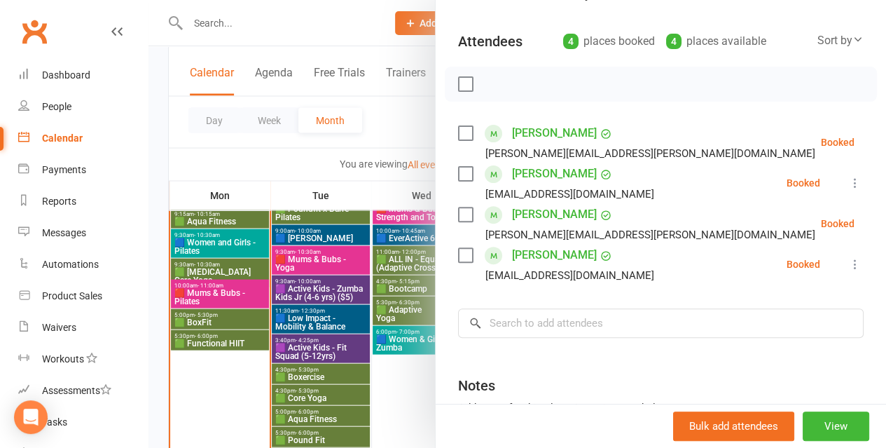
scroll to position [140, 0]
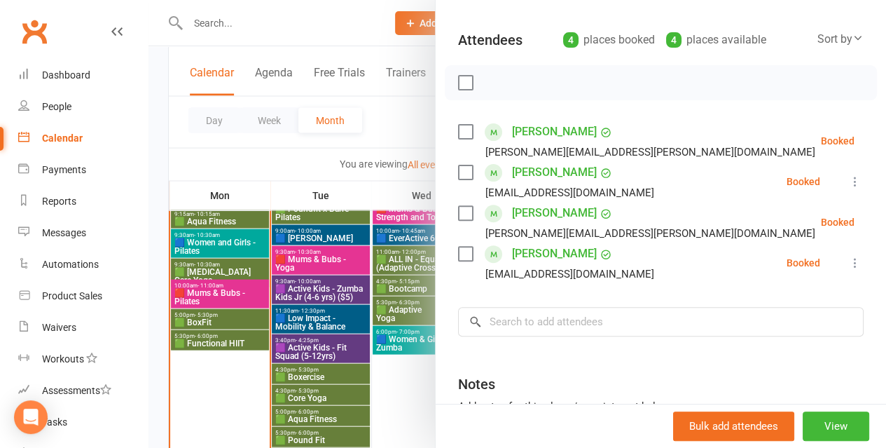
click at [533, 143] on link "[PERSON_NAME]" at bounding box center [554, 132] width 85 height 22
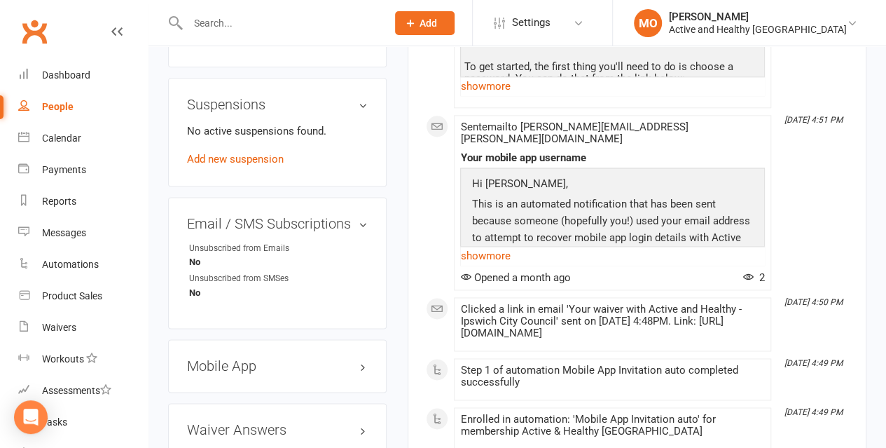
scroll to position [911, 0]
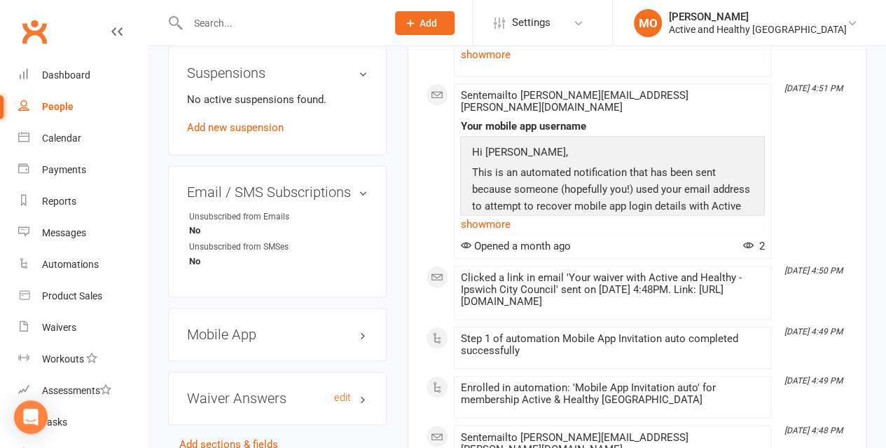
click at [363, 390] on h3 "Waiver Answers edit" at bounding box center [277, 397] width 181 height 15
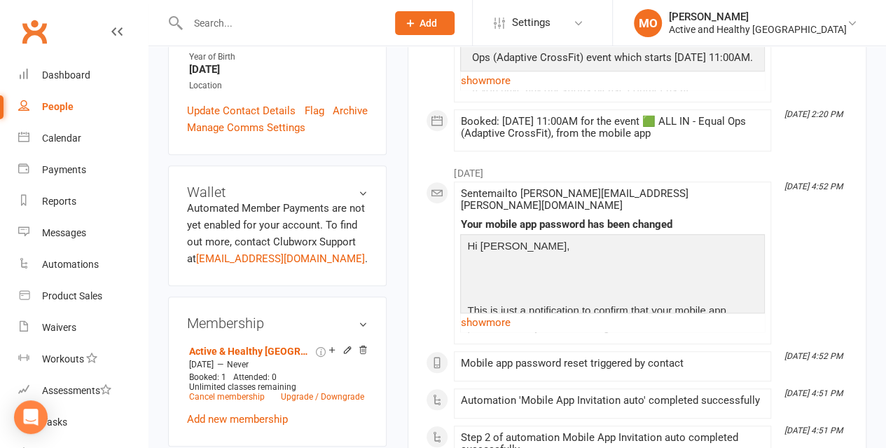
scroll to position [0, 0]
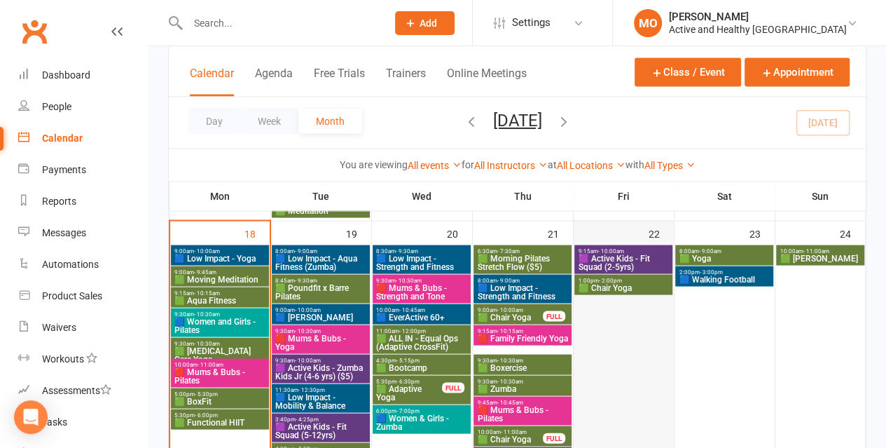
scroll to position [1261, 0]
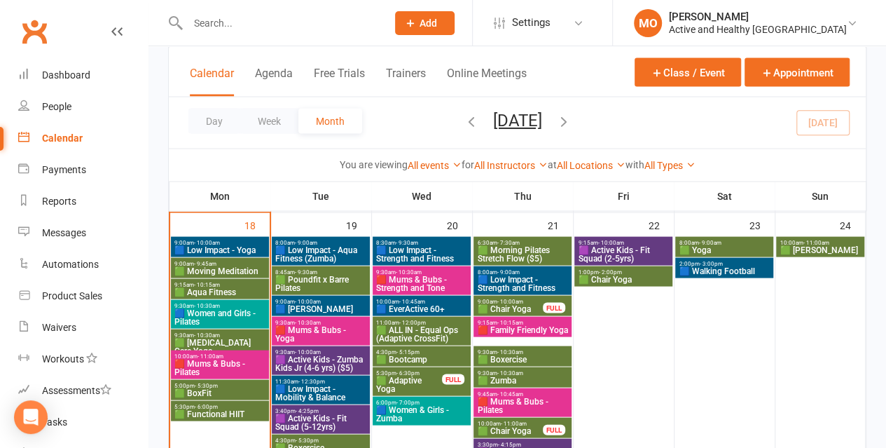
click at [420, 329] on span "🟩 ALL IN - Equal Ops (Adaptive CrossFit)" at bounding box center [422, 333] width 92 height 17
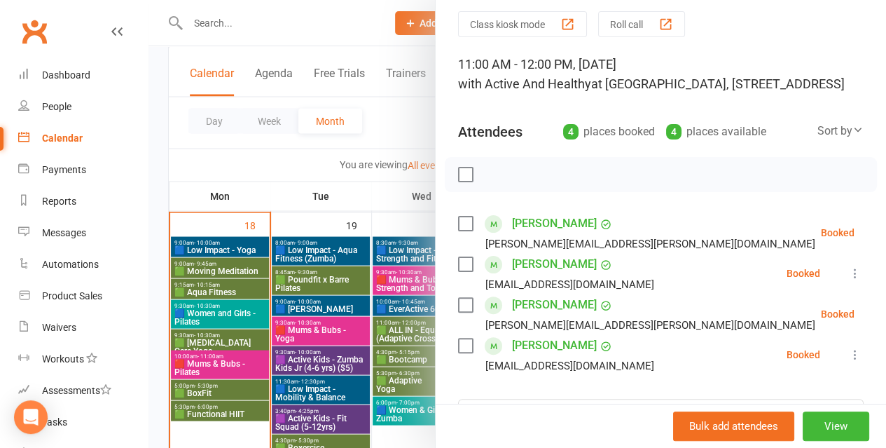
scroll to position [70, 0]
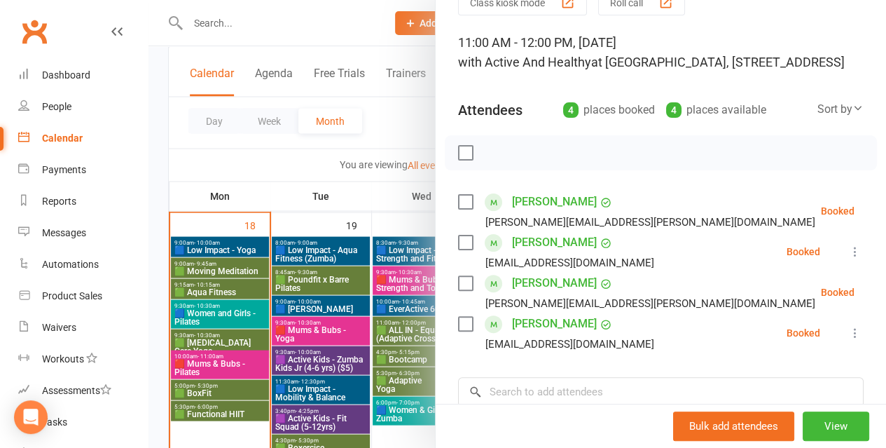
click at [541, 254] on link "[PERSON_NAME]" at bounding box center [554, 242] width 85 height 22
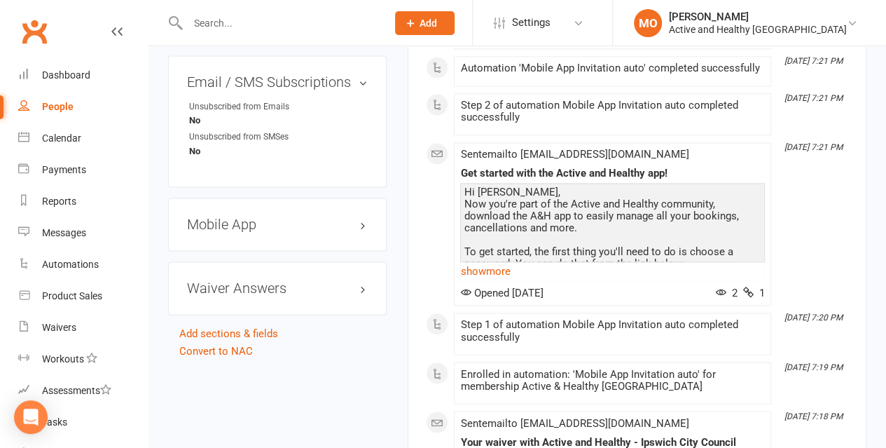
scroll to position [1051, 0]
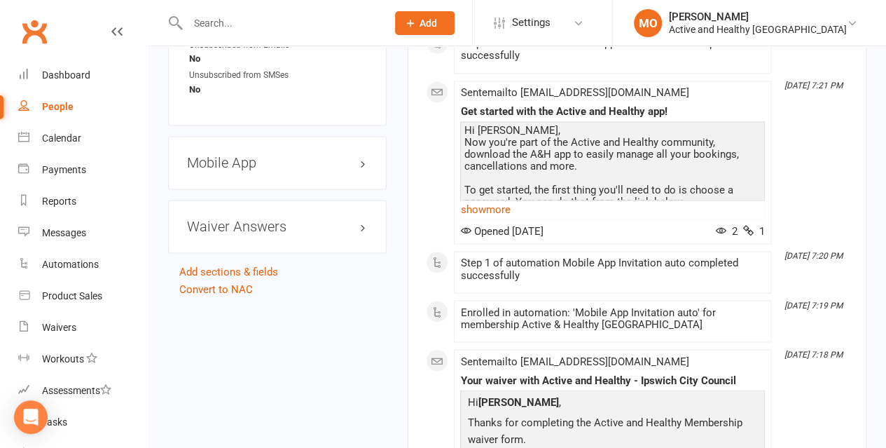
click at [364, 200] on div "Waiver Answers edit" at bounding box center [277, 226] width 219 height 53
click at [362, 219] on h3 "Waiver Answers edit" at bounding box center [277, 226] width 181 height 15
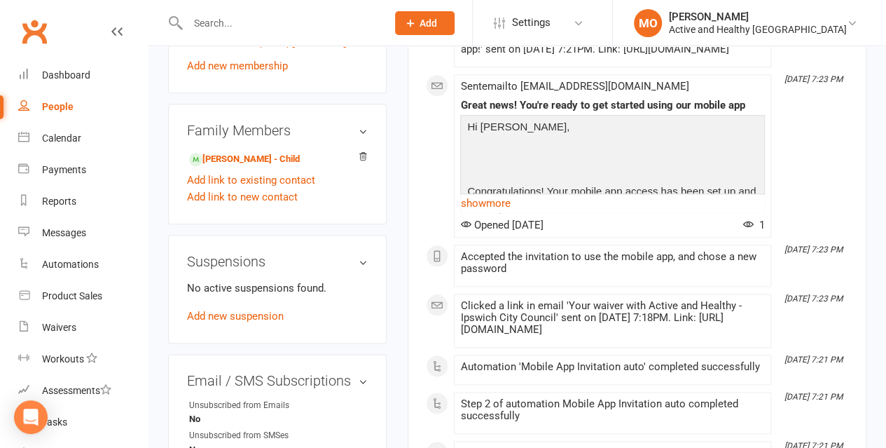
scroll to position [420, 0]
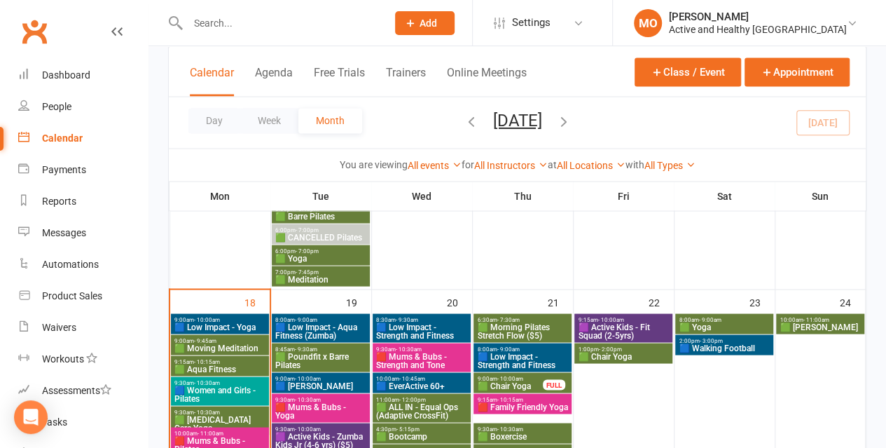
scroll to position [1261, 0]
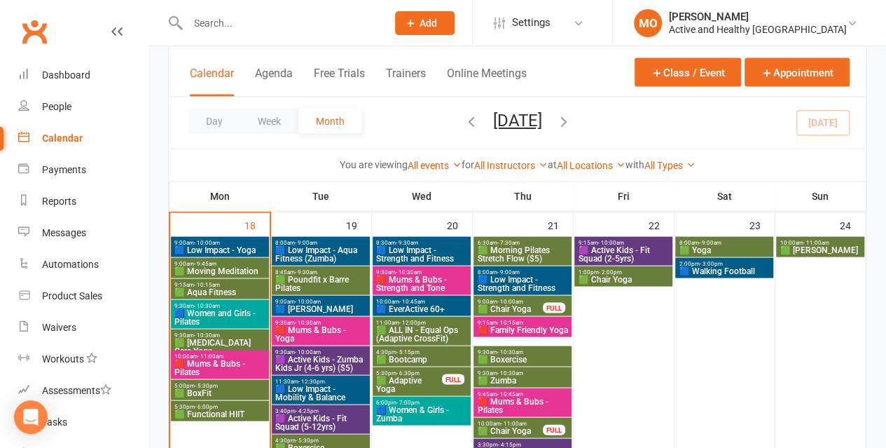
click at [444, 330] on span "🟩 ALL IN - Equal Ops (Adaptive CrossFit)" at bounding box center [422, 333] width 92 height 17
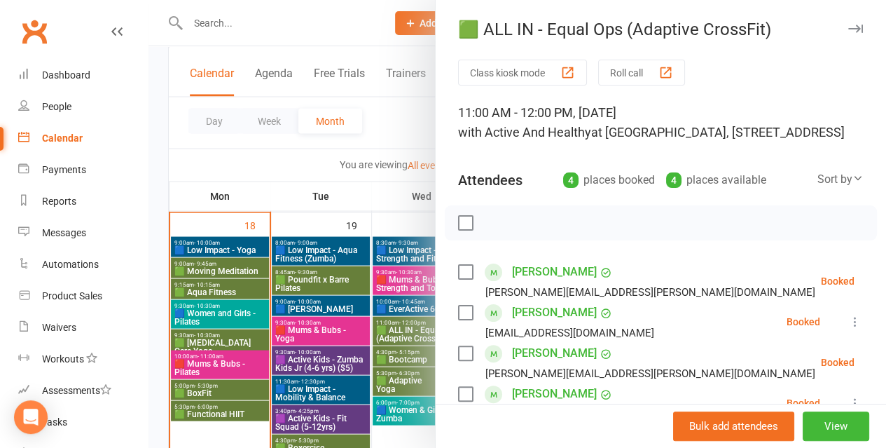
scroll to position [140, 0]
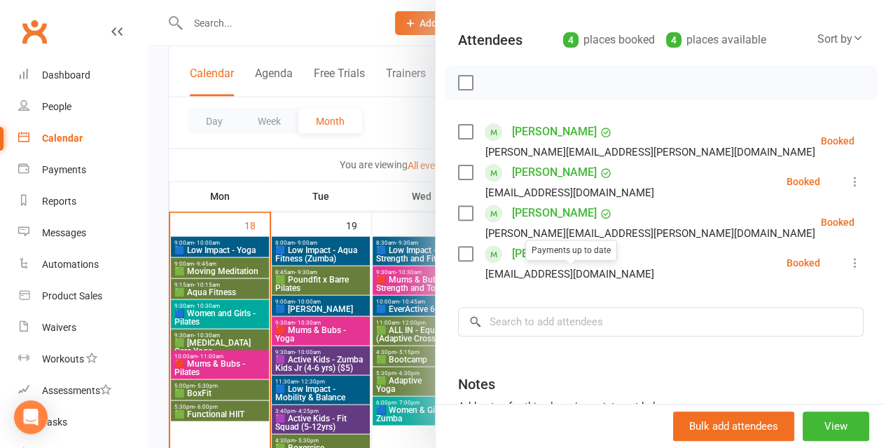
click at [548, 224] on link "[PERSON_NAME]" at bounding box center [554, 213] width 85 height 22
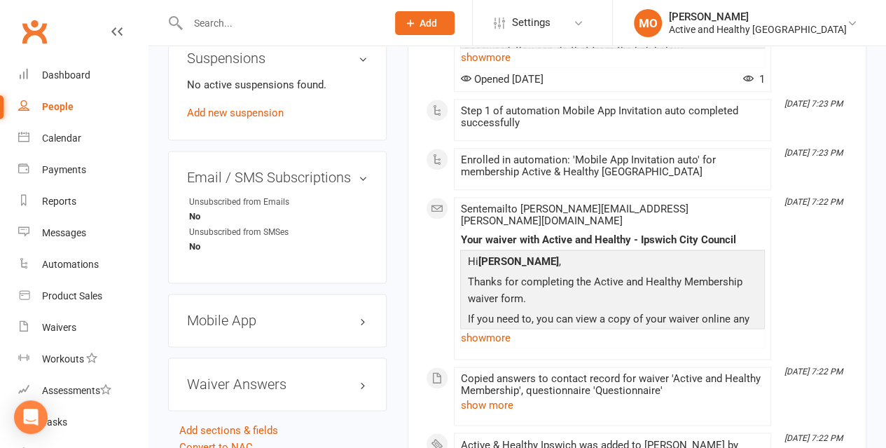
scroll to position [911, 0]
click at [364, 375] on h3 "Waiver Answers edit" at bounding box center [277, 382] width 181 height 15
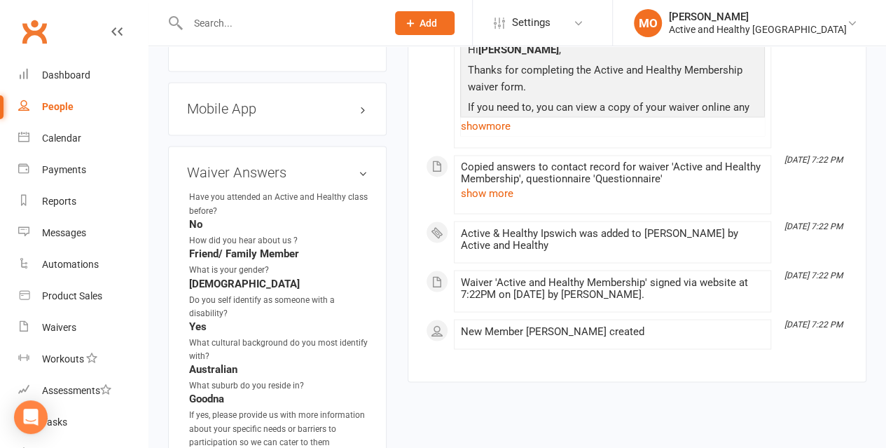
scroll to position [1191, 0]
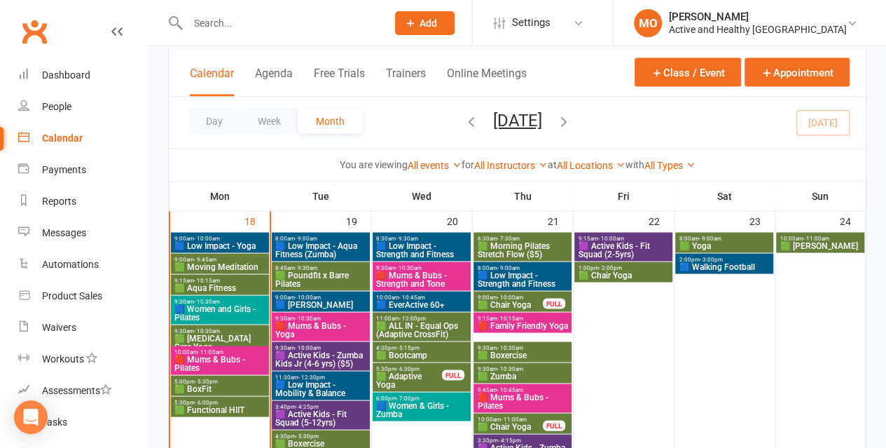
scroll to position [1331, 0]
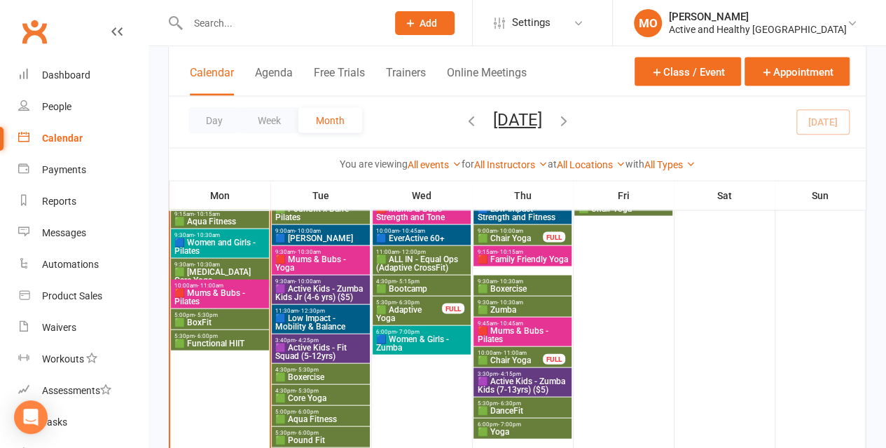
click at [411, 260] on span "🟩 ALL IN - Equal Ops (Adaptive CrossFit)" at bounding box center [422, 263] width 92 height 17
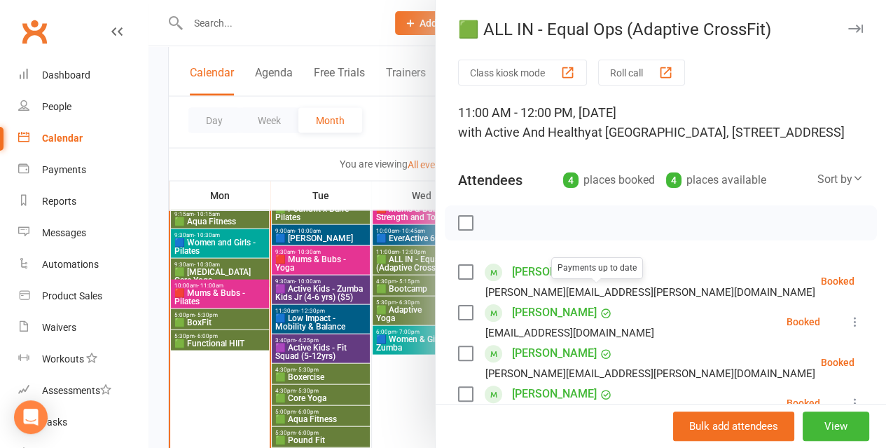
scroll to position [210, 0]
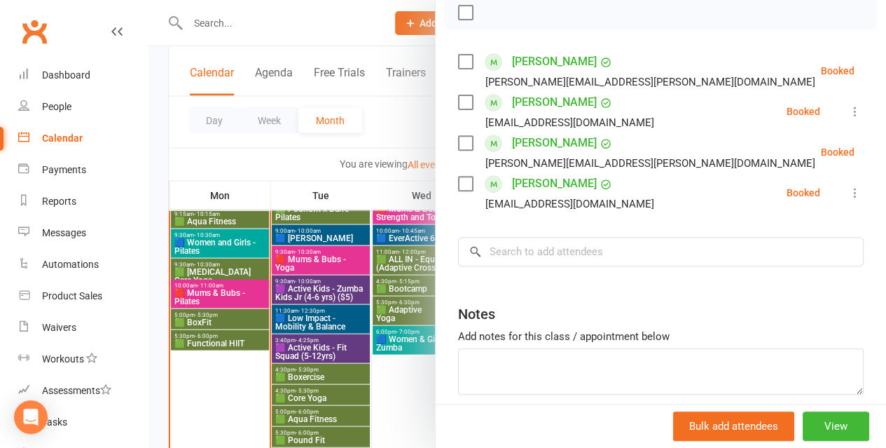
click at [514, 195] on link "[PERSON_NAME]" at bounding box center [554, 183] width 85 height 22
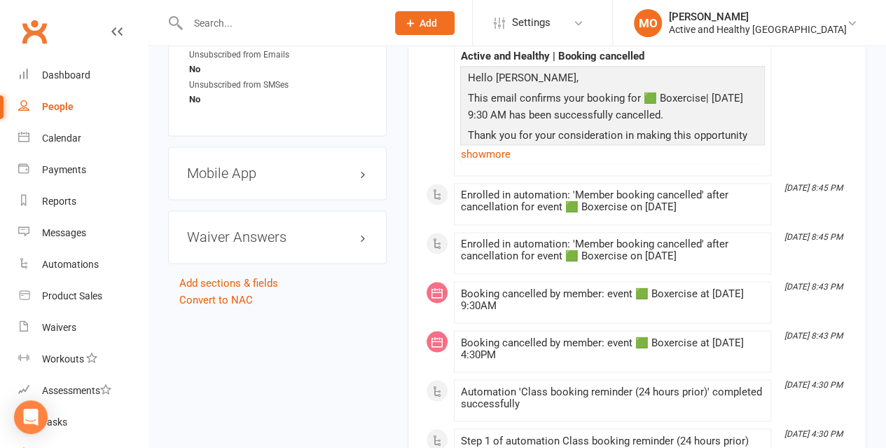
scroll to position [911, 0]
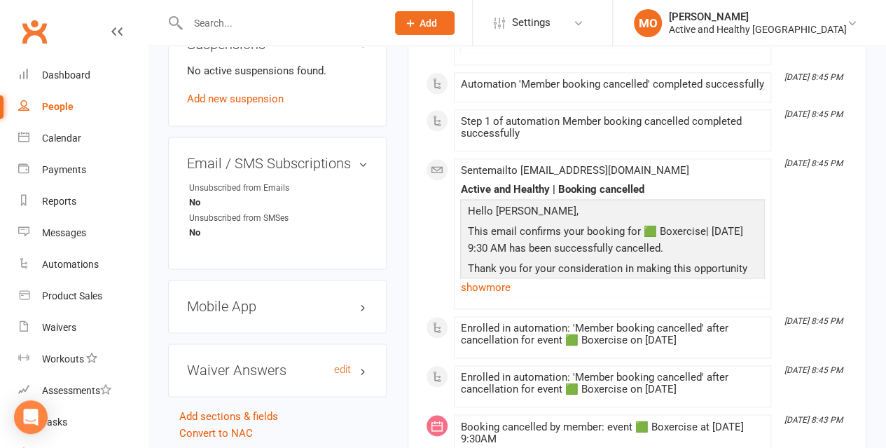
click at [362, 362] on h3 "Waiver Answers edit" at bounding box center [277, 369] width 181 height 15
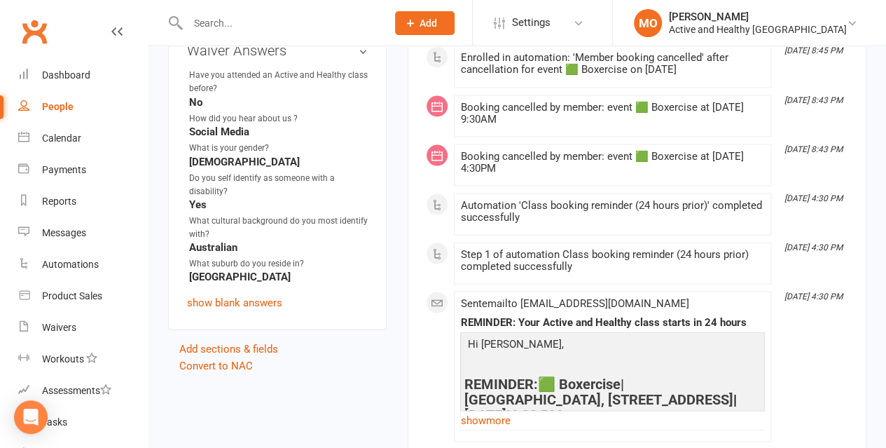
scroll to position [1261, 0]
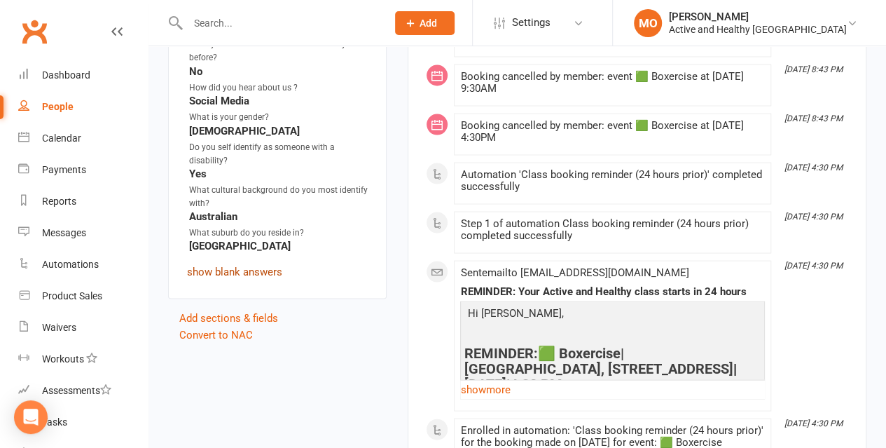
click at [250, 265] on link "show blank answers" at bounding box center [234, 271] width 95 height 13
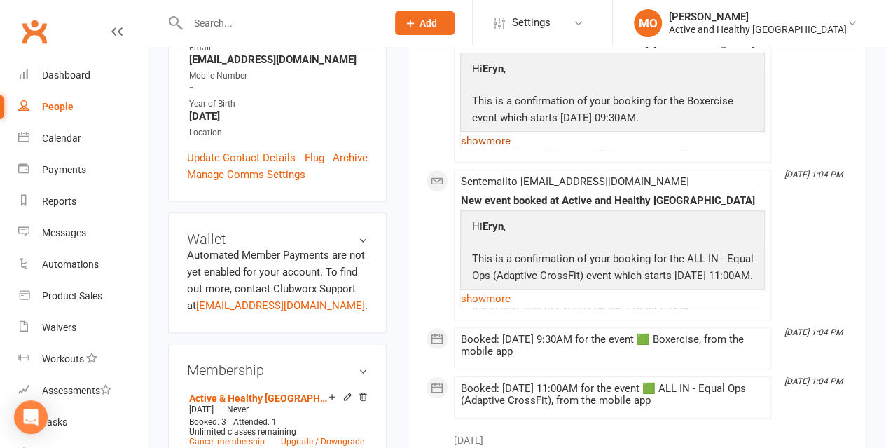
scroll to position [210, 0]
